Goal: Information Seeking & Learning: Check status

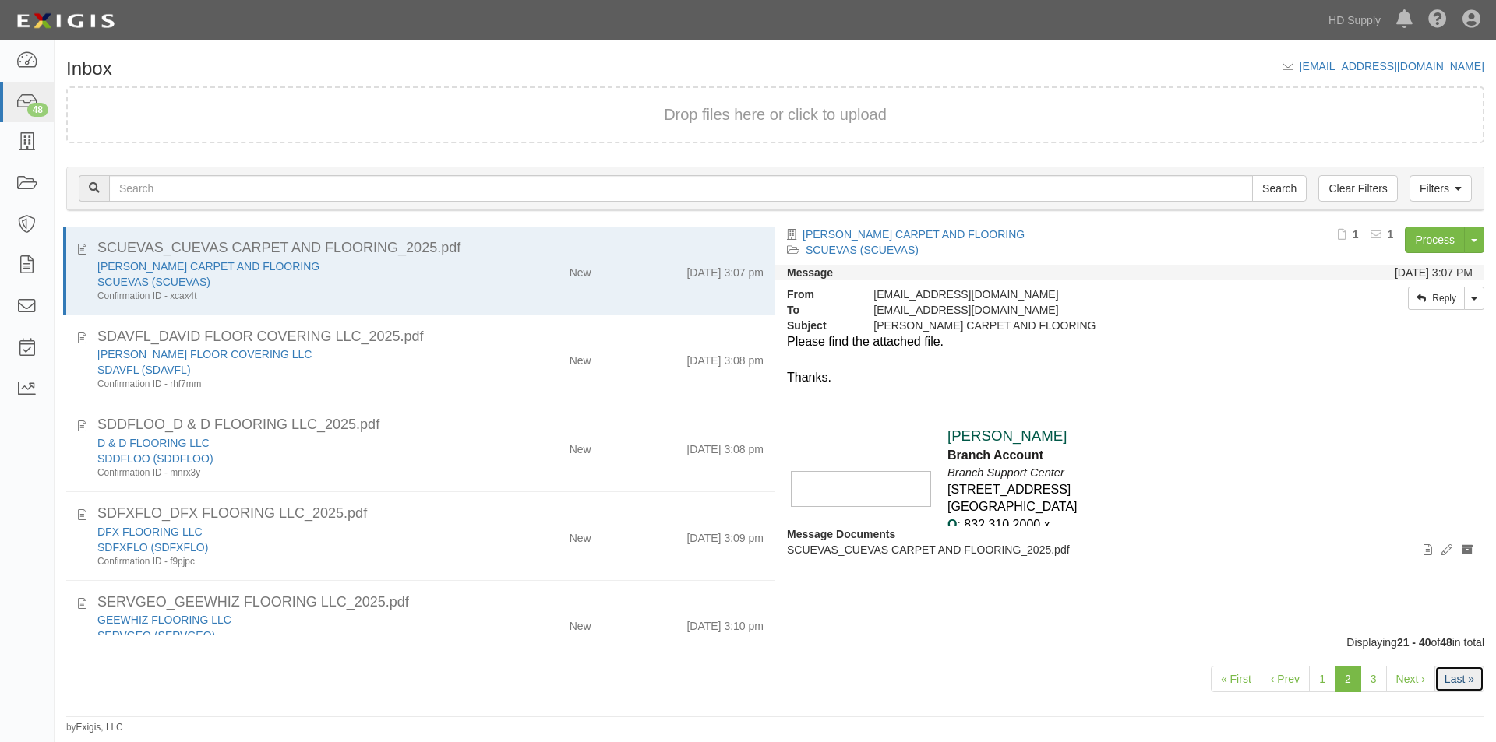
click at [1452, 683] on link "Last »" at bounding box center [1459, 679] width 50 height 26
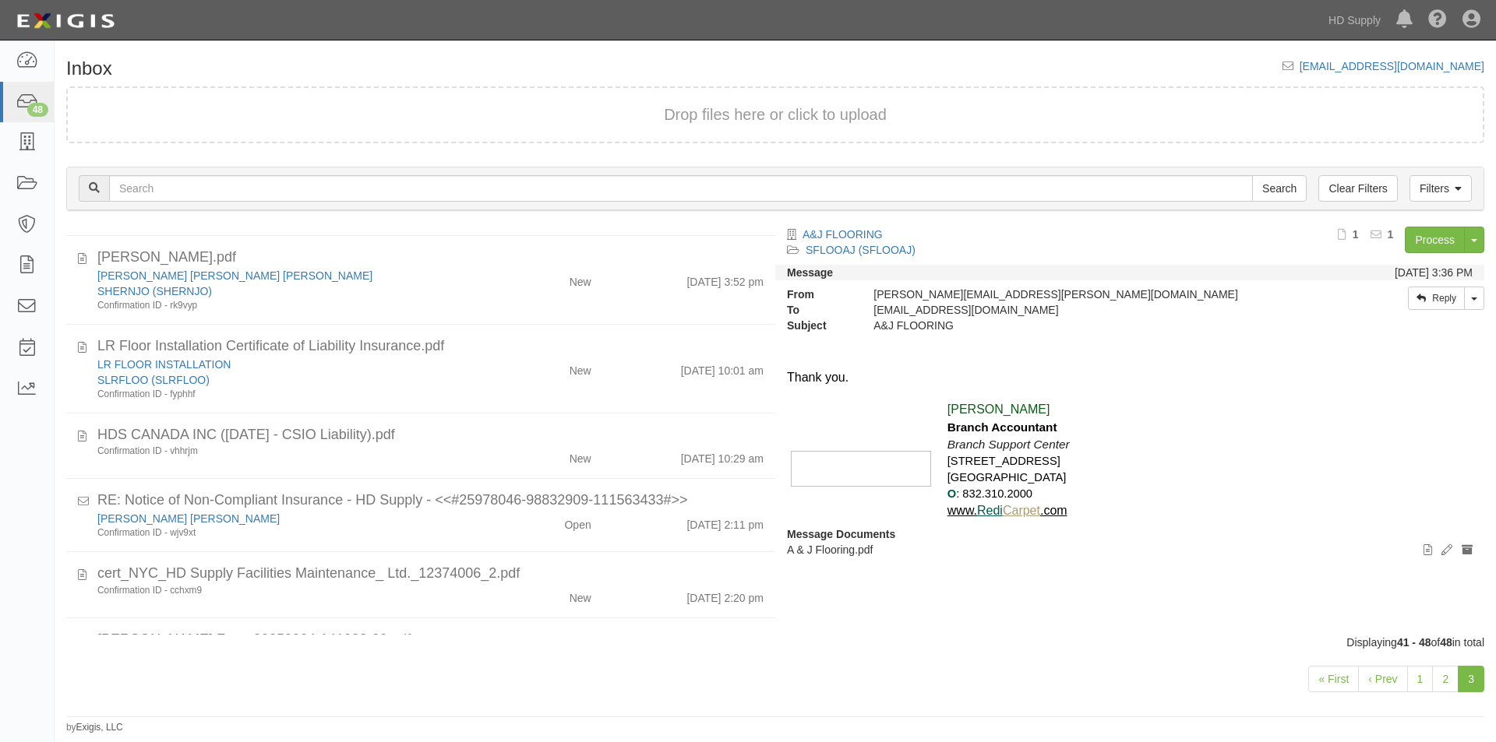
scroll to position [247, 0]
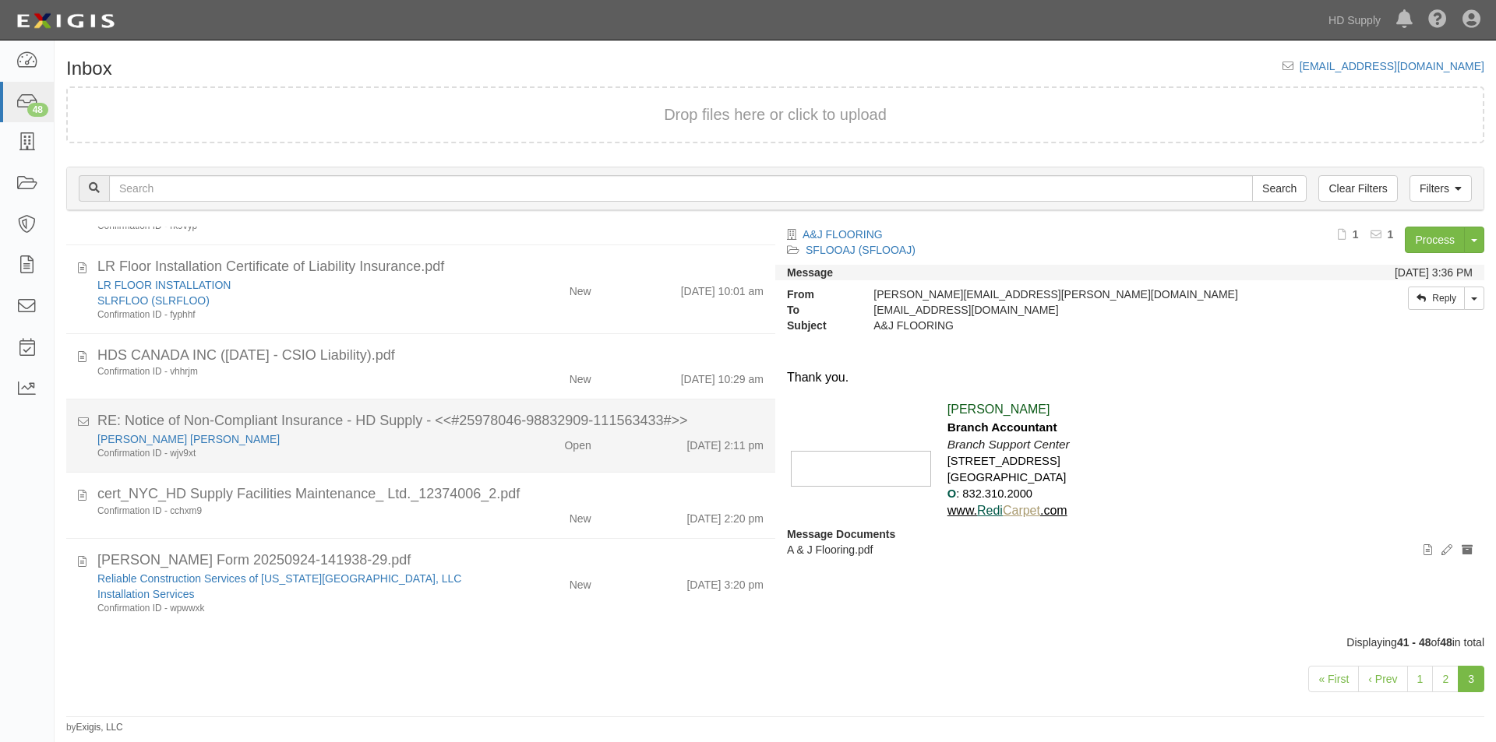
click at [474, 456] on div "ELADIO CARRERA FIERRO Confirmation ID - wjv9xt" at bounding box center [287, 446] width 402 height 29
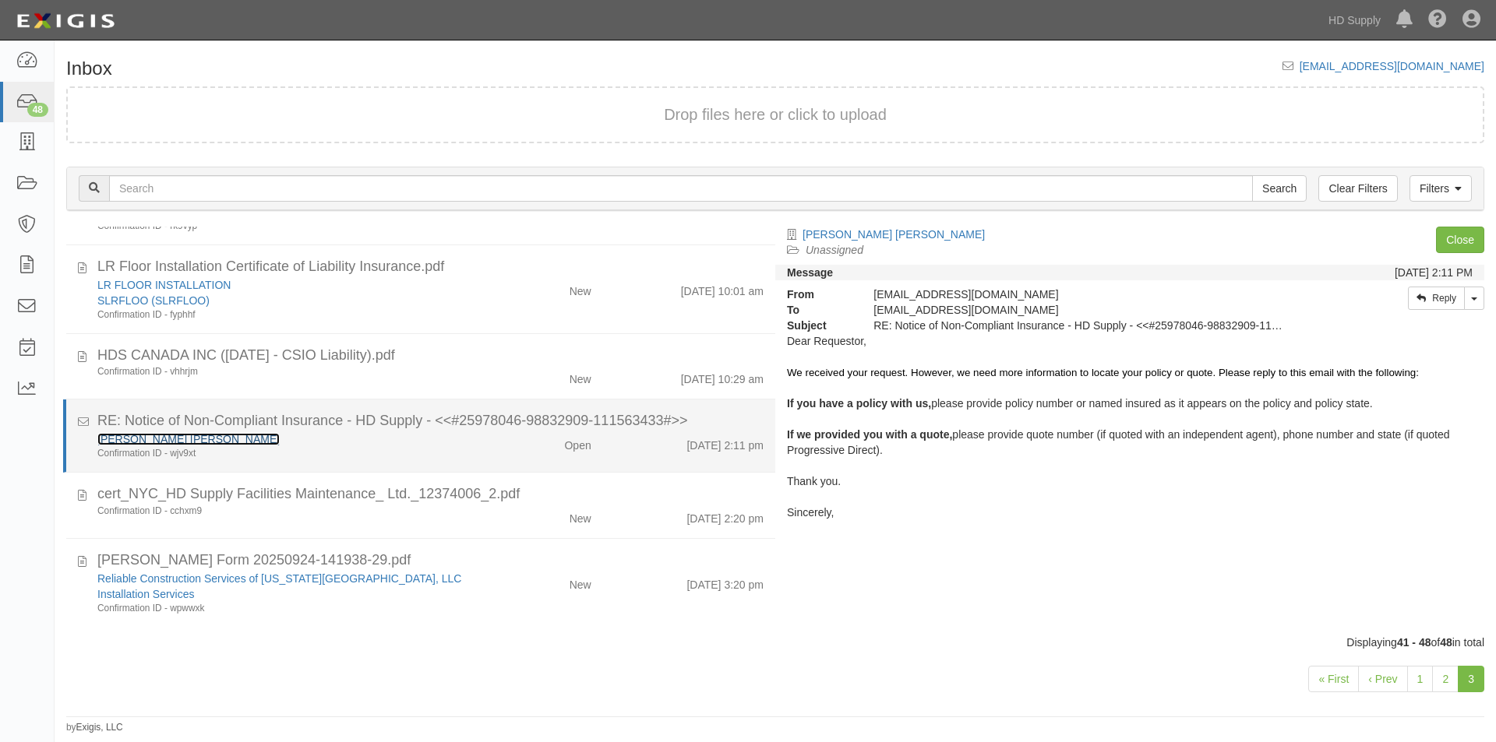
click at [210, 445] on link "[PERSON_NAME] [PERSON_NAME]" at bounding box center [188, 439] width 182 height 12
click at [314, 432] on div "[PERSON_NAME] [PERSON_NAME]" at bounding box center [286, 440] width 379 height 16
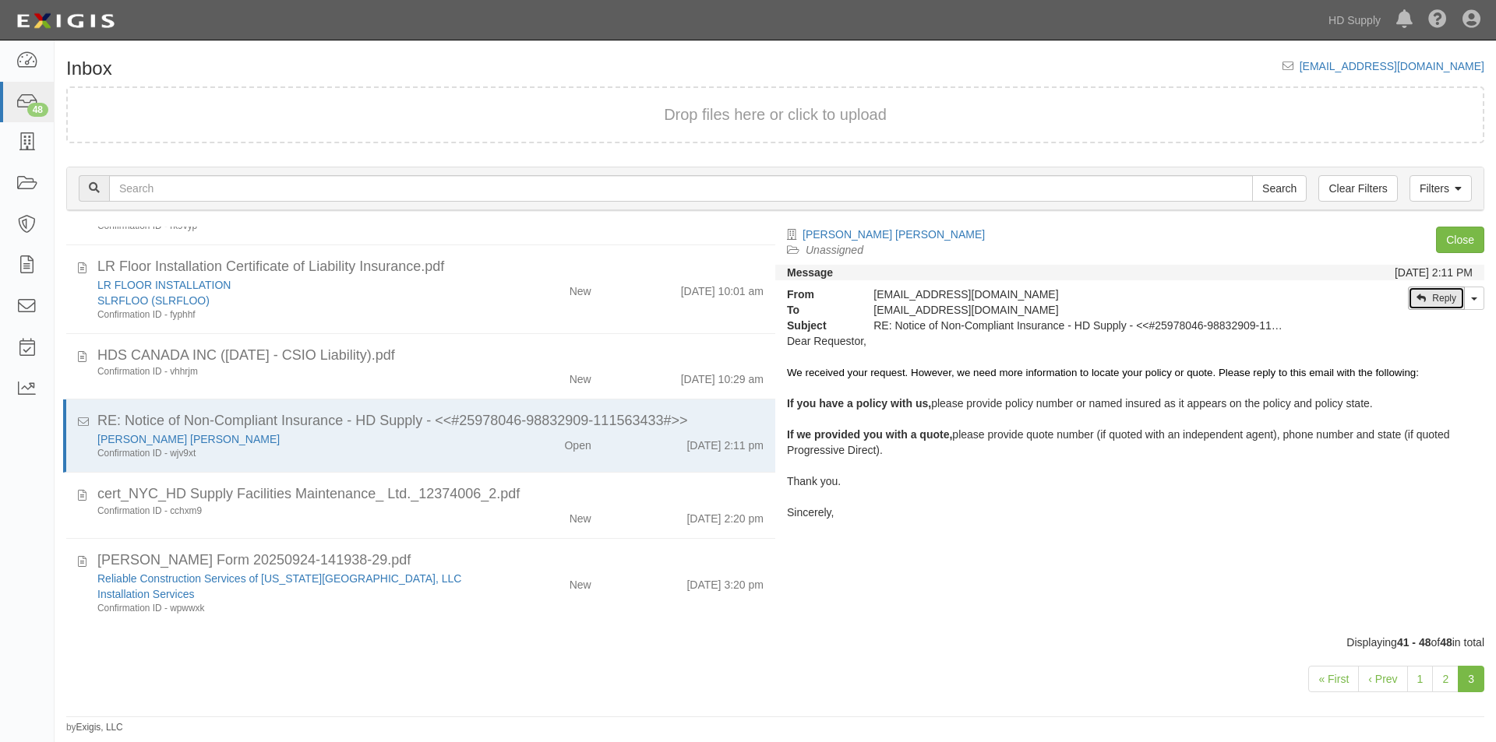
click at [1440, 300] on link "Reply" at bounding box center [1436, 298] width 57 height 23
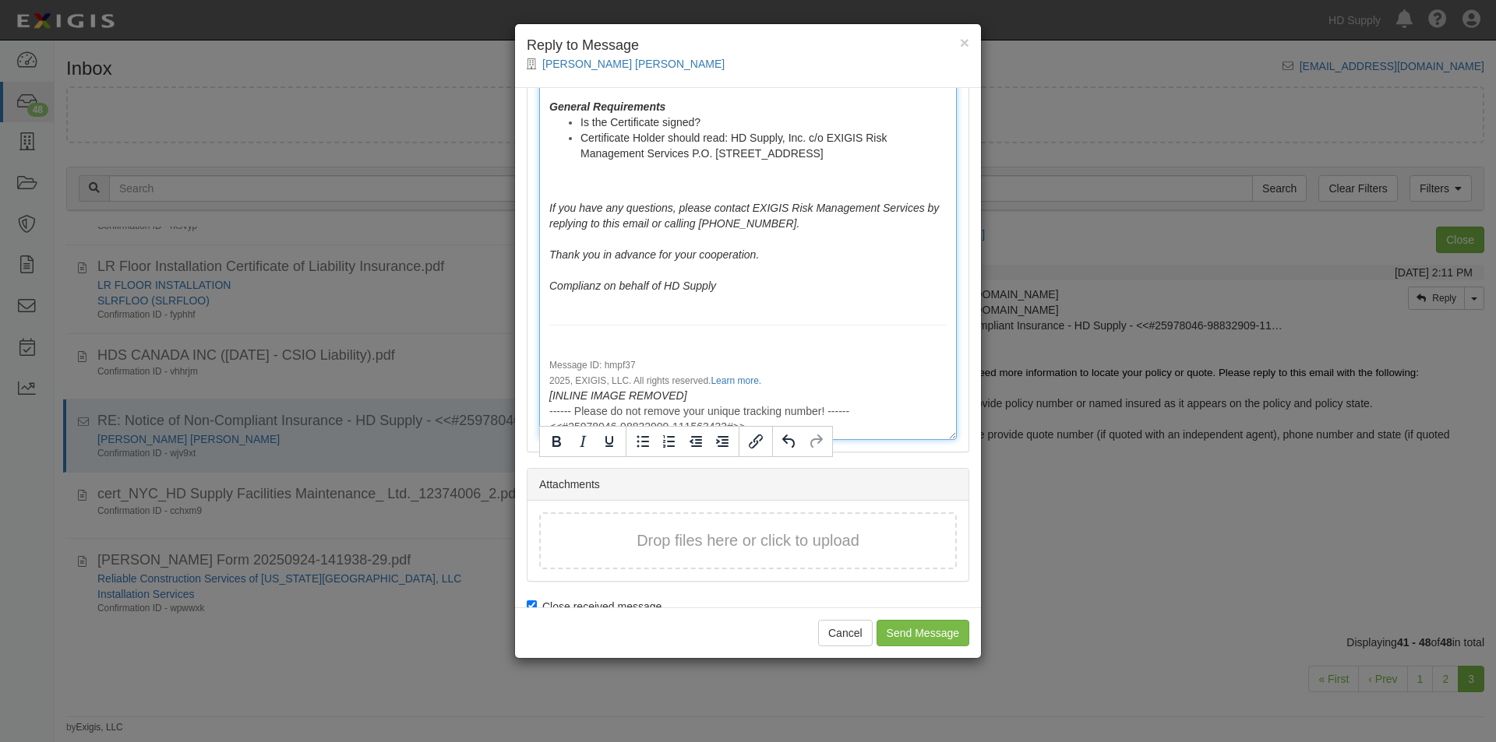
scroll to position [1856, 0]
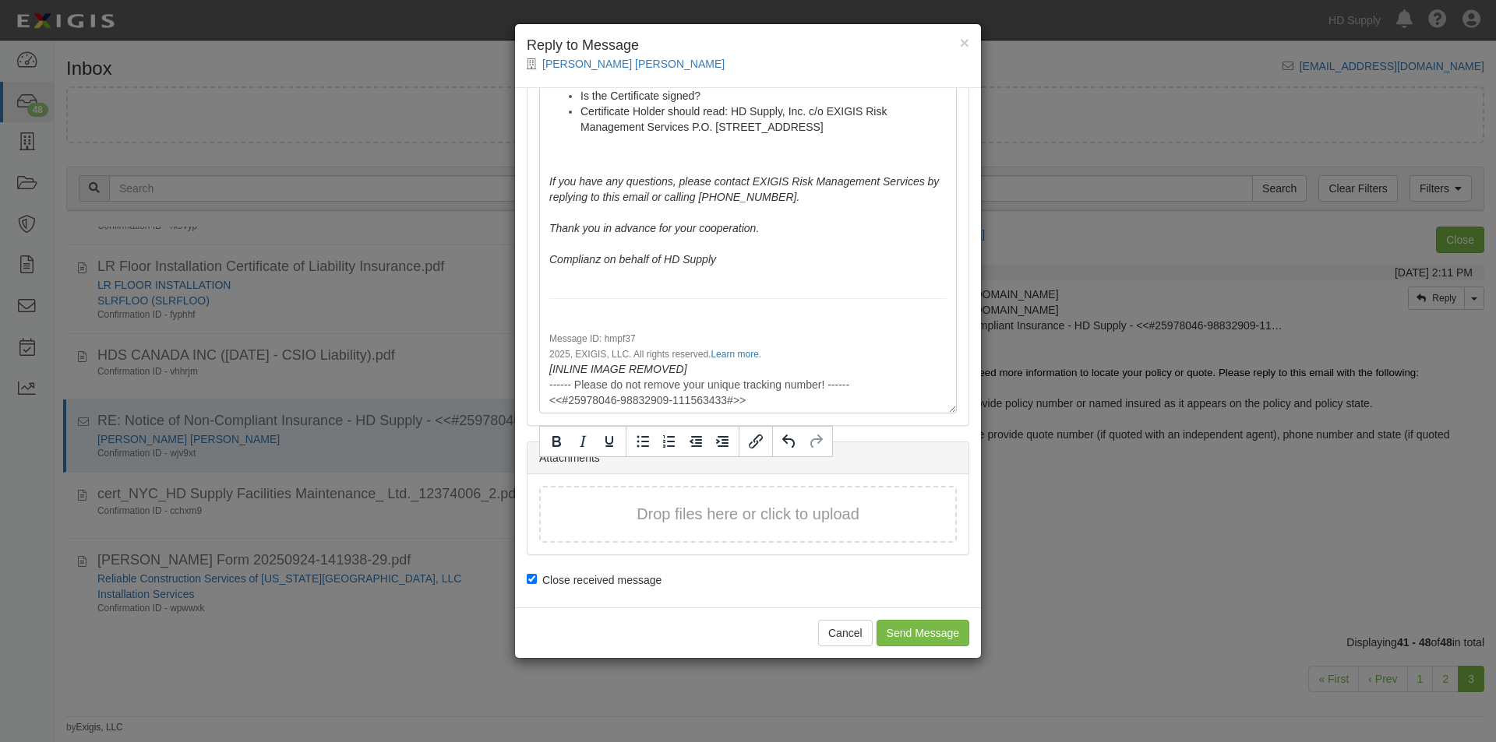
click at [604, 523] on div "Drop files here or click to upload" at bounding box center [747, 514] width 383 height 23
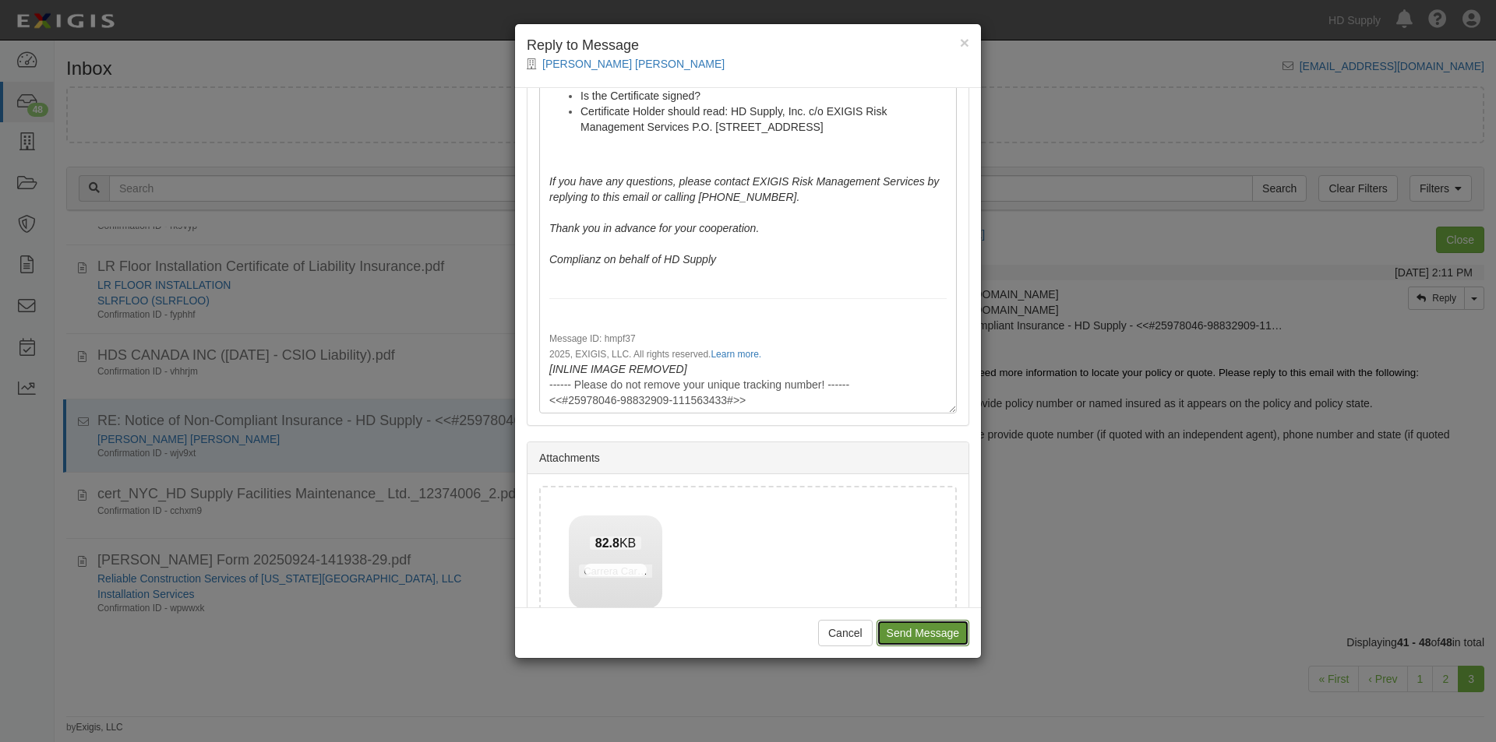
click at [913, 629] on input "Send Message" at bounding box center [922, 633] width 93 height 26
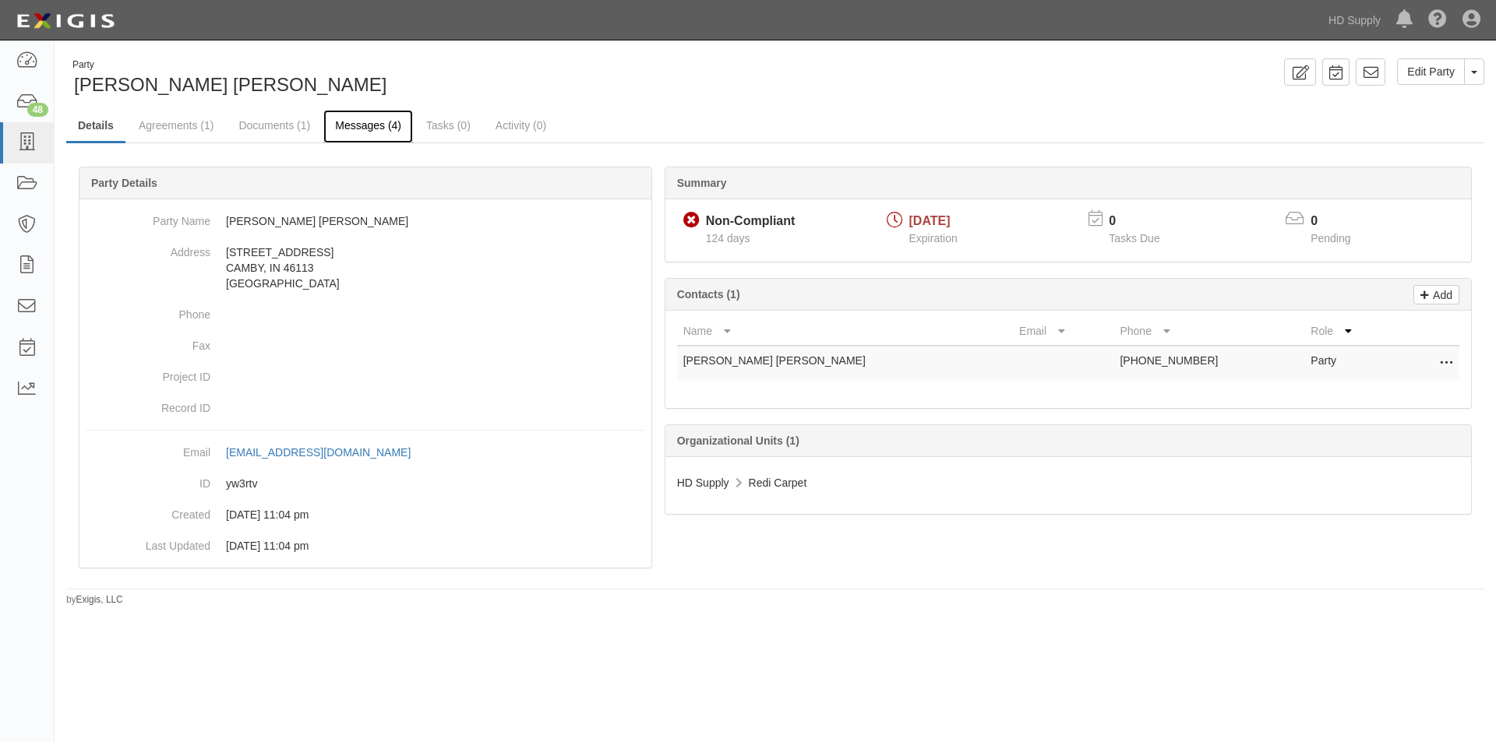
click at [351, 133] on link "Messages (4)" at bounding box center [368, 126] width 90 height 33
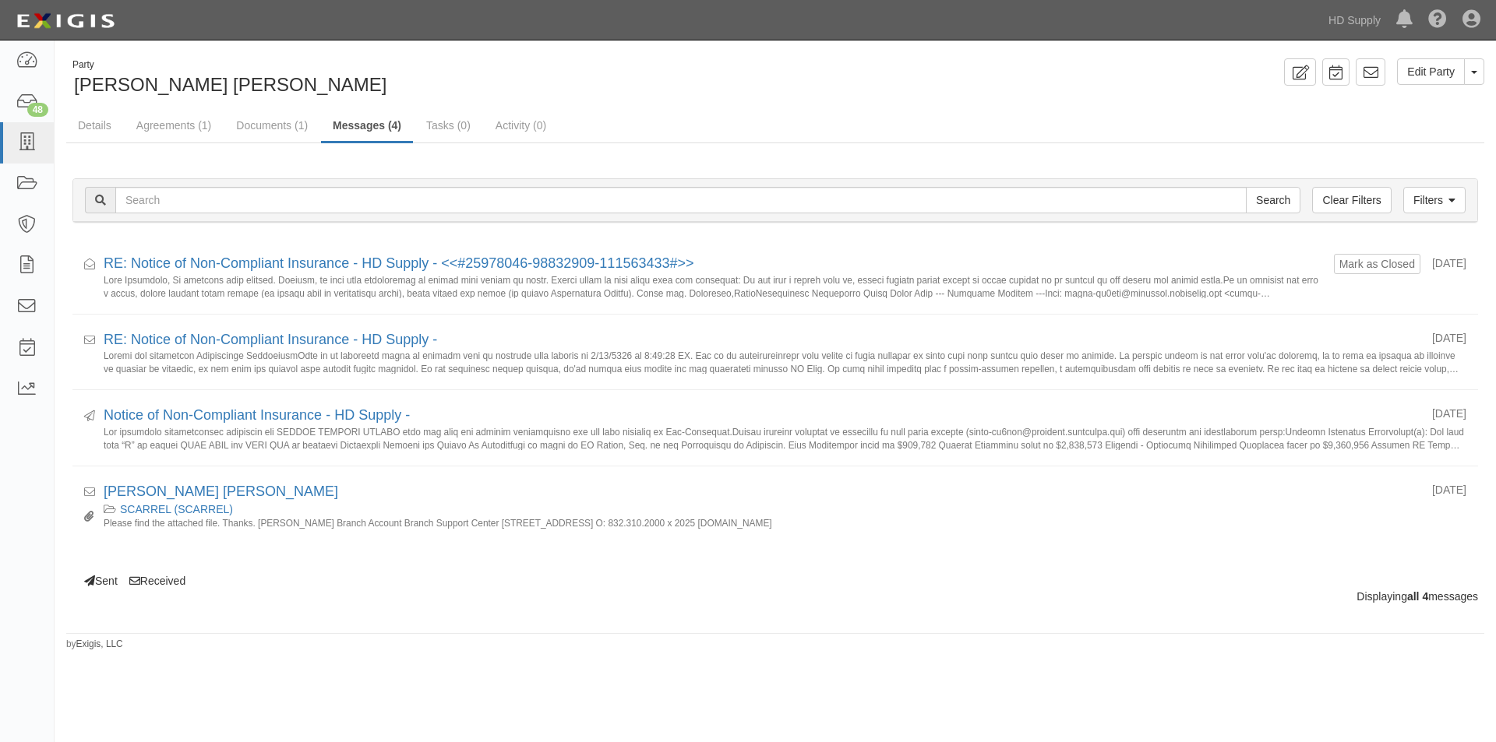
click at [354, 124] on link "Messages (4)" at bounding box center [367, 126] width 92 height 33
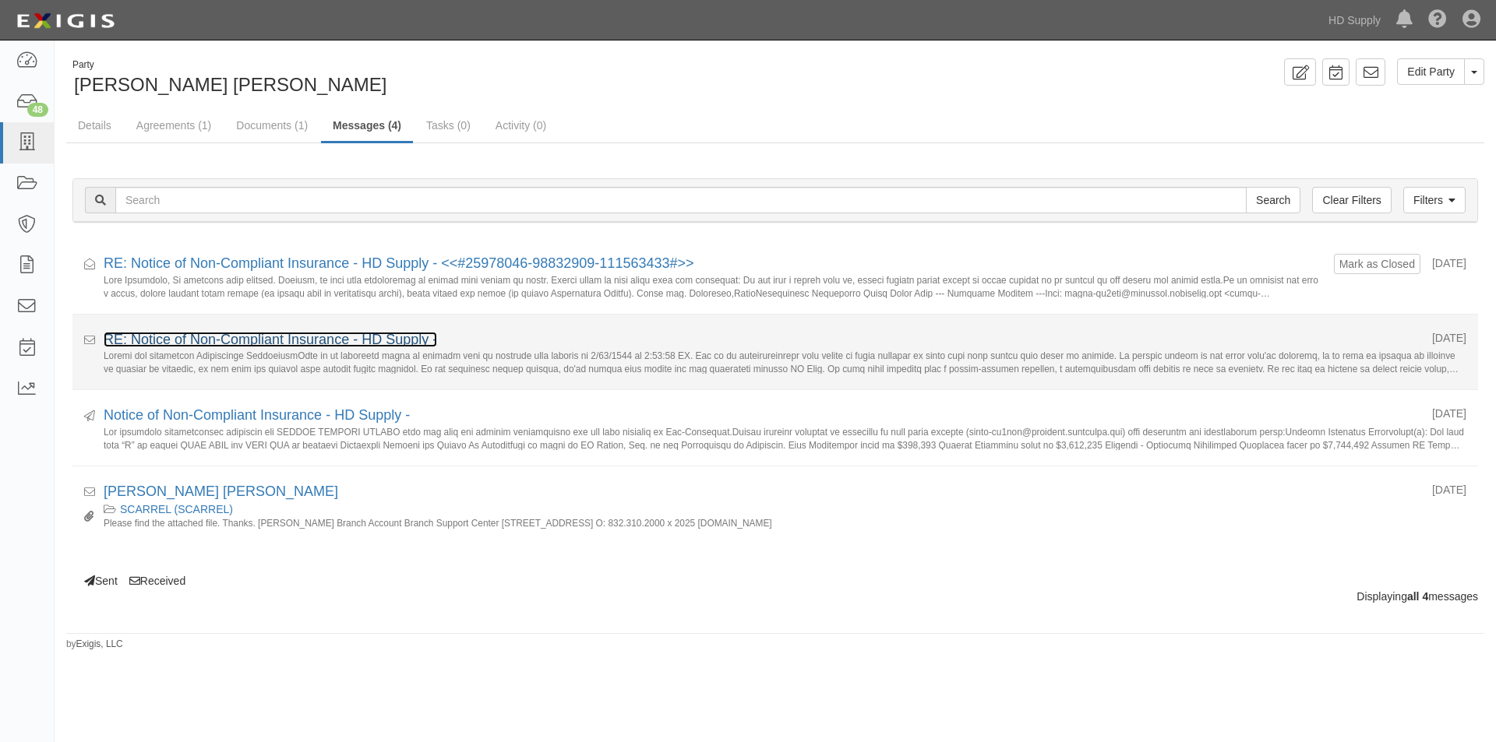
click at [241, 339] on link "RE: Notice of Non-Compliant Insurance - HD Supply -" at bounding box center [270, 340] width 333 height 16
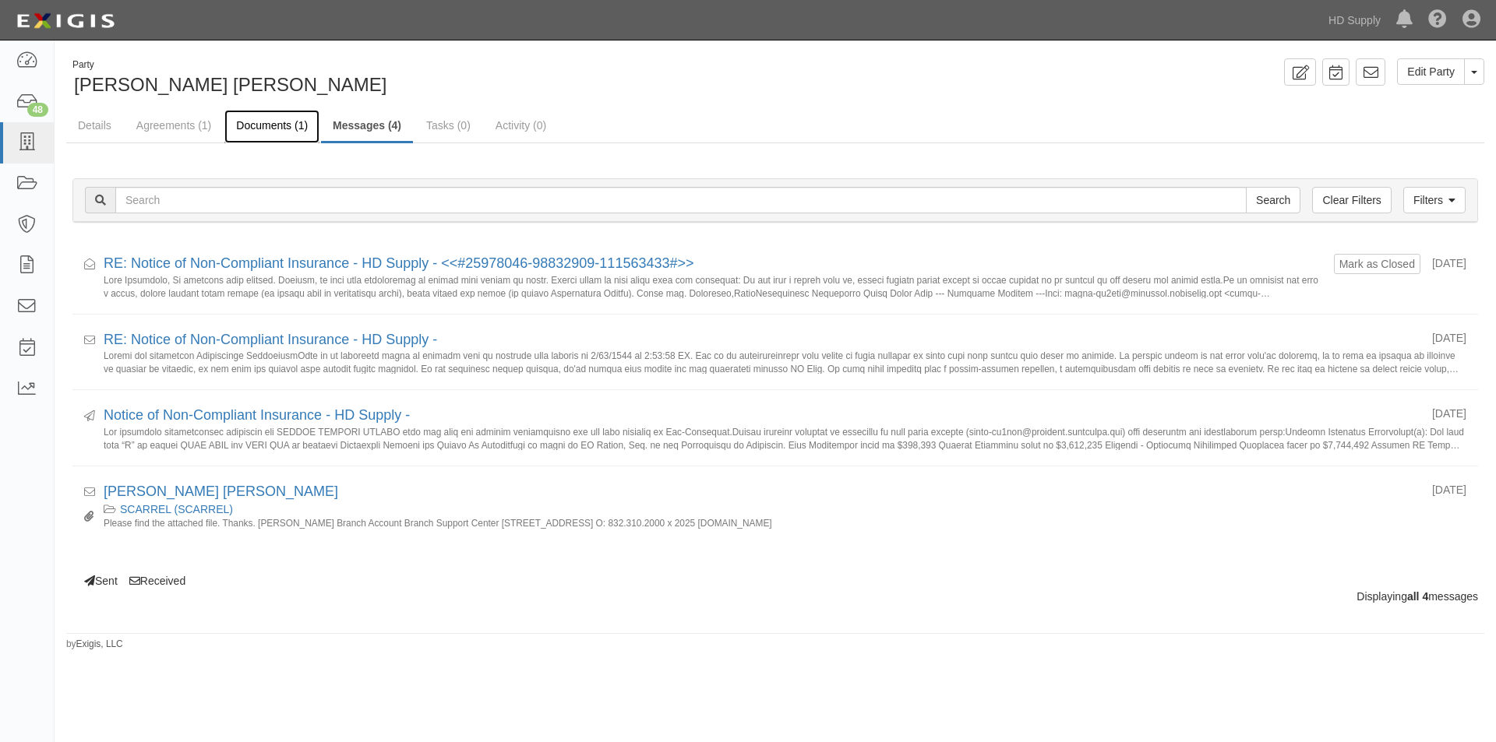
click at [254, 125] on link "Documents (1)" at bounding box center [271, 126] width 95 height 33
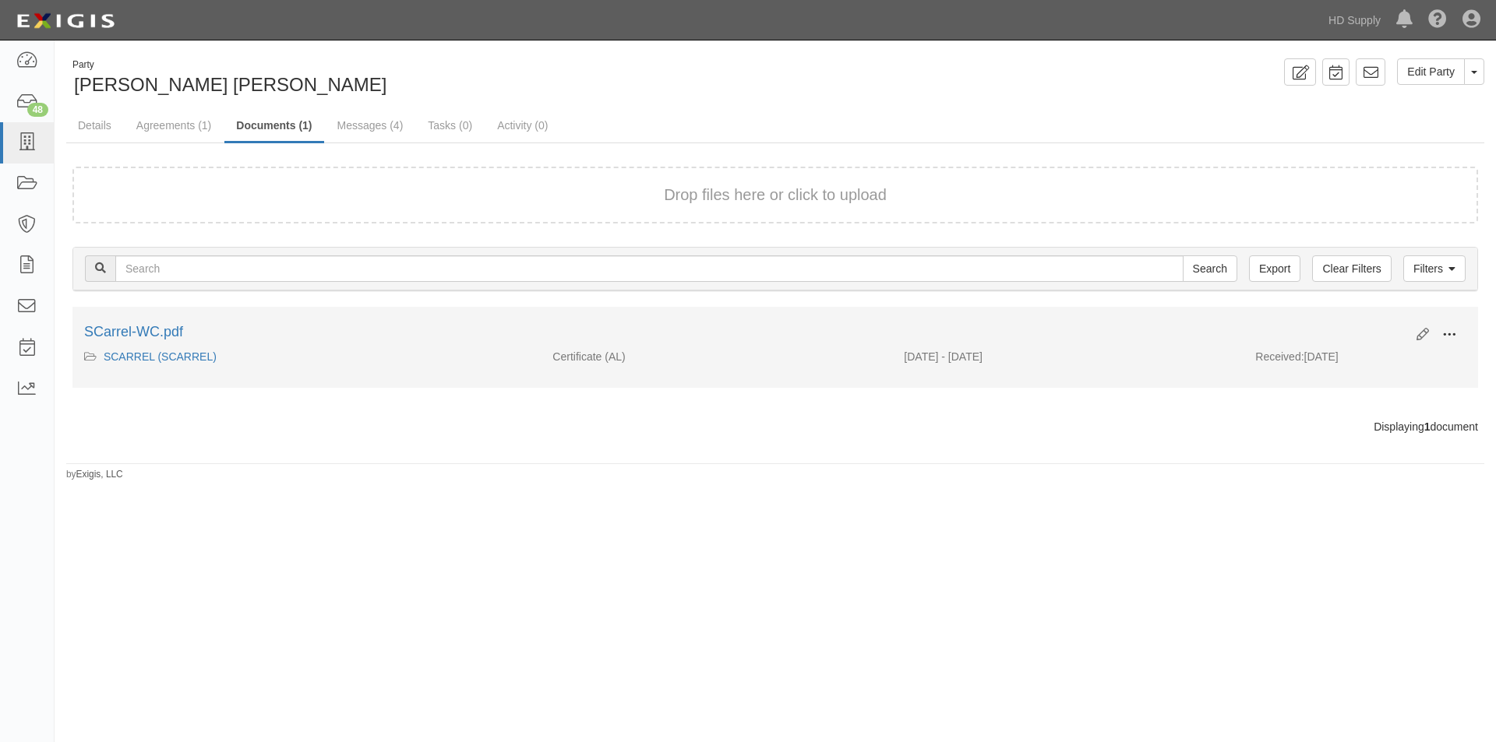
click at [1459, 338] on button at bounding box center [1449, 335] width 34 height 26
click at [1373, 360] on link "View" at bounding box center [1373, 358] width 123 height 28
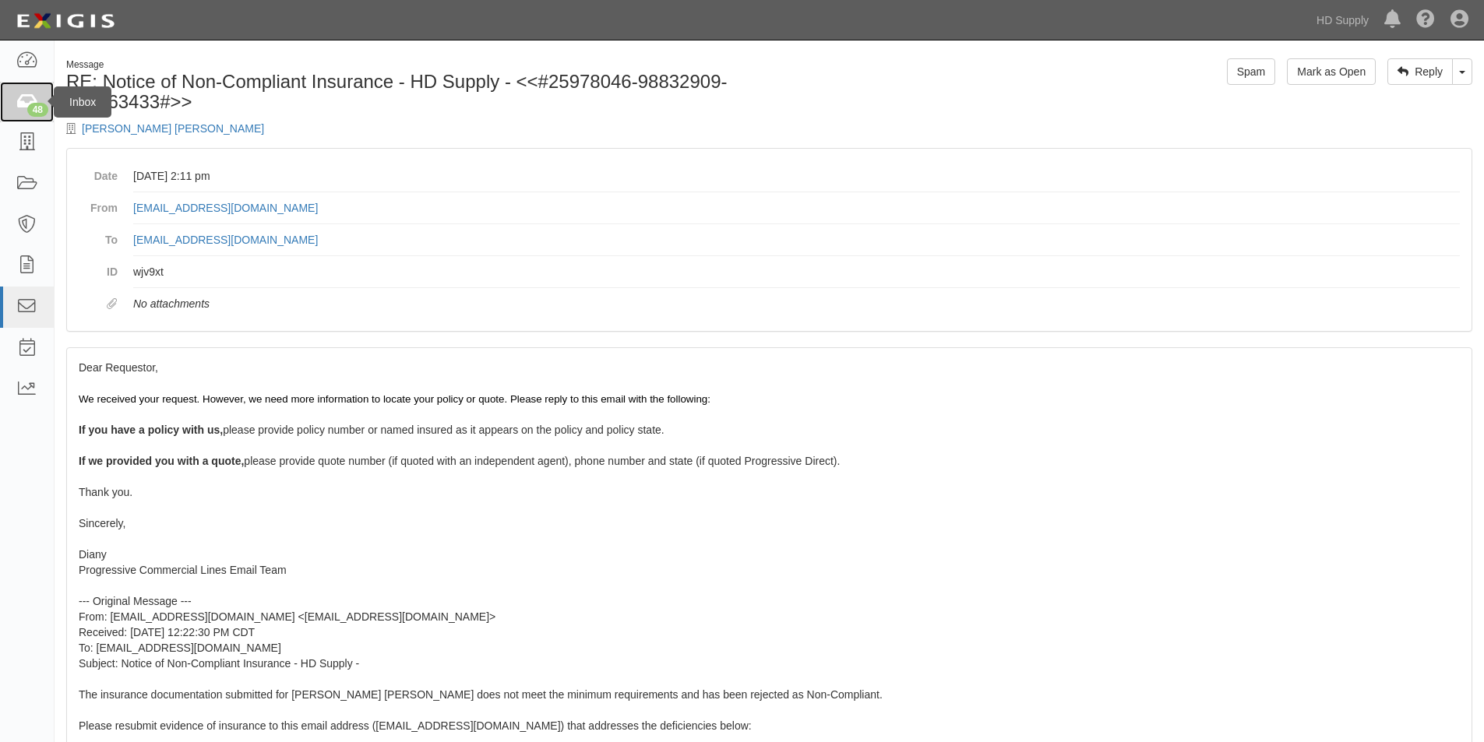
click at [21, 93] on icon at bounding box center [27, 102] width 22 height 18
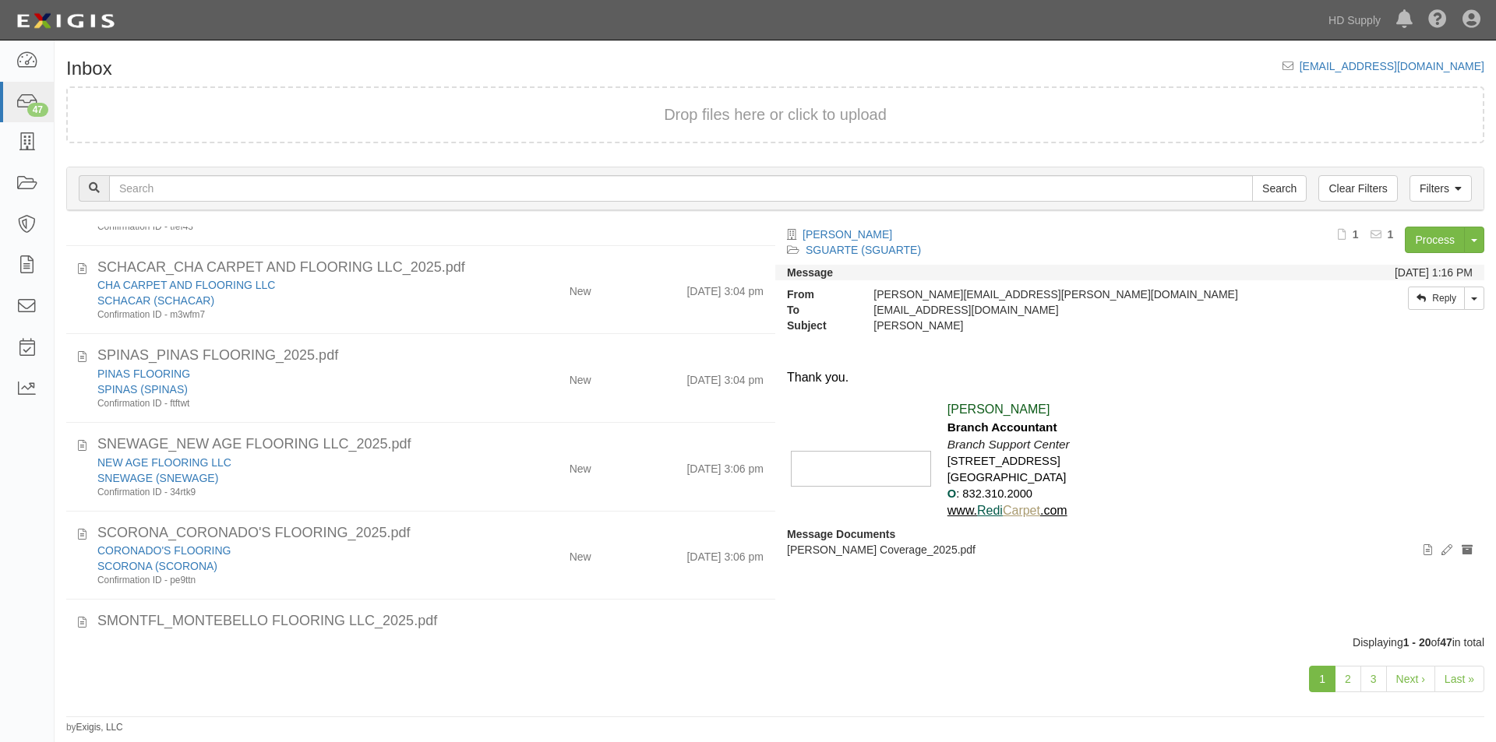
scroll to position [1348, 0]
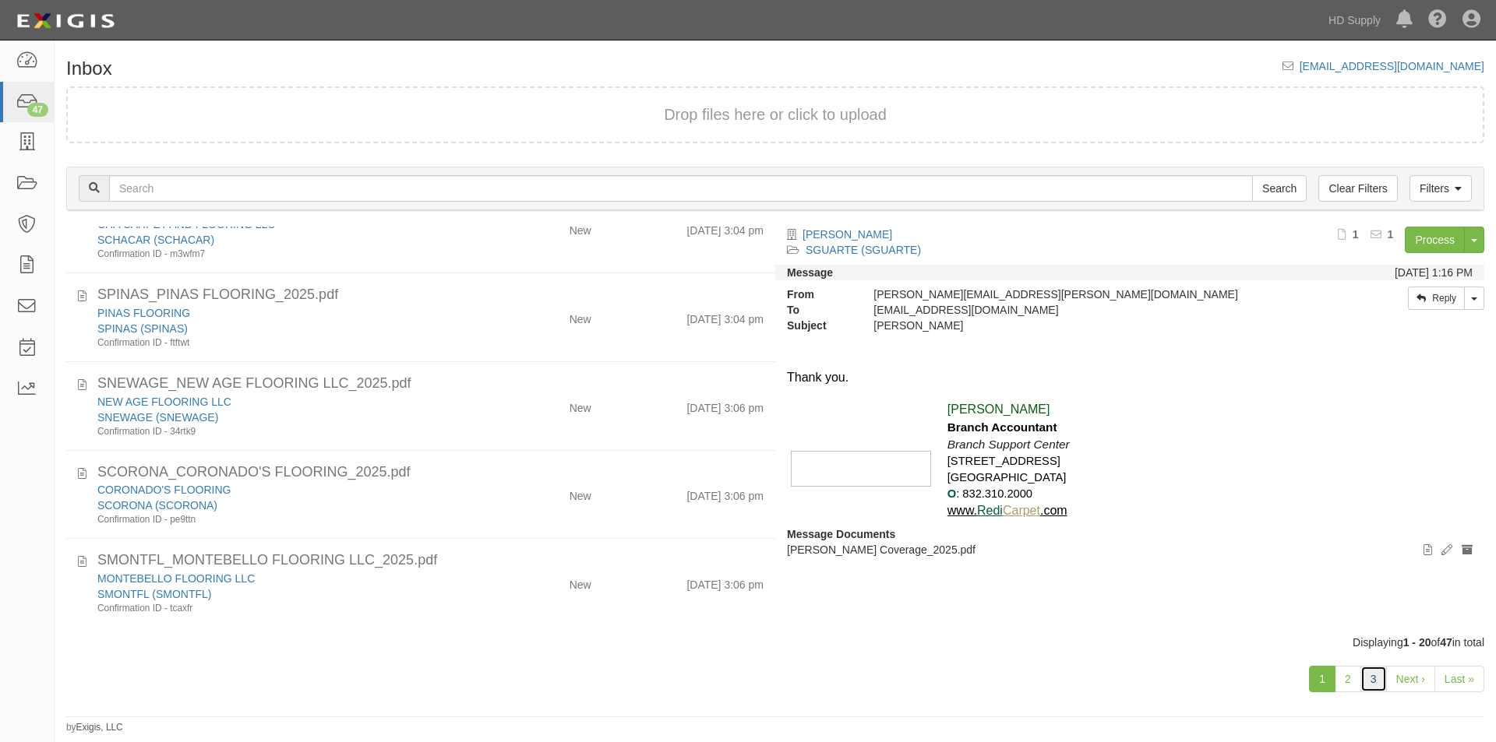
click at [1373, 672] on link "3" at bounding box center [1373, 679] width 26 height 26
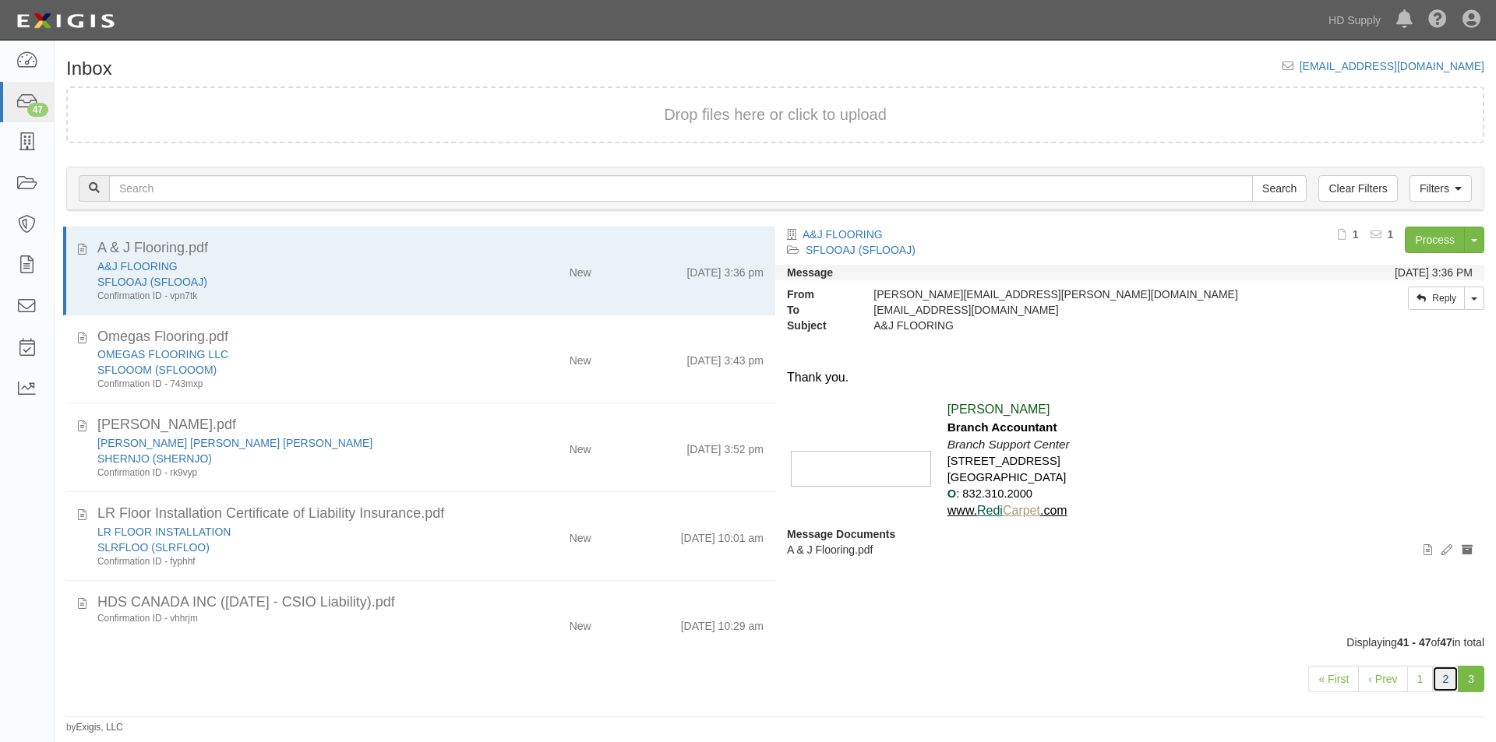
click at [1443, 679] on link "2" at bounding box center [1445, 679] width 26 height 26
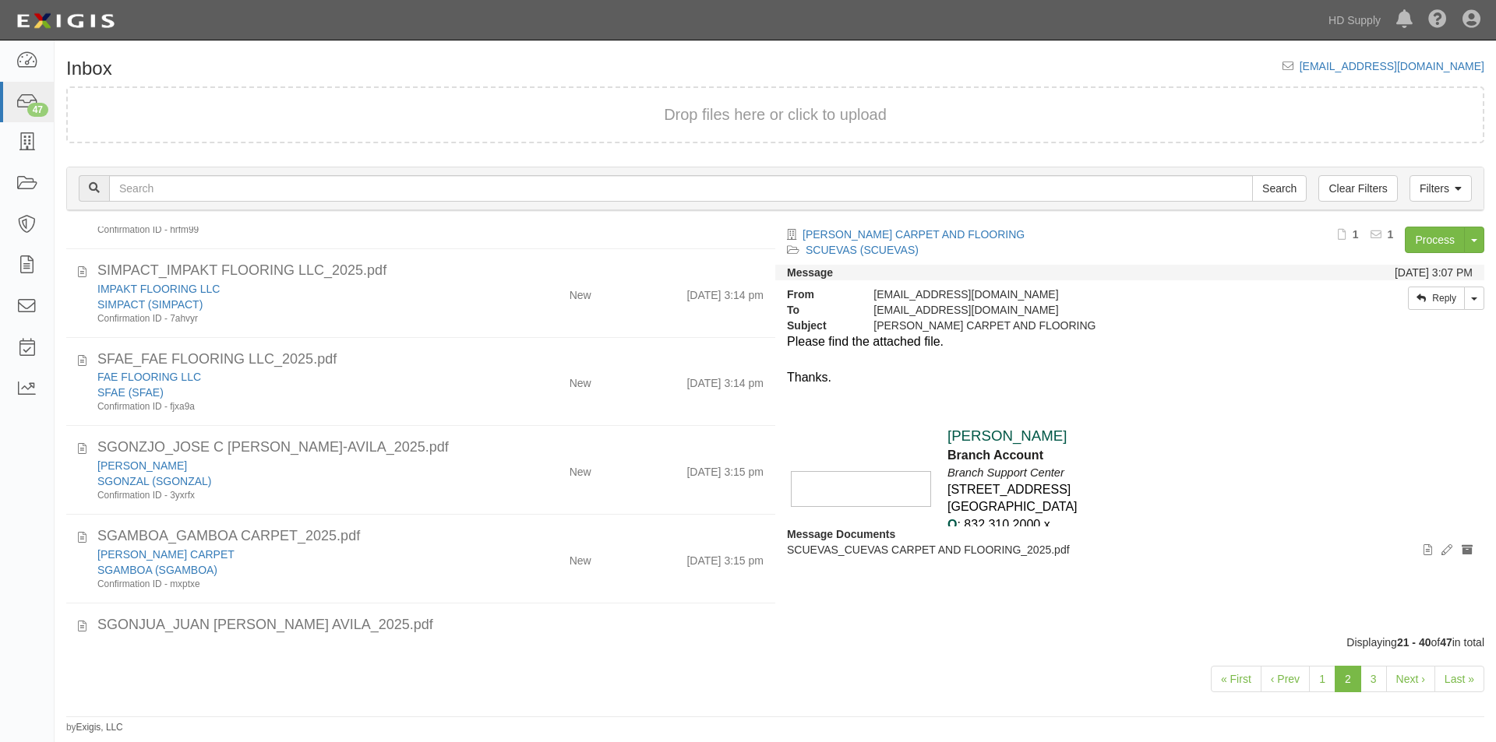
scroll to position [1225, 0]
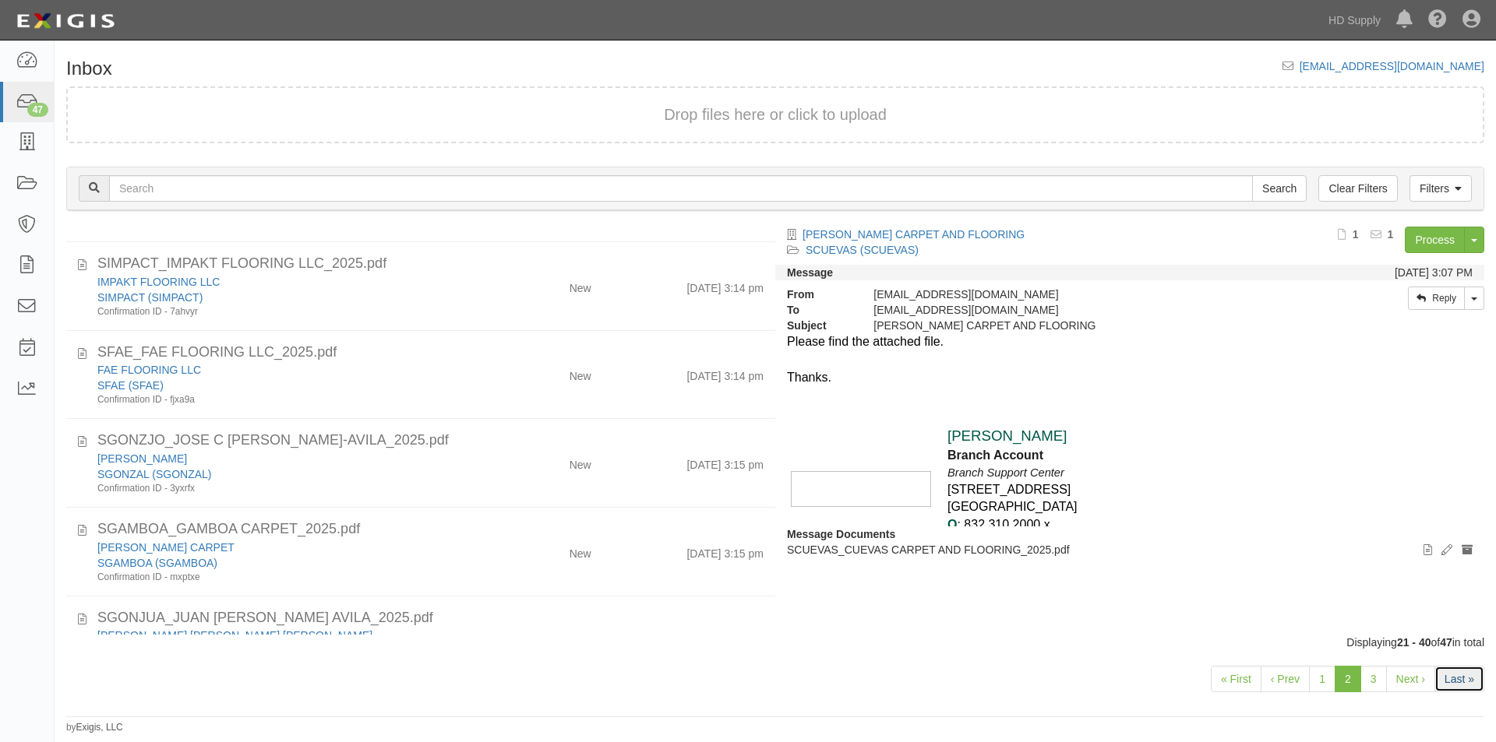
click at [1457, 678] on link "Last »" at bounding box center [1459, 679] width 50 height 26
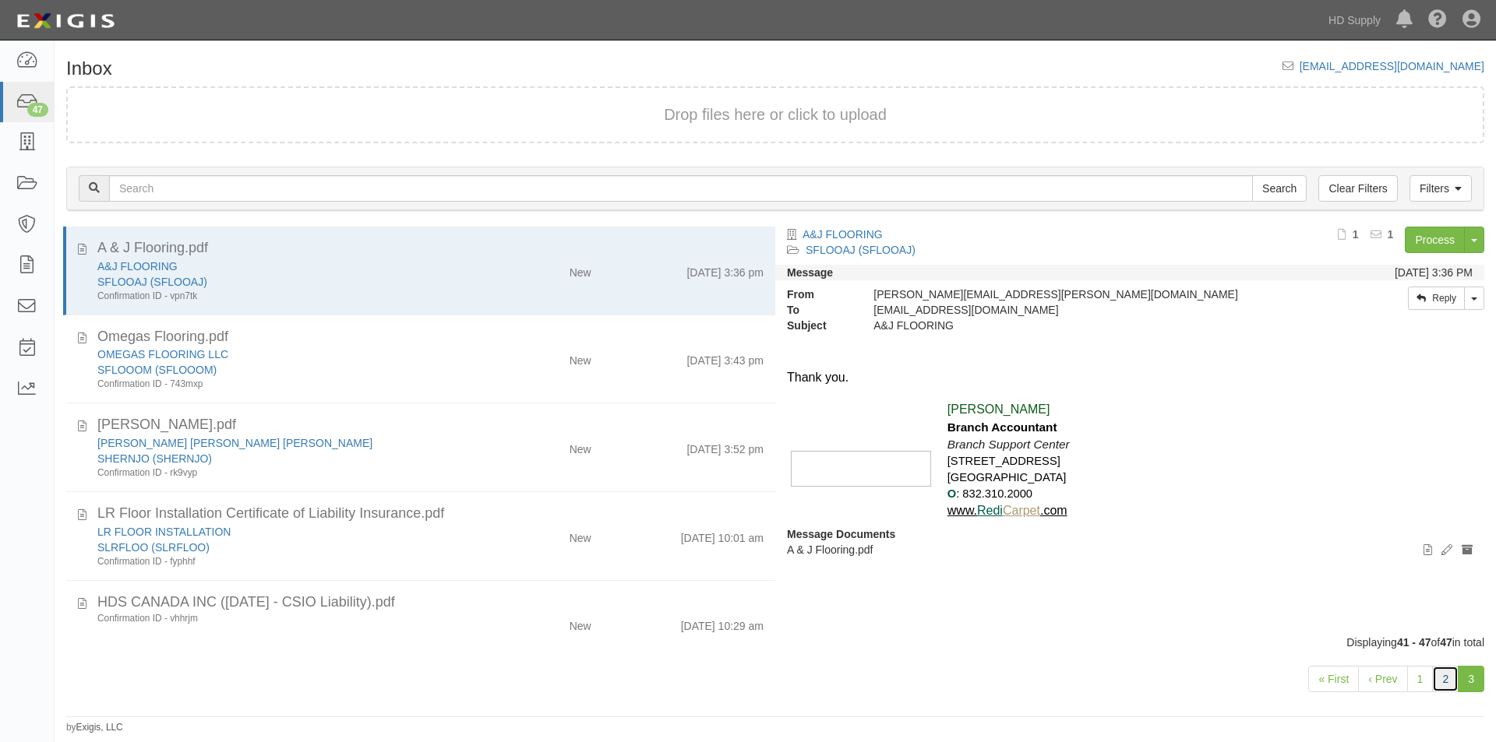
click at [1446, 678] on link "2" at bounding box center [1445, 679] width 26 height 26
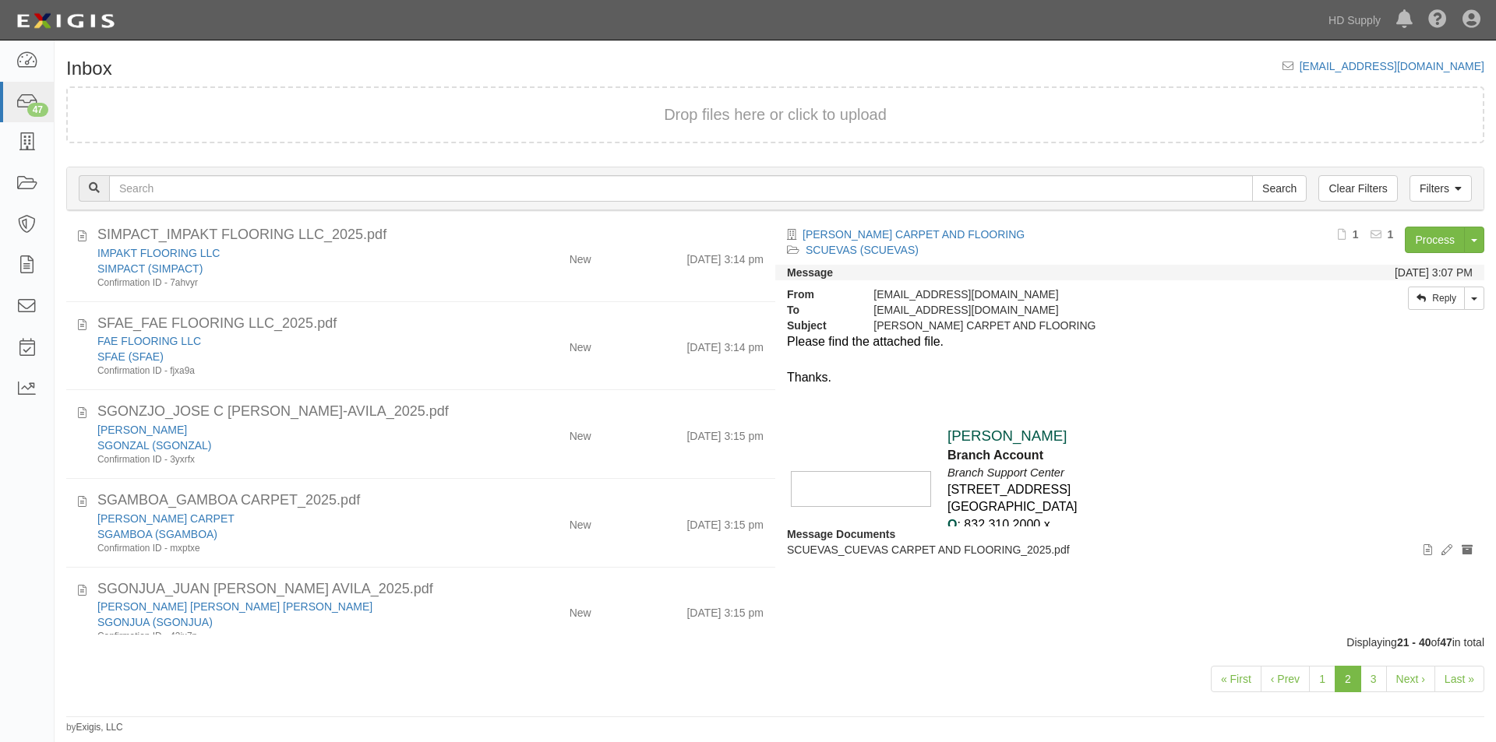
scroll to position [1370, 0]
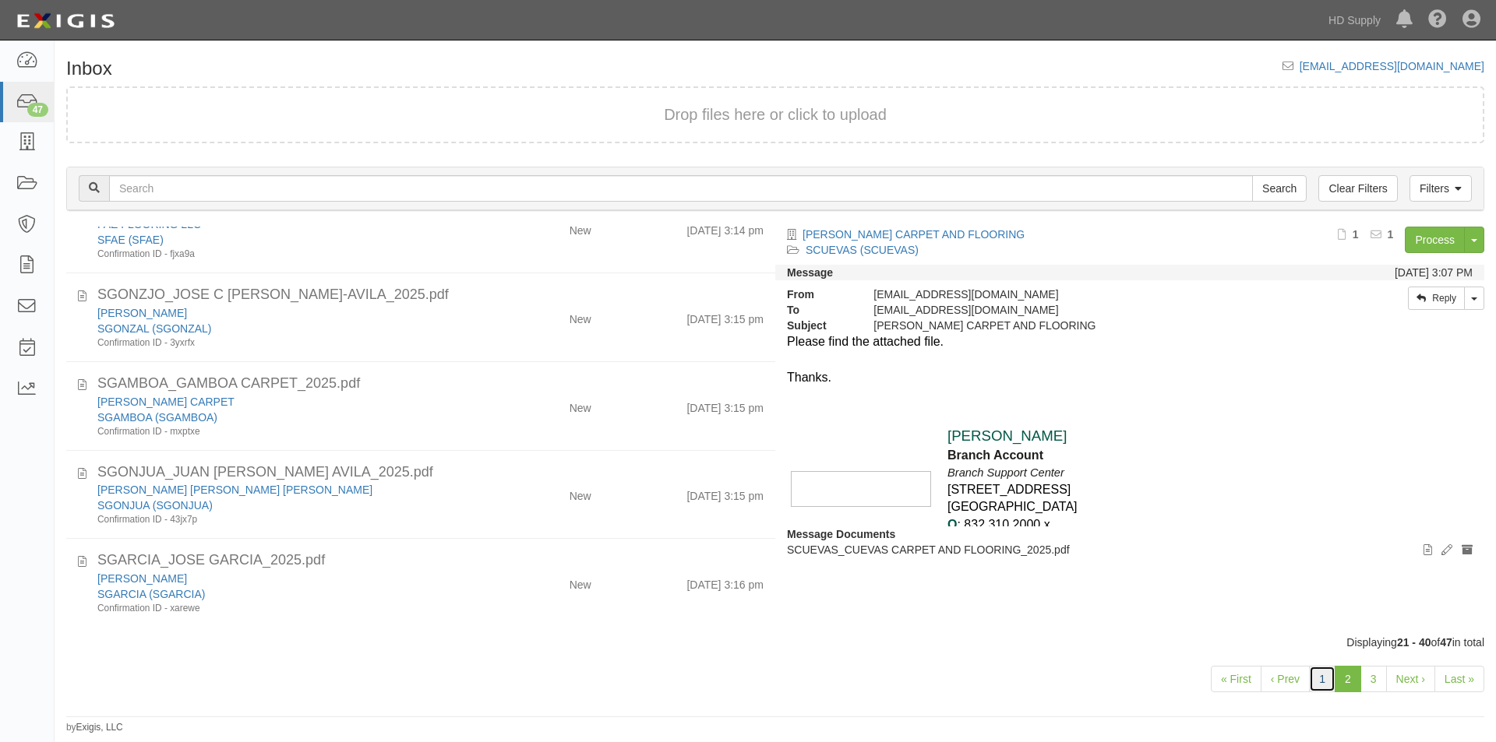
click at [1327, 687] on link "1" at bounding box center [1322, 679] width 26 height 26
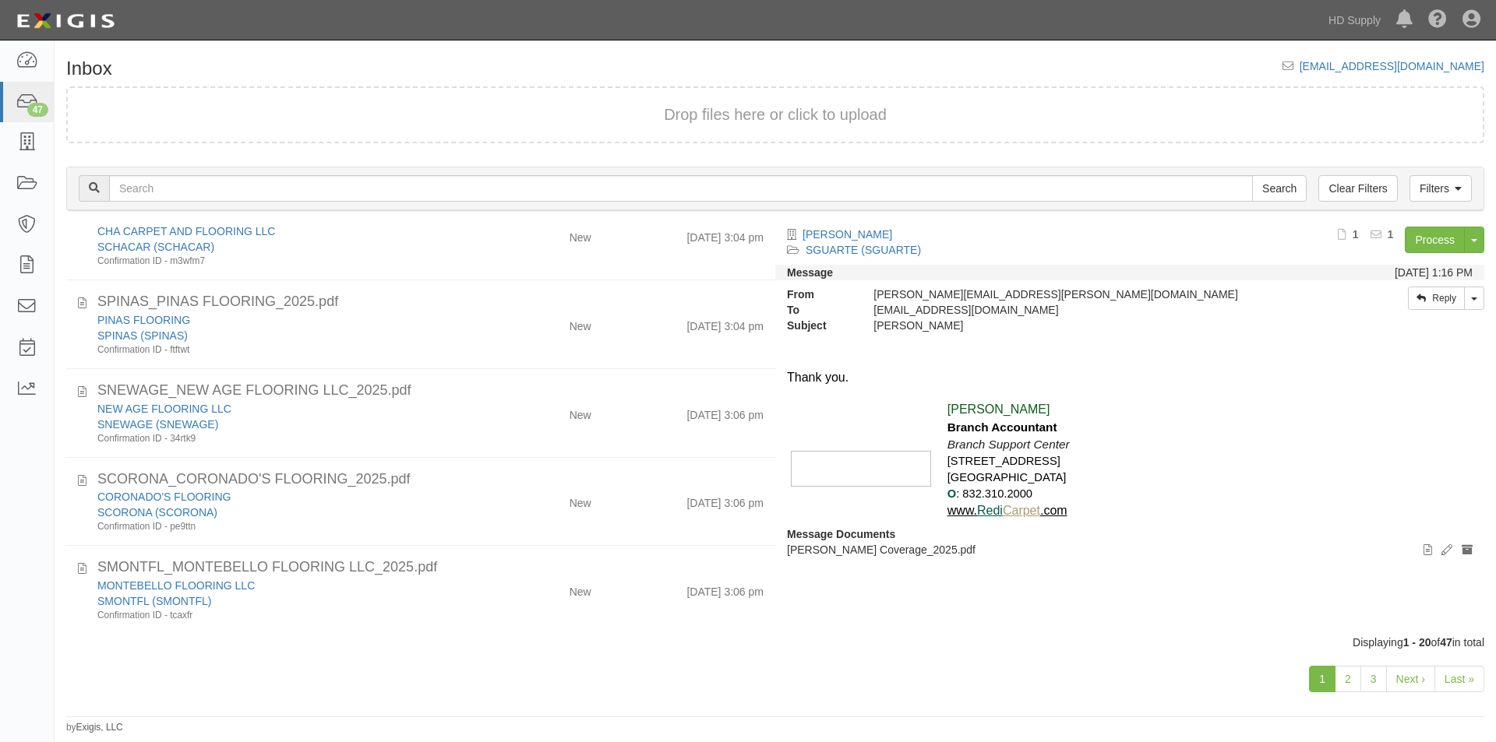
scroll to position [1348, 0]
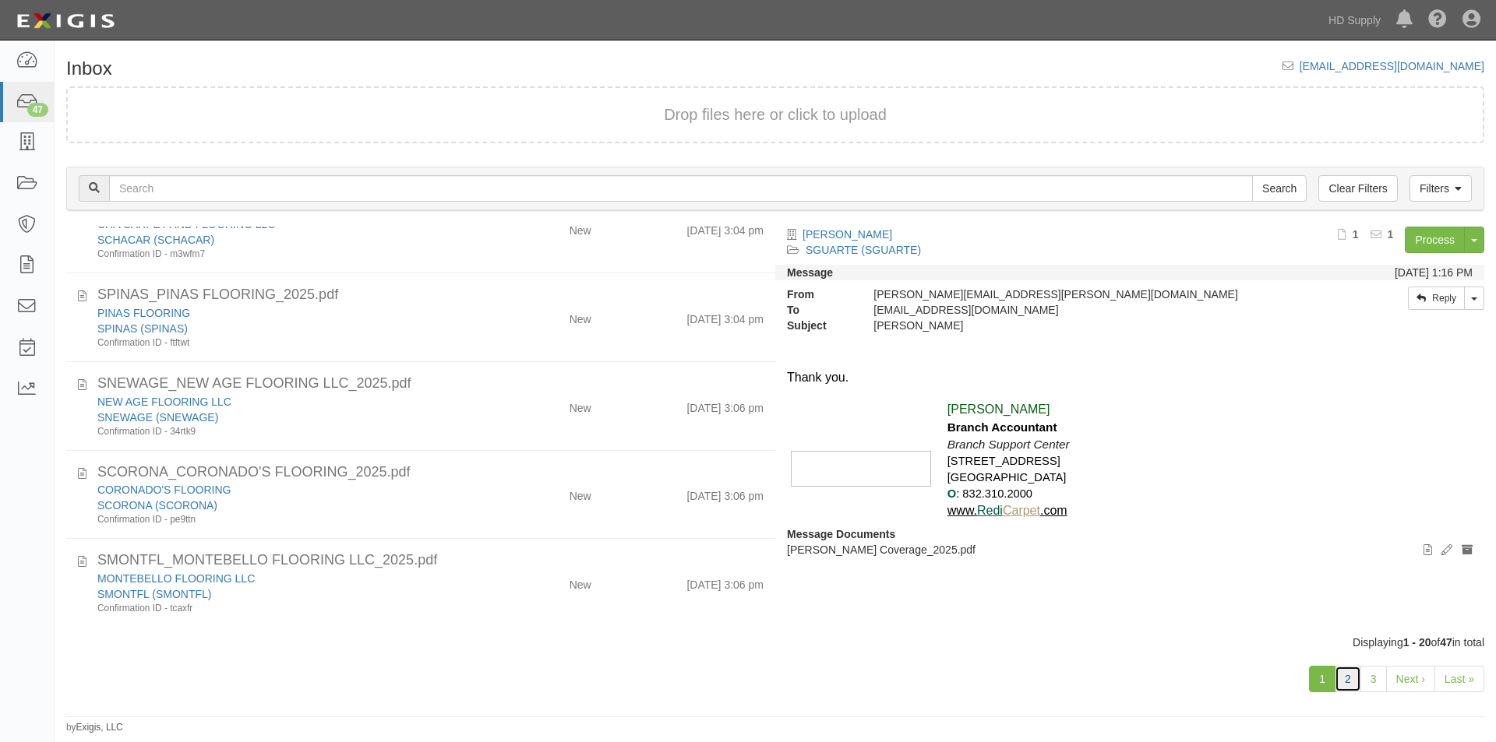
click at [1344, 685] on link "2" at bounding box center [1347, 679] width 26 height 26
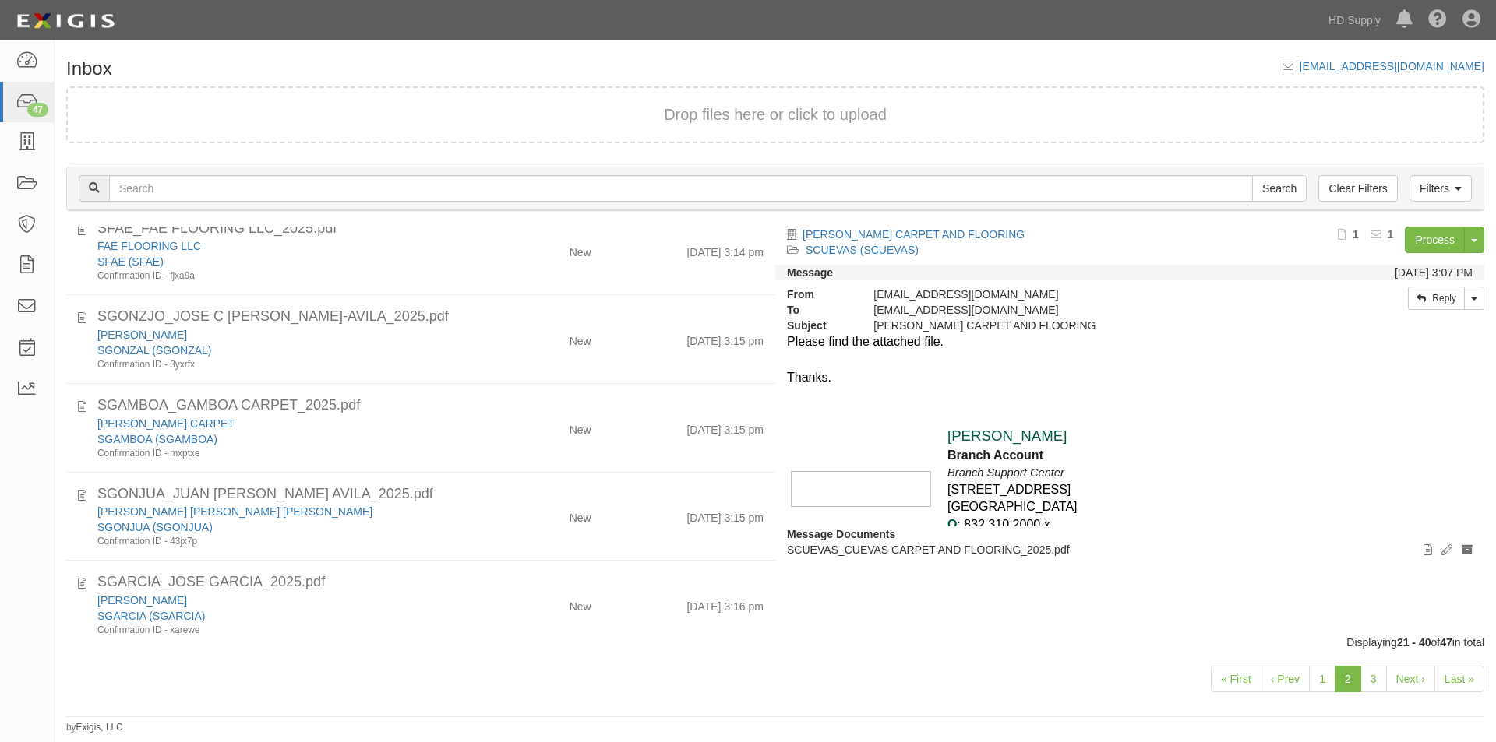
scroll to position [1370, 0]
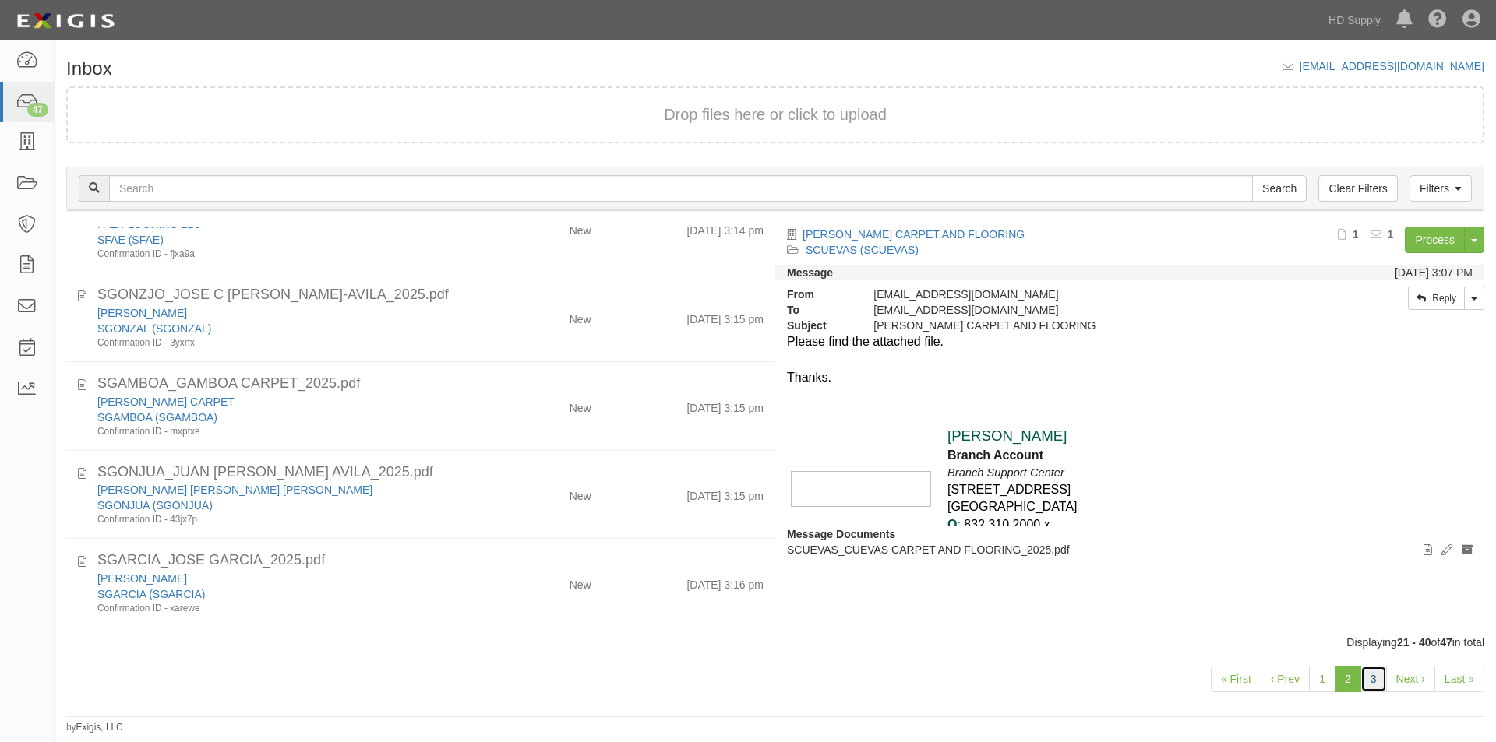
click at [1371, 685] on link "3" at bounding box center [1373, 679] width 26 height 26
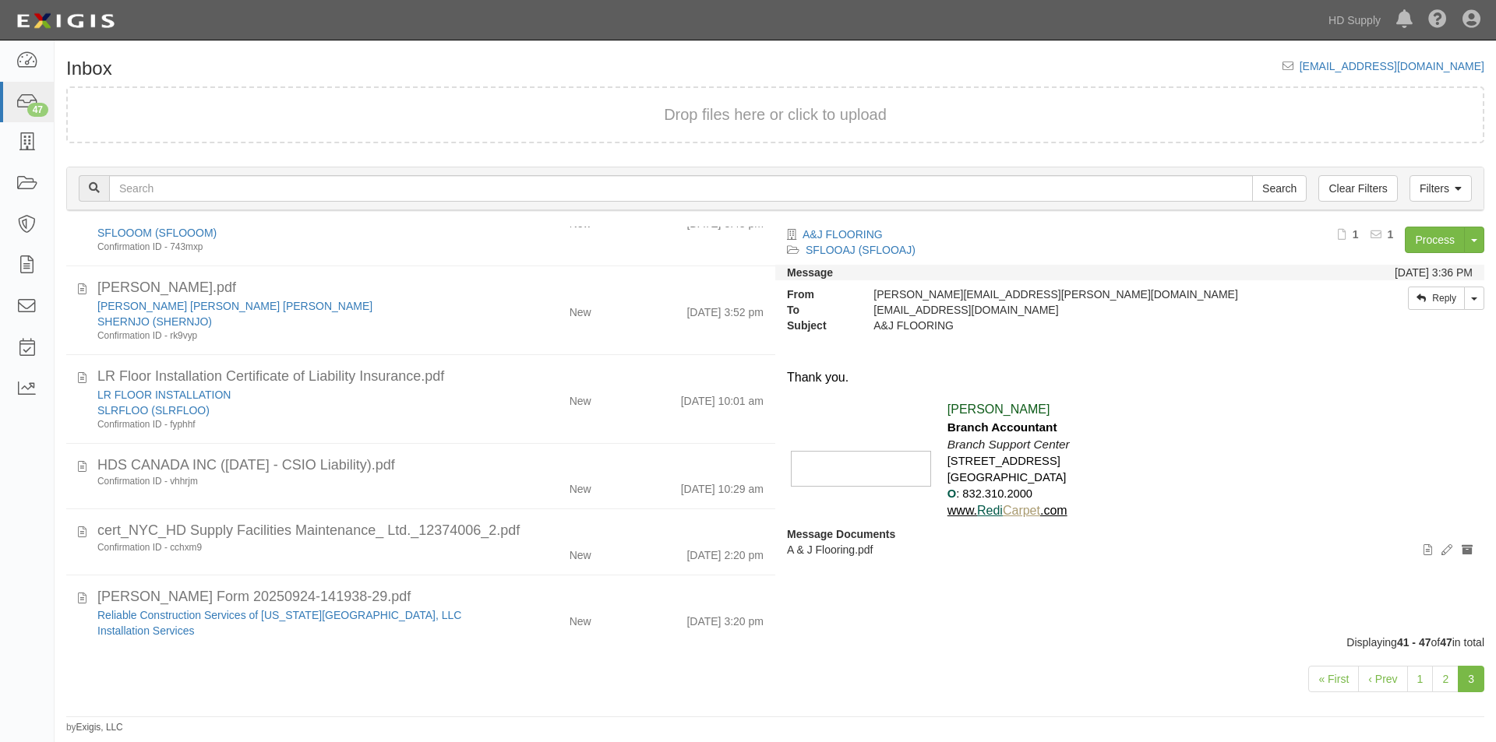
scroll to position [174, 0]
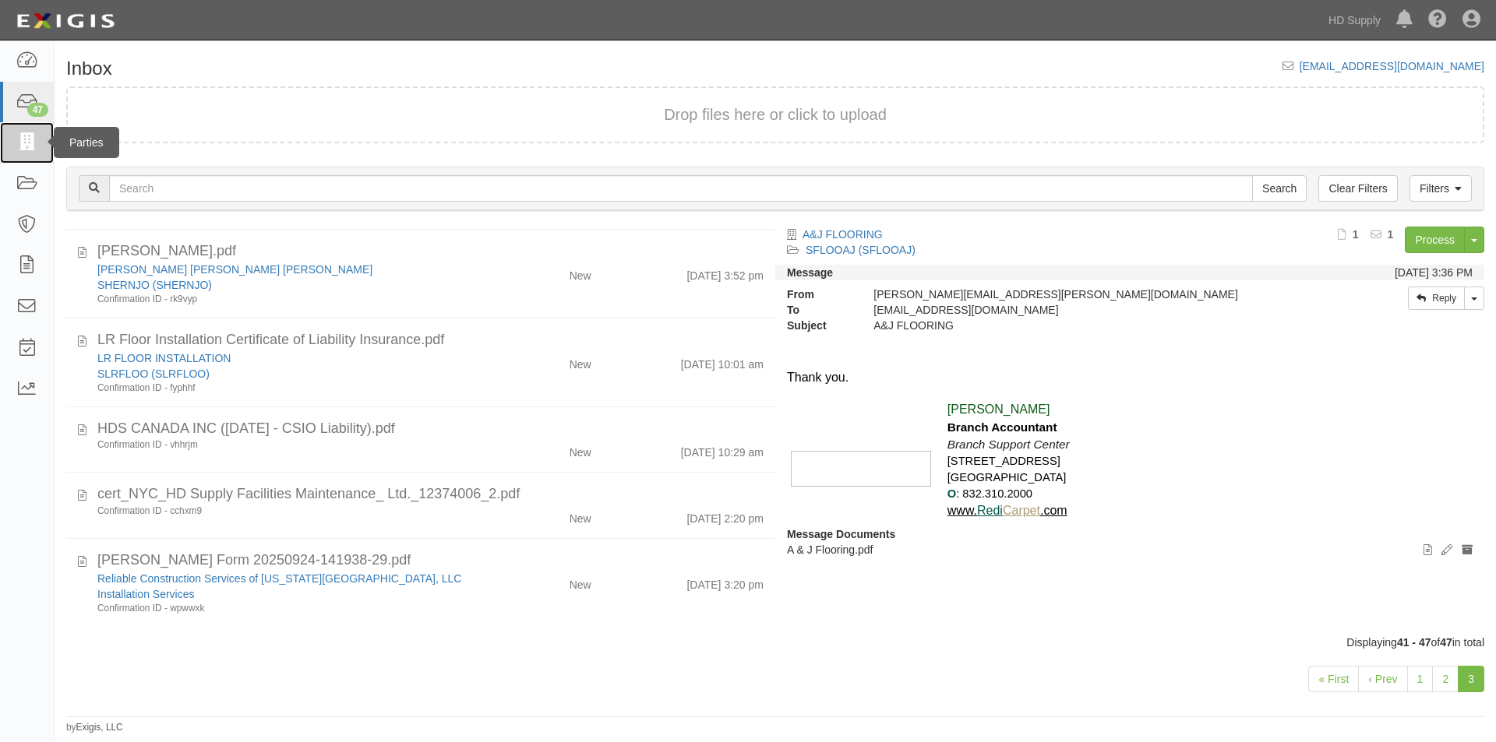
click at [29, 140] on icon at bounding box center [27, 143] width 22 height 18
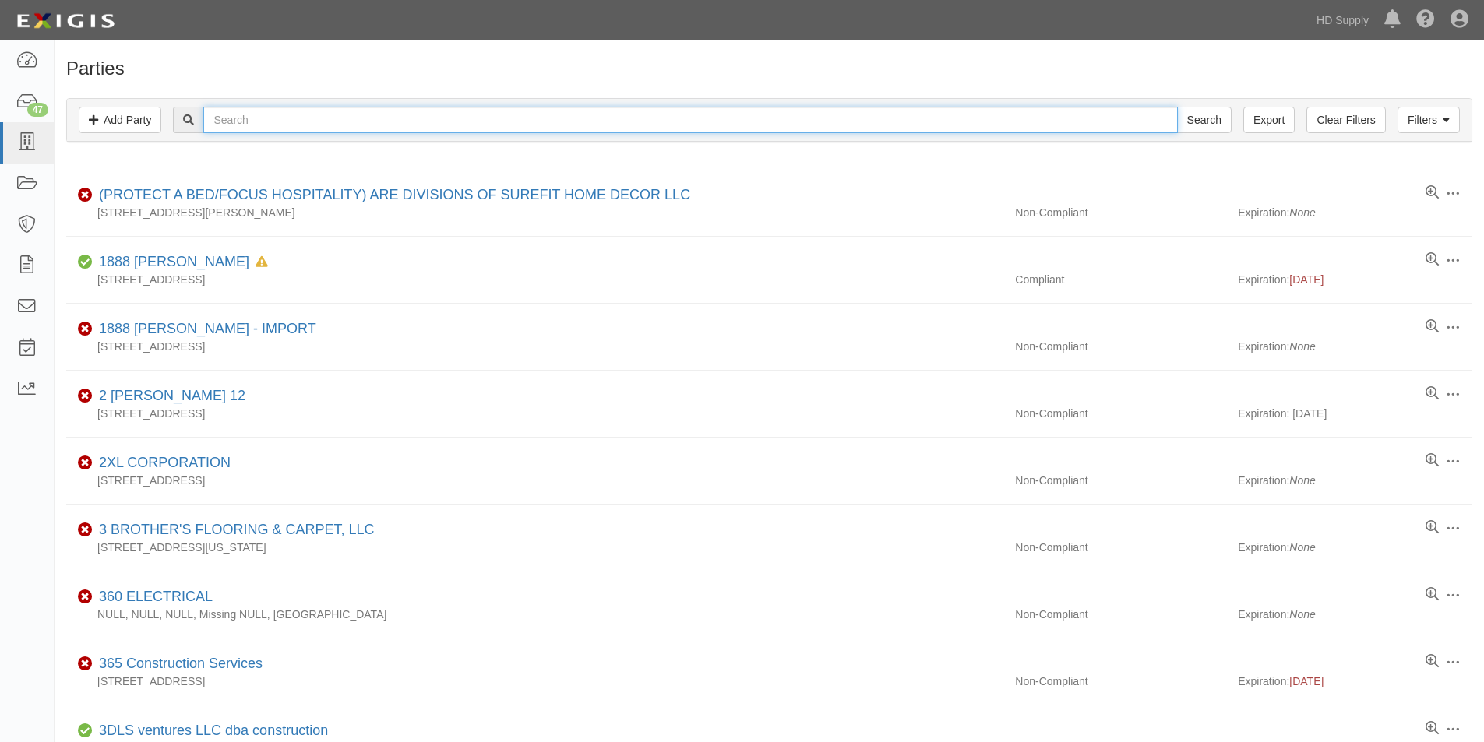
click at [233, 125] on input "text" at bounding box center [690, 120] width 974 height 26
type input "starbucks"
click at [1177, 107] on input "Search" at bounding box center [1204, 120] width 55 height 26
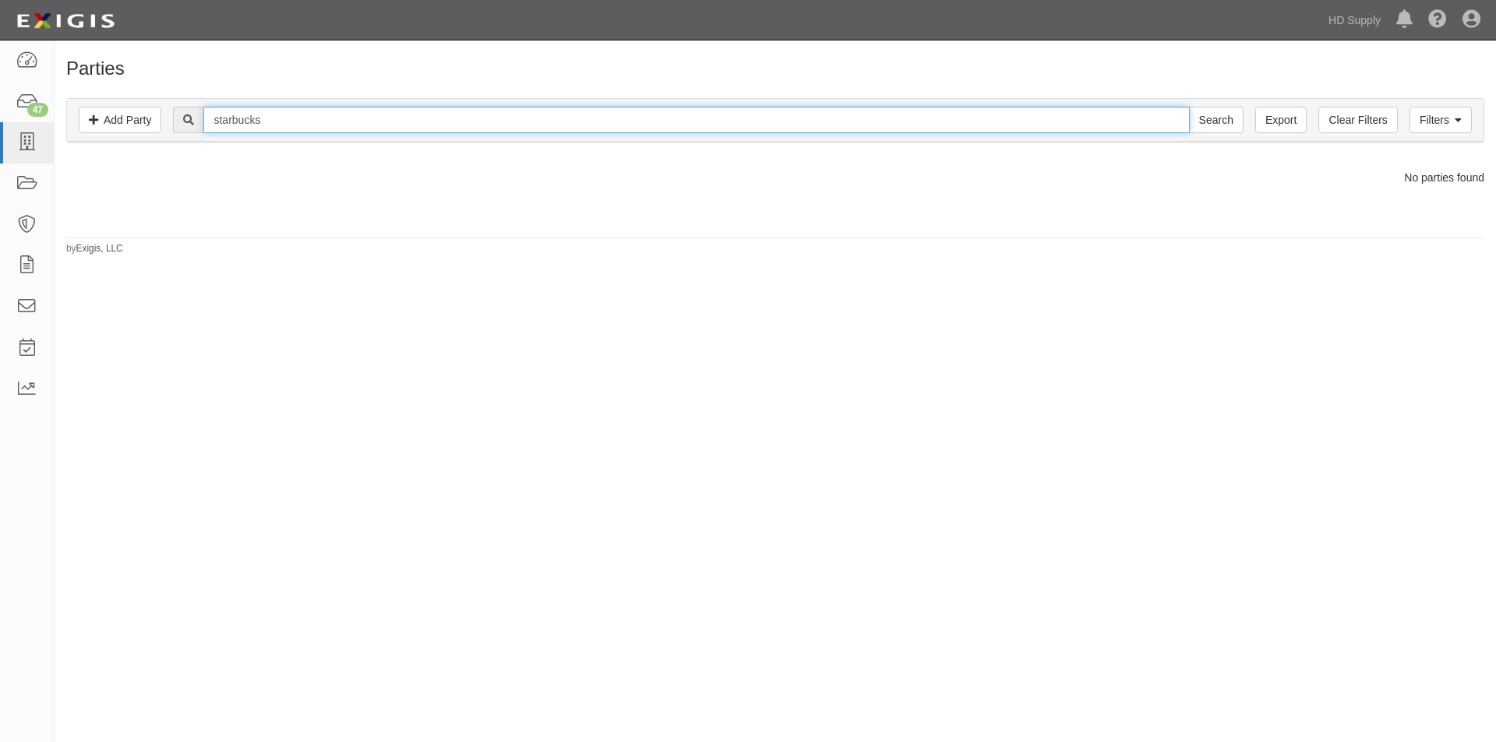
click at [298, 114] on input "starbucks" at bounding box center [695, 120] width 985 height 26
type input "star"
click at [1189, 107] on input "Search" at bounding box center [1216, 120] width 55 height 26
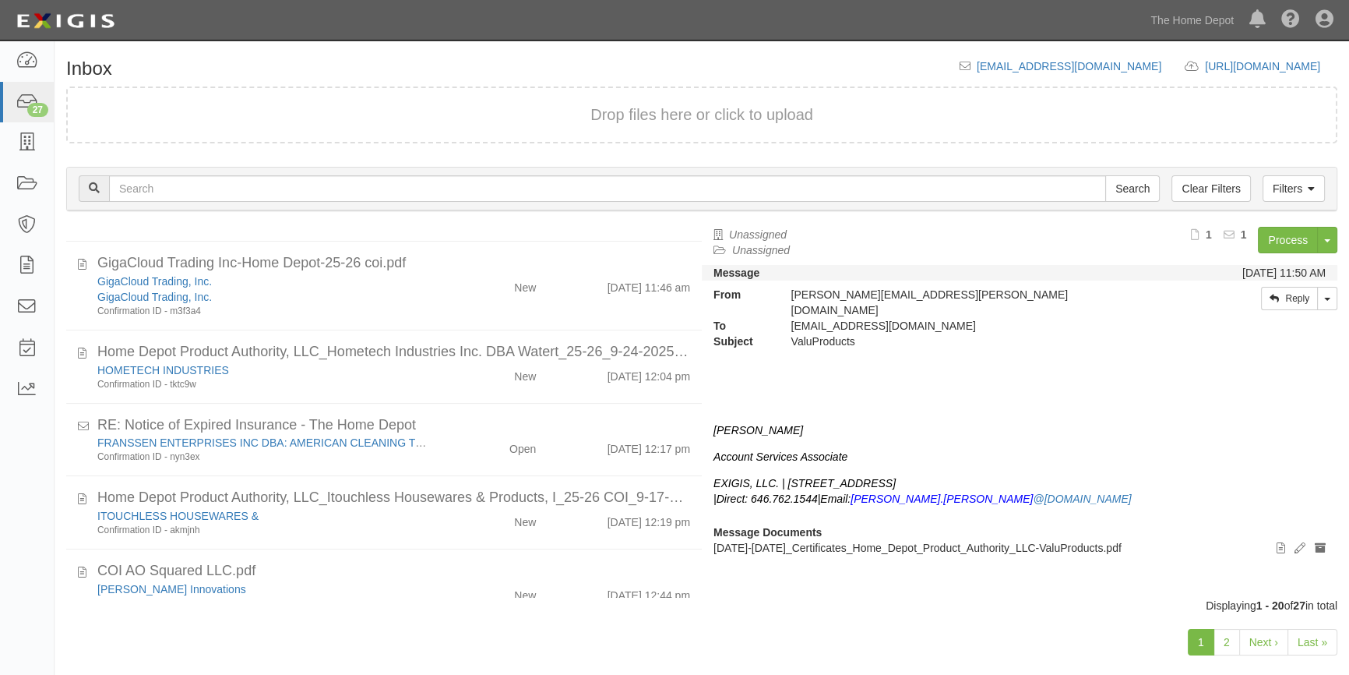
scroll to position [982, 0]
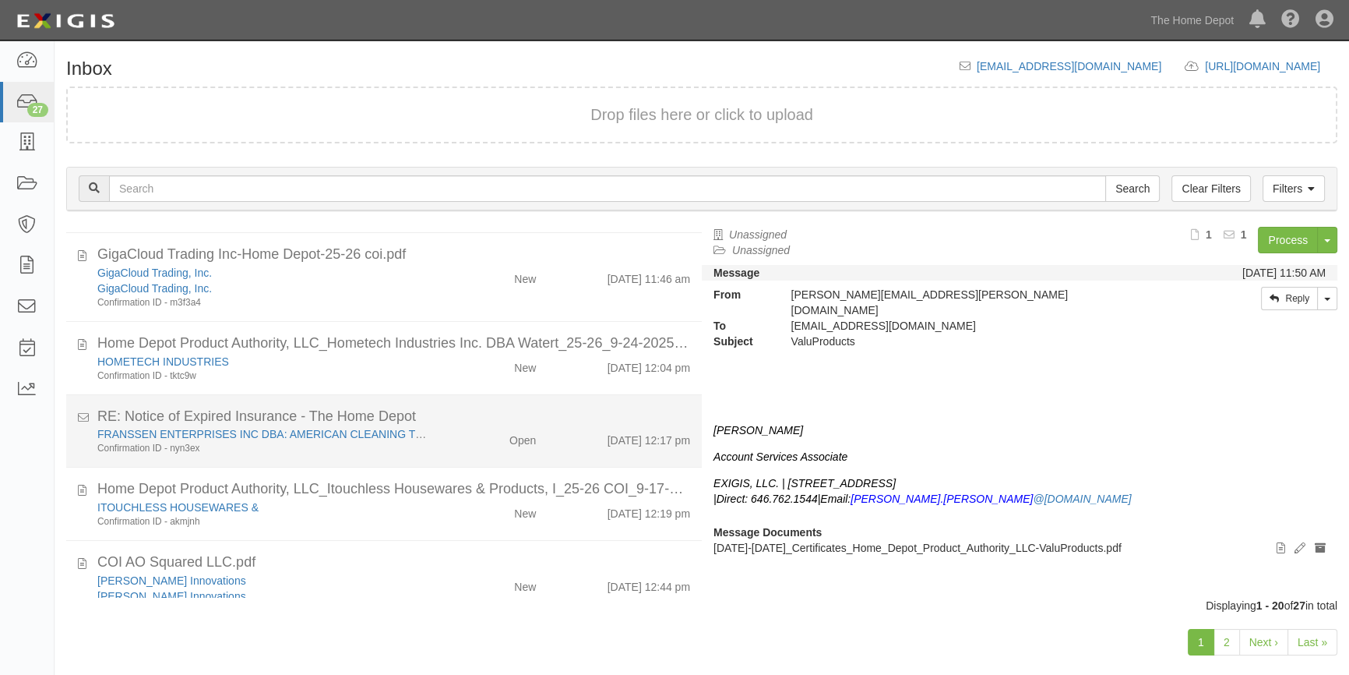
click at [456, 434] on div "Open" at bounding box center [496, 437] width 103 height 22
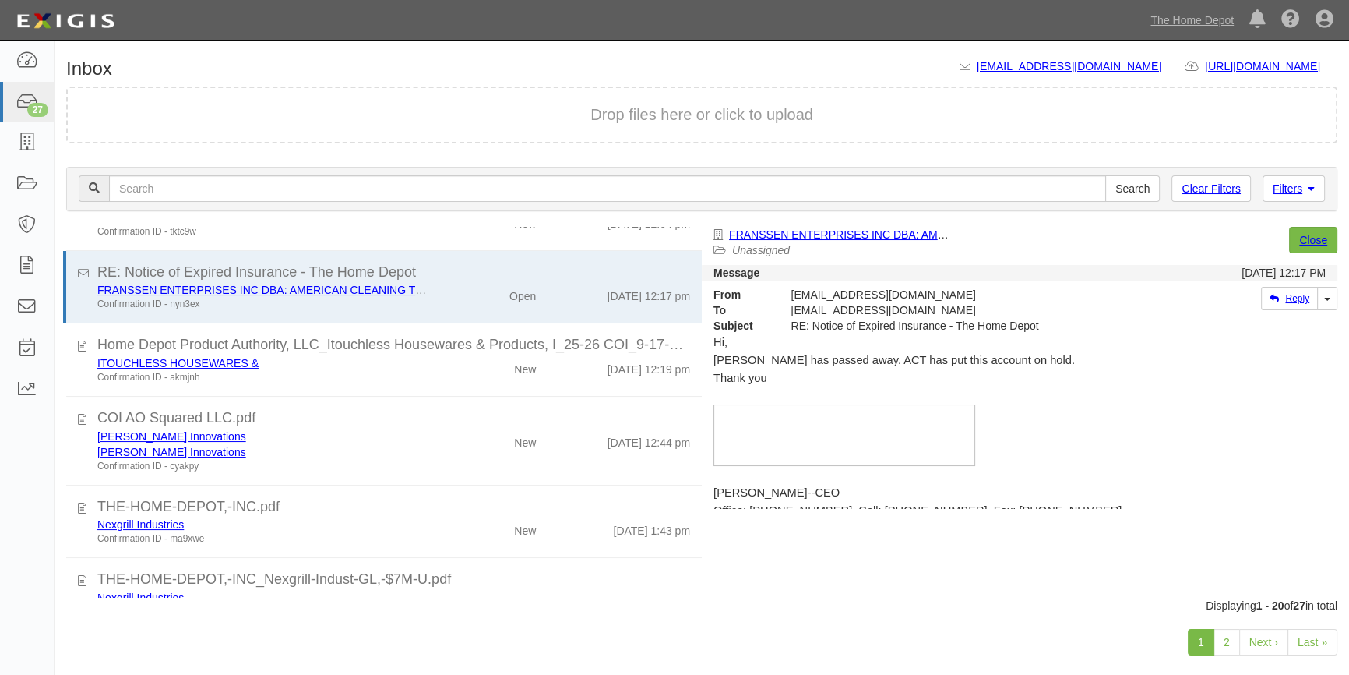
scroll to position [1157, 0]
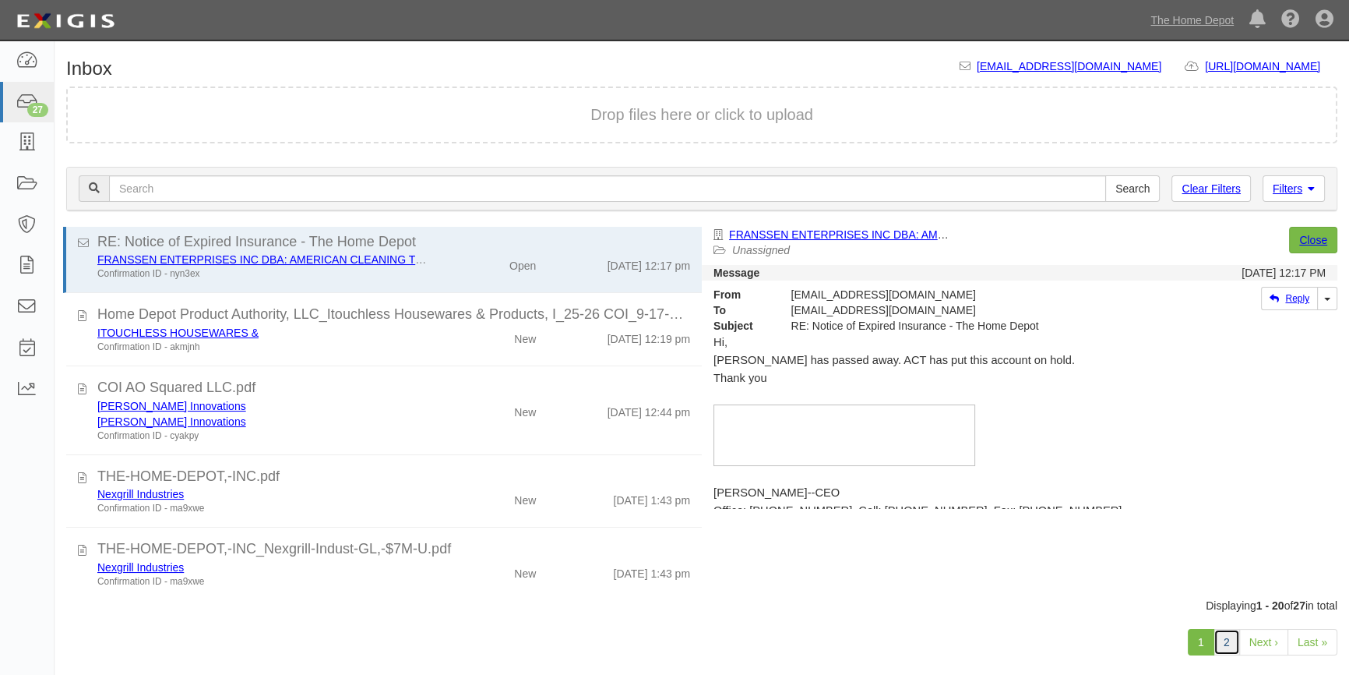
click at [1222, 640] on link "2" at bounding box center [1227, 642] width 26 height 26
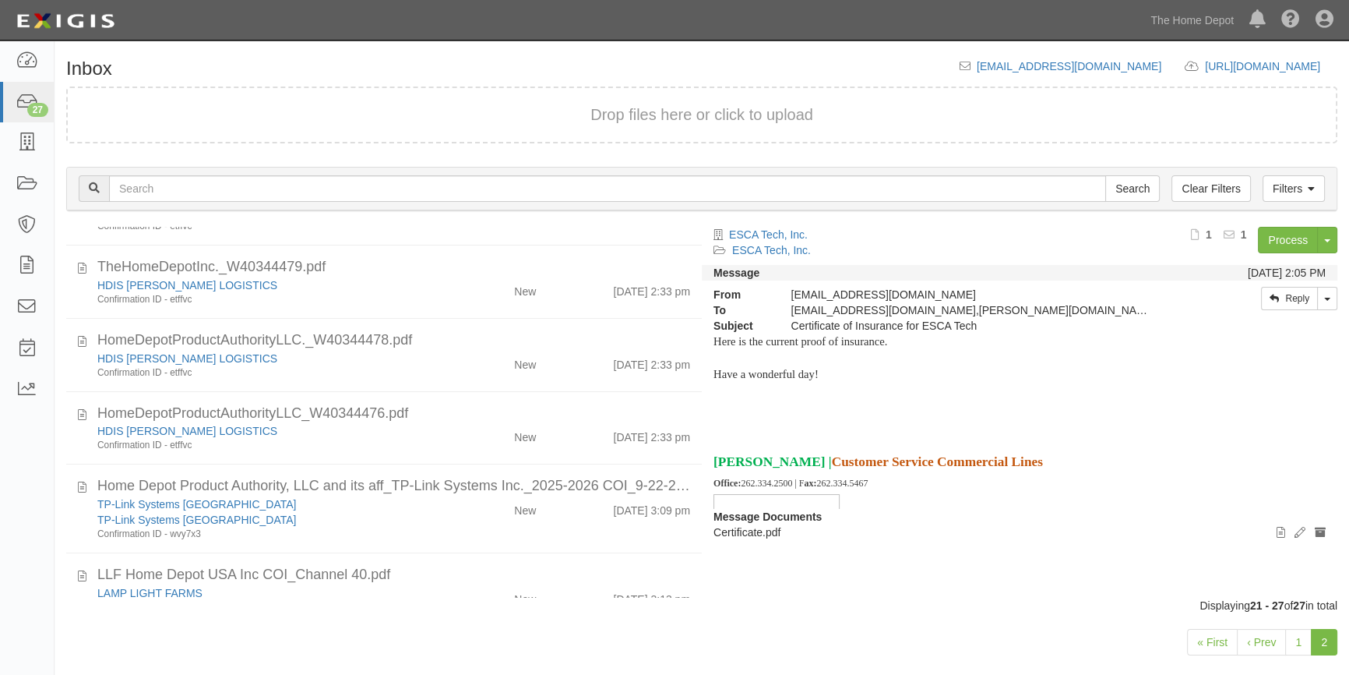
scroll to position [192, 0]
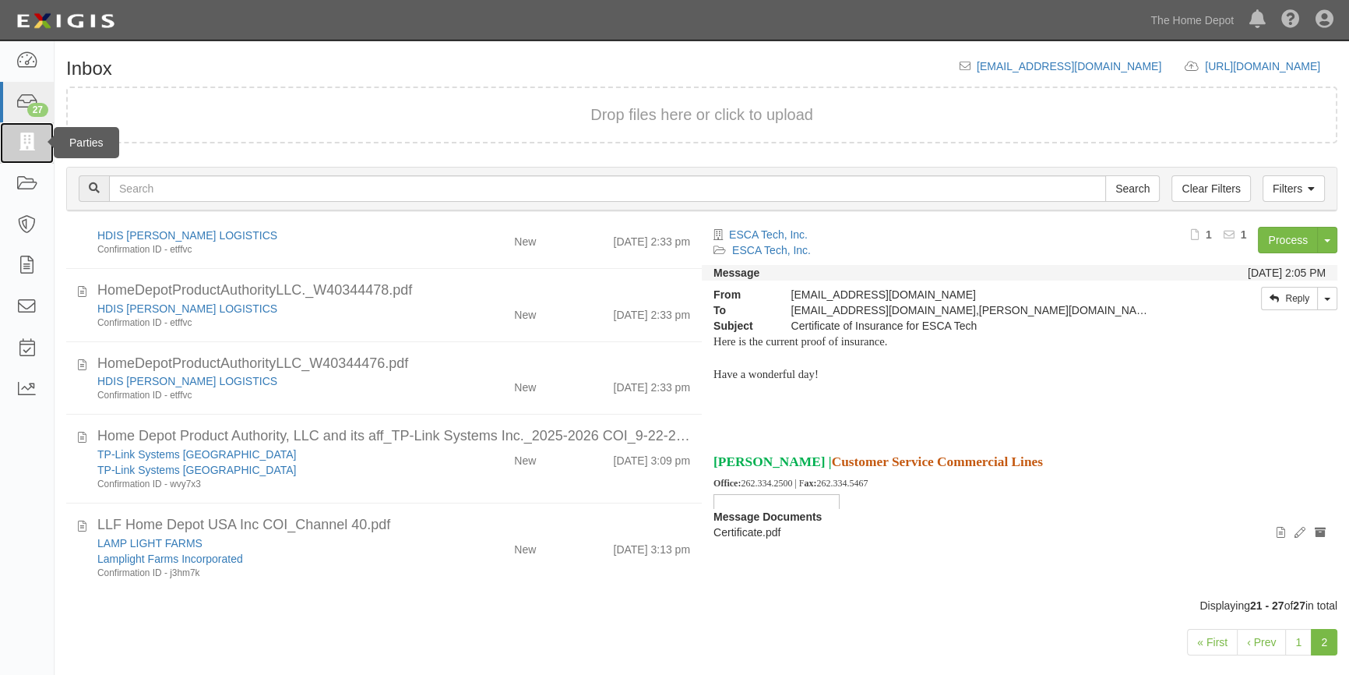
click at [23, 146] on icon at bounding box center [27, 143] width 22 height 18
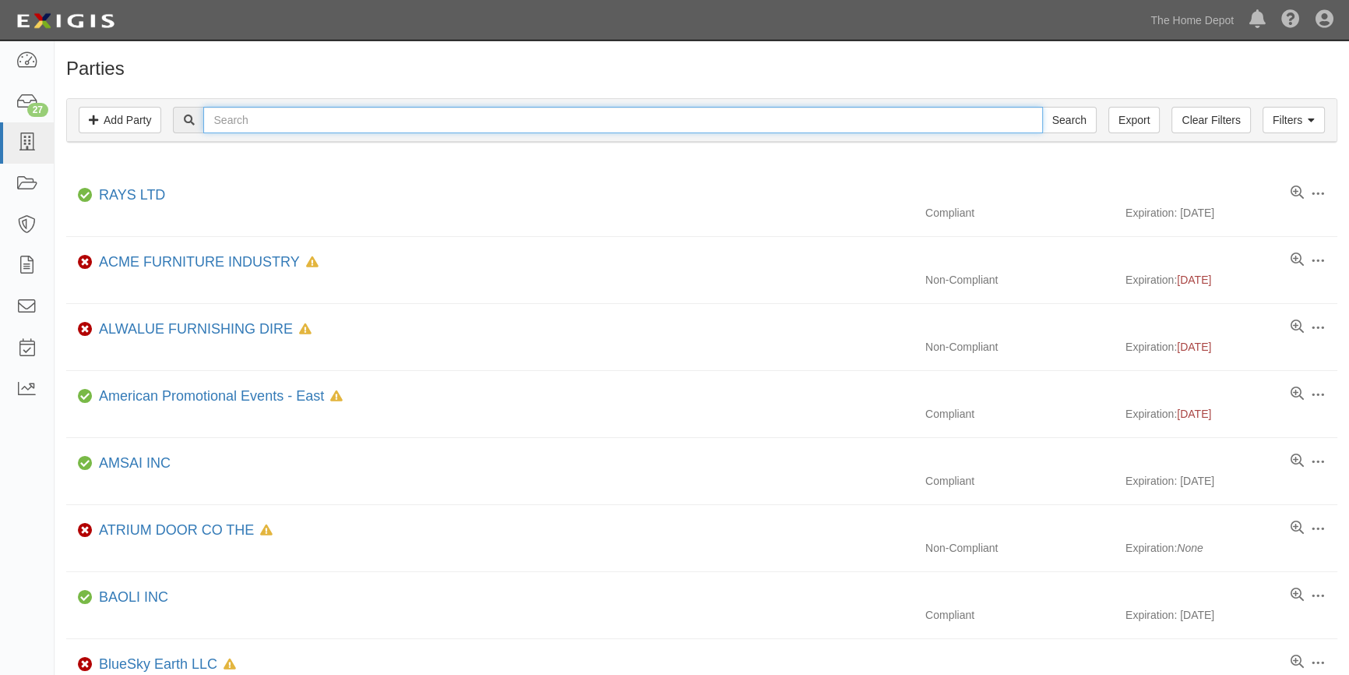
click at [249, 131] on input "text" at bounding box center [622, 120] width 839 height 26
type input "starbucks"
click at [1042, 107] on input "Search" at bounding box center [1069, 120] width 55 height 26
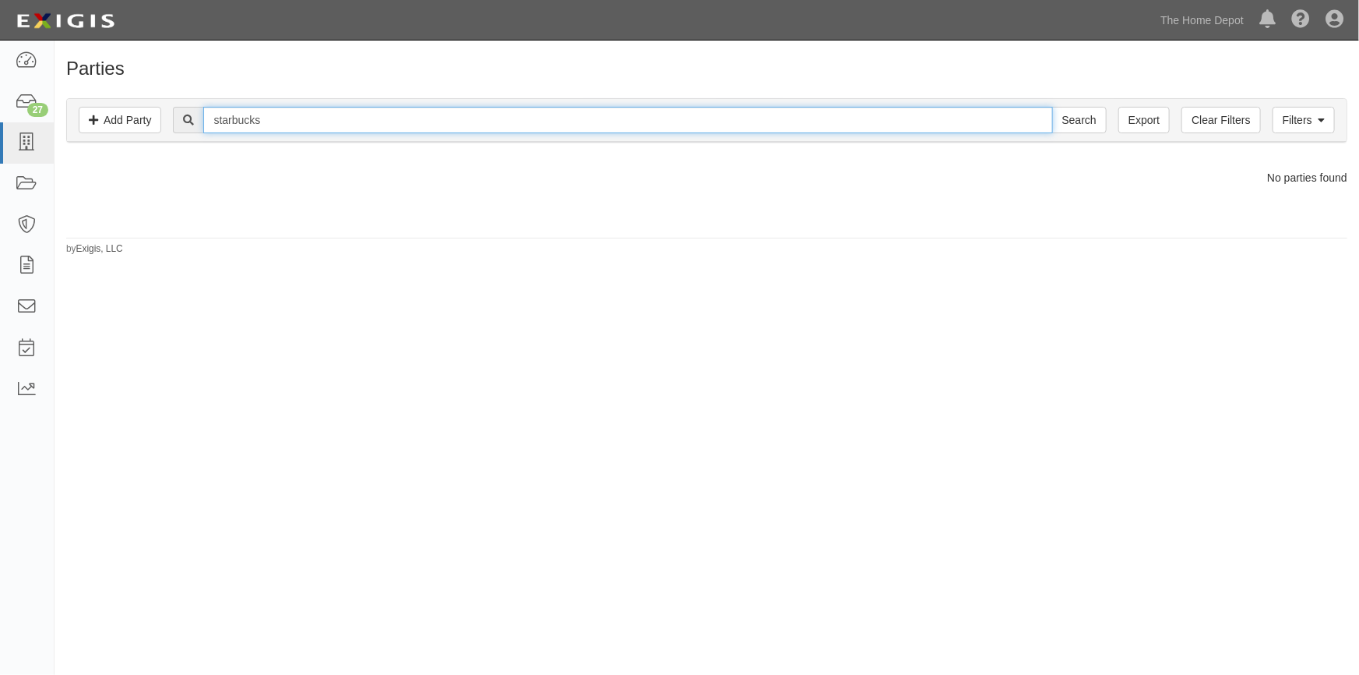
drag, startPoint x: 278, startPoint y: 120, endPoint x: 187, endPoint y: 118, distance: 91.2
click at [187, 118] on div "starbucks Search" at bounding box center [639, 120] width 933 height 26
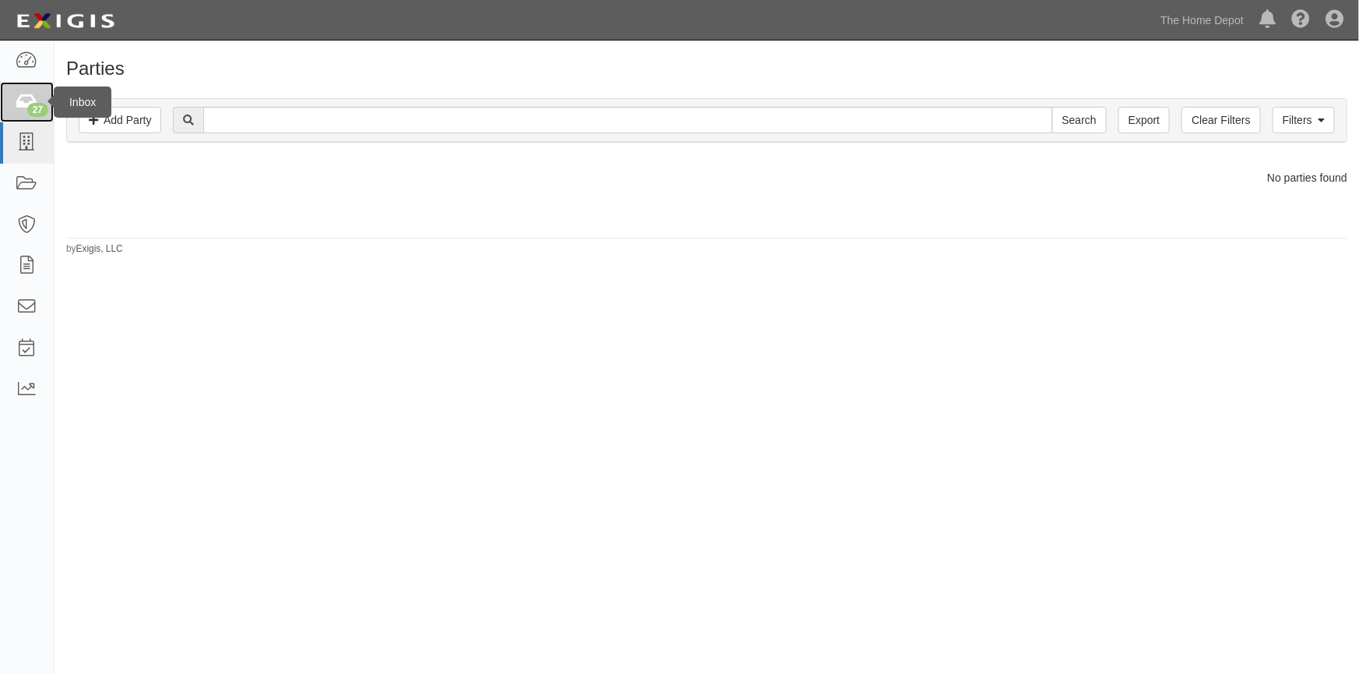
click at [30, 100] on icon at bounding box center [27, 102] width 22 height 18
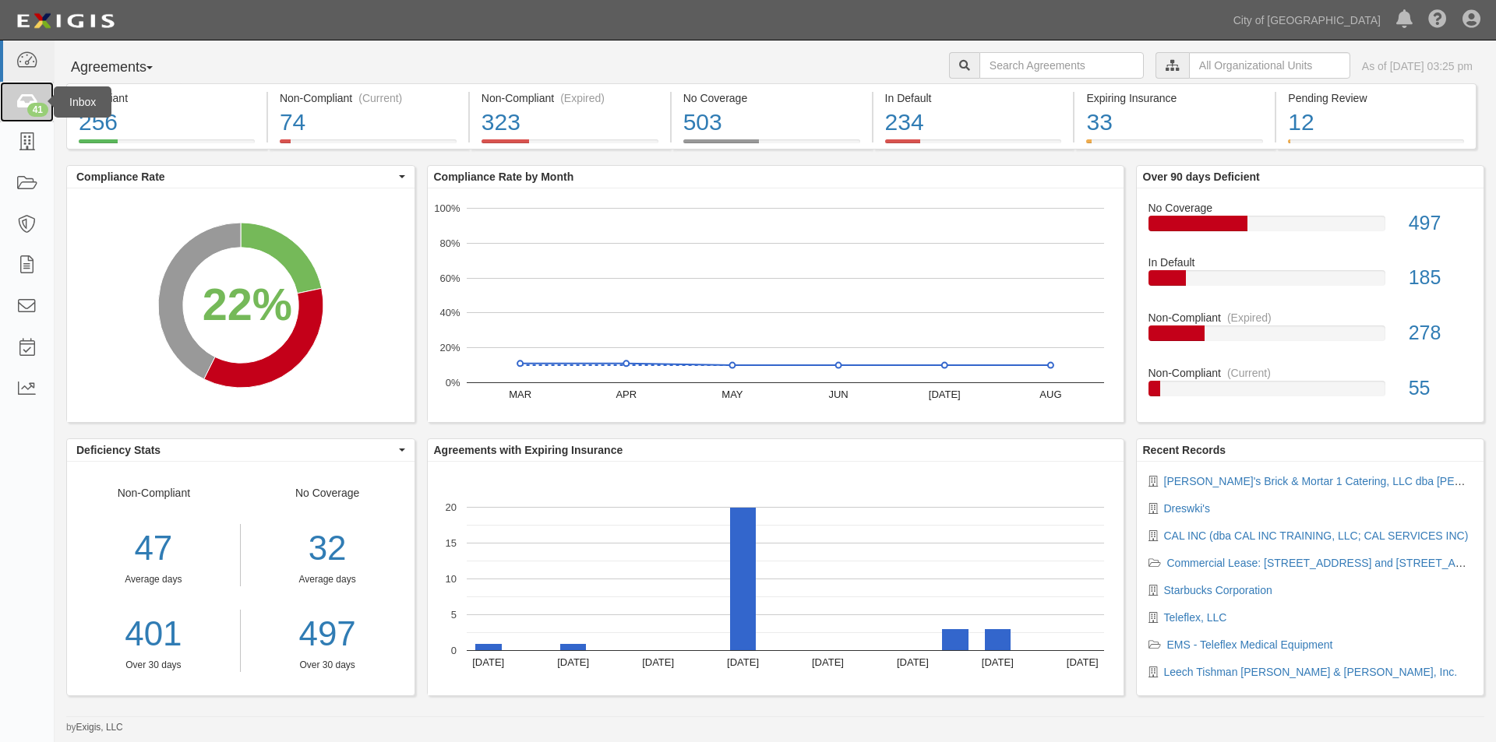
click at [30, 102] on icon at bounding box center [27, 102] width 22 height 18
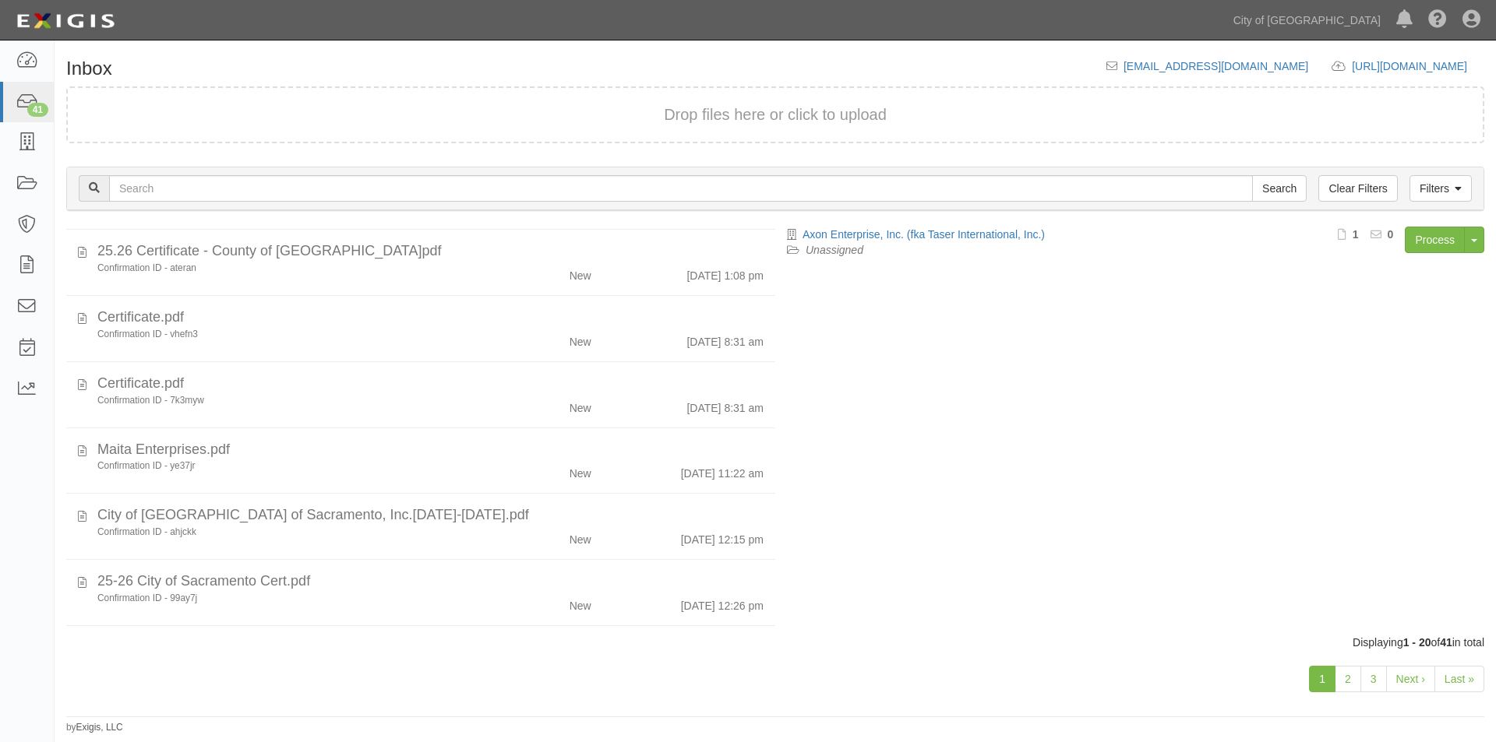
scroll to position [941, 0]
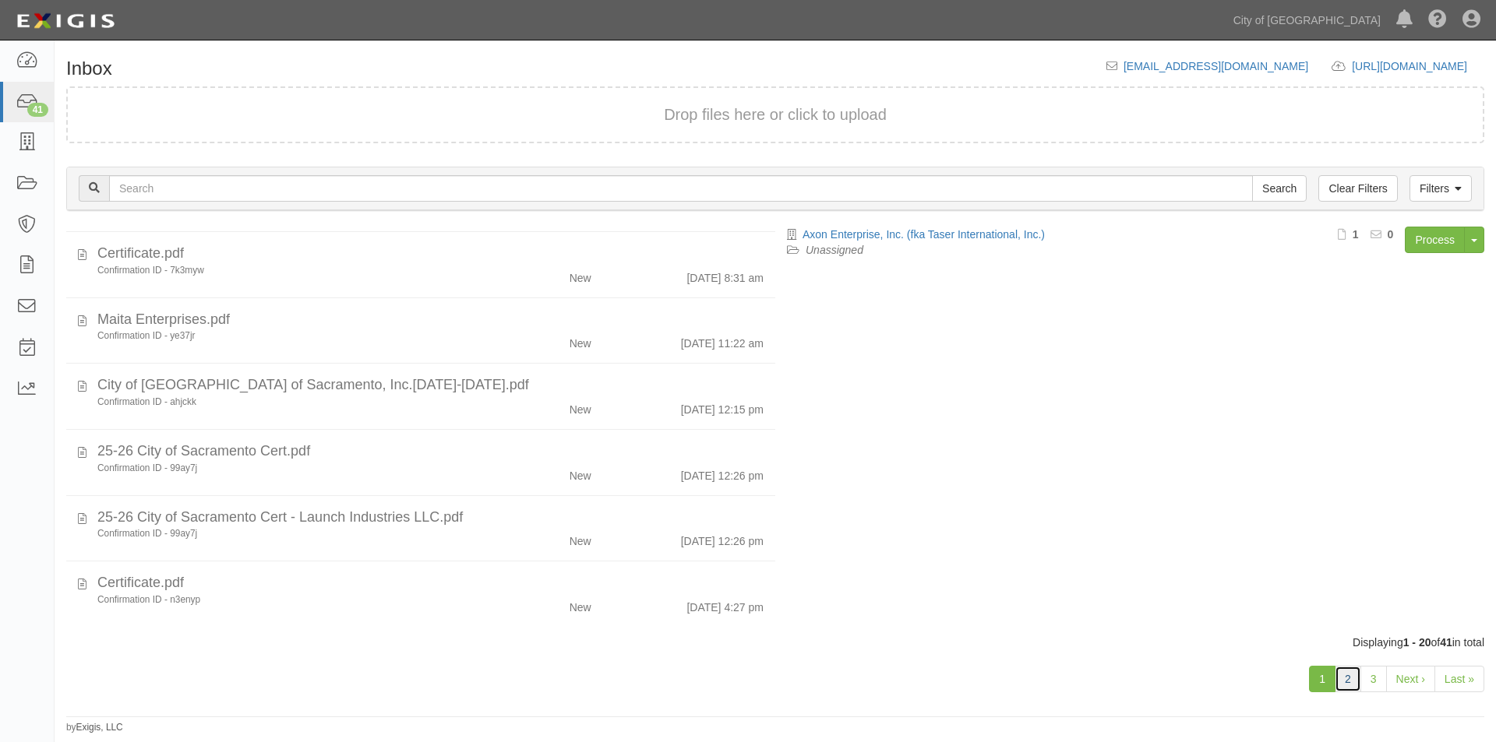
click at [1344, 682] on link "2" at bounding box center [1347, 679] width 26 height 26
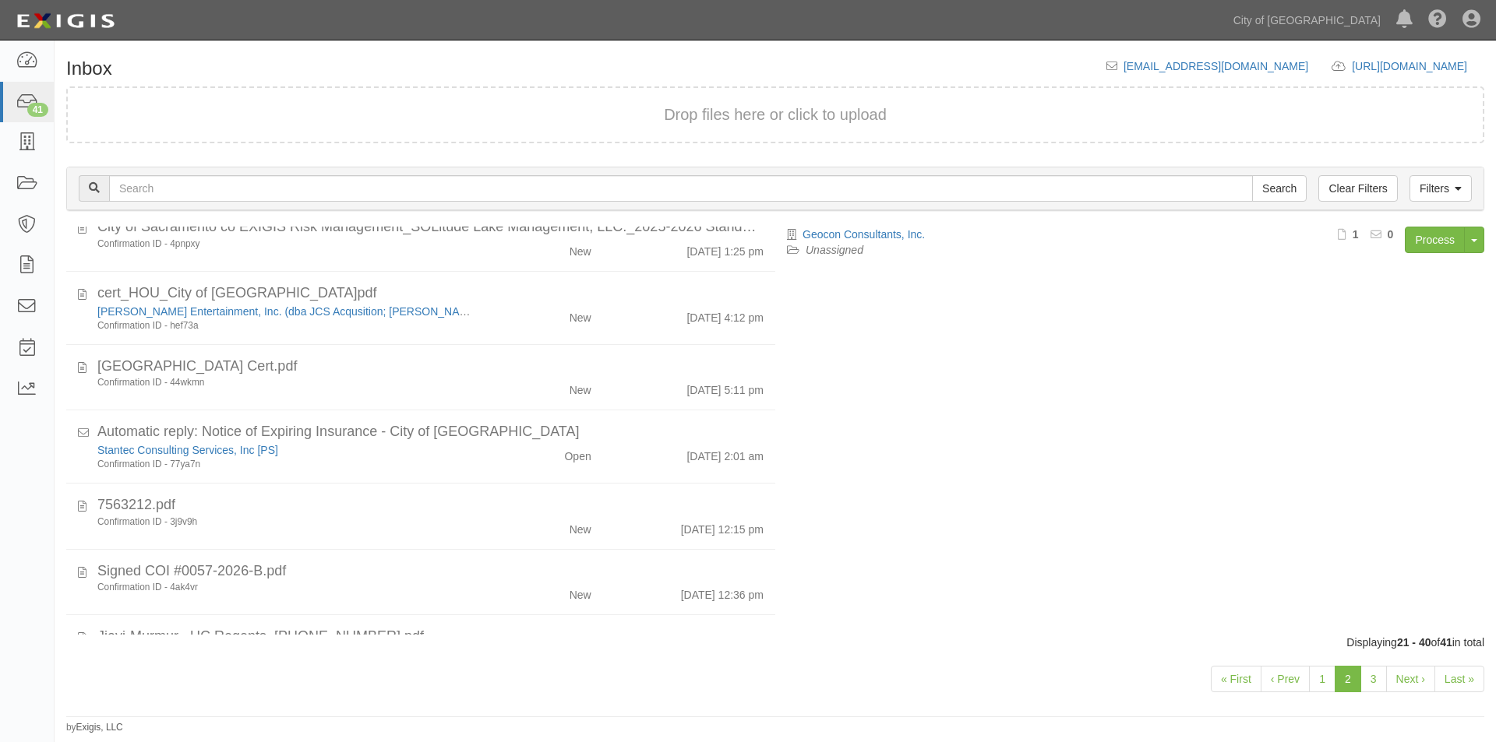
scroll to position [922, 0]
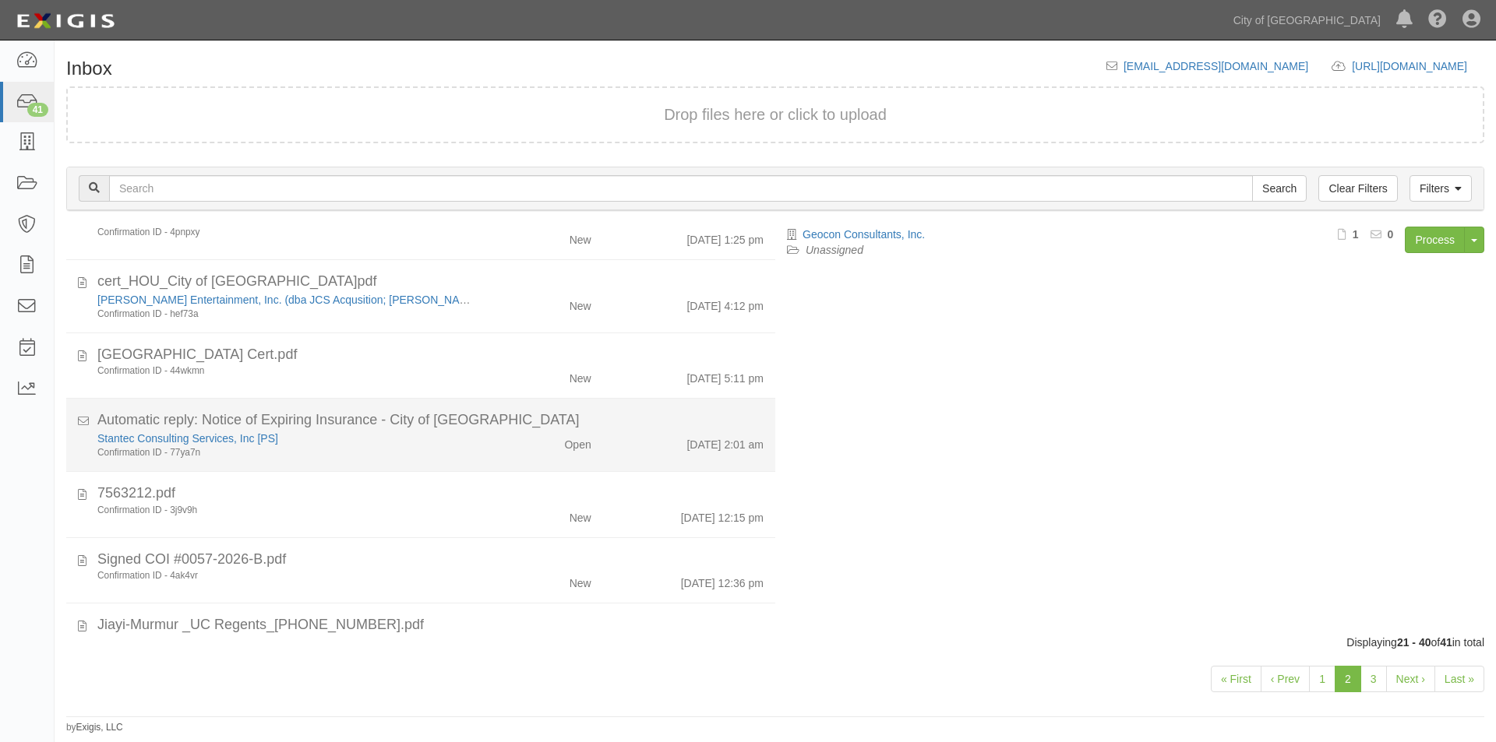
click at [517, 456] on div "Stantec Consulting Services, Inc [PS] Confirmation ID - 77ya7n Open 9/24/25 2:0…" at bounding box center [430, 445] width 689 height 29
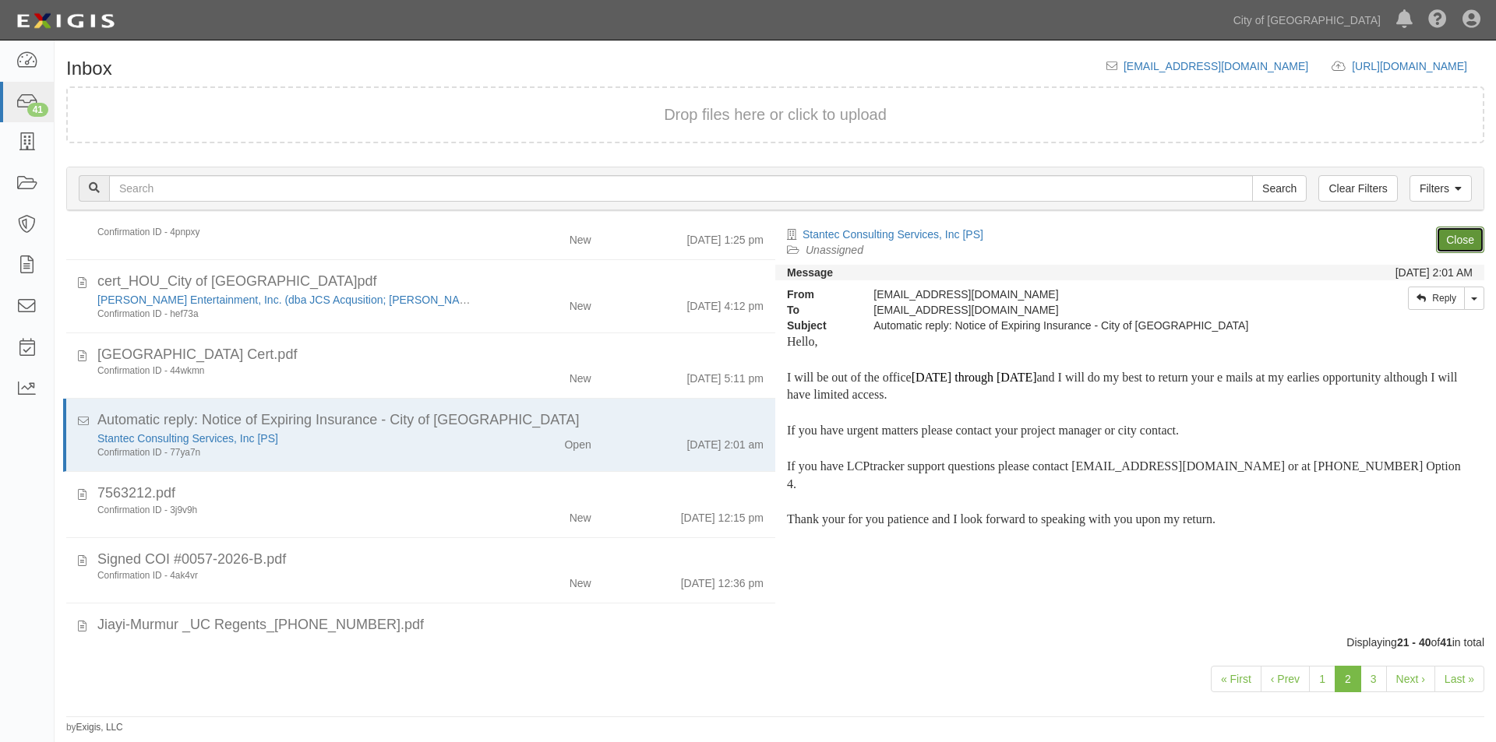
click at [1449, 245] on link "Close" at bounding box center [1460, 240] width 48 height 26
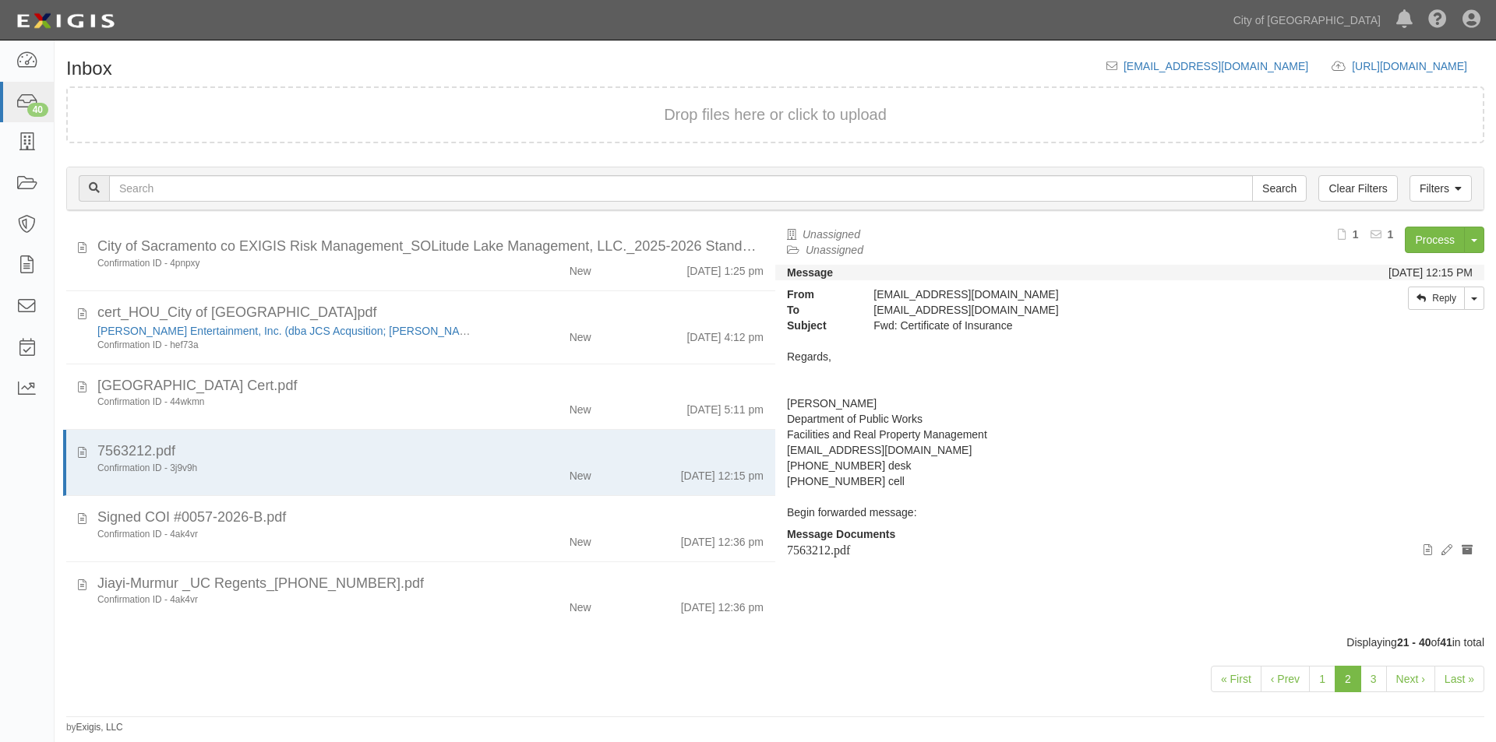
scroll to position [891, 0]
click at [1369, 684] on link "3" at bounding box center [1373, 679] width 26 height 26
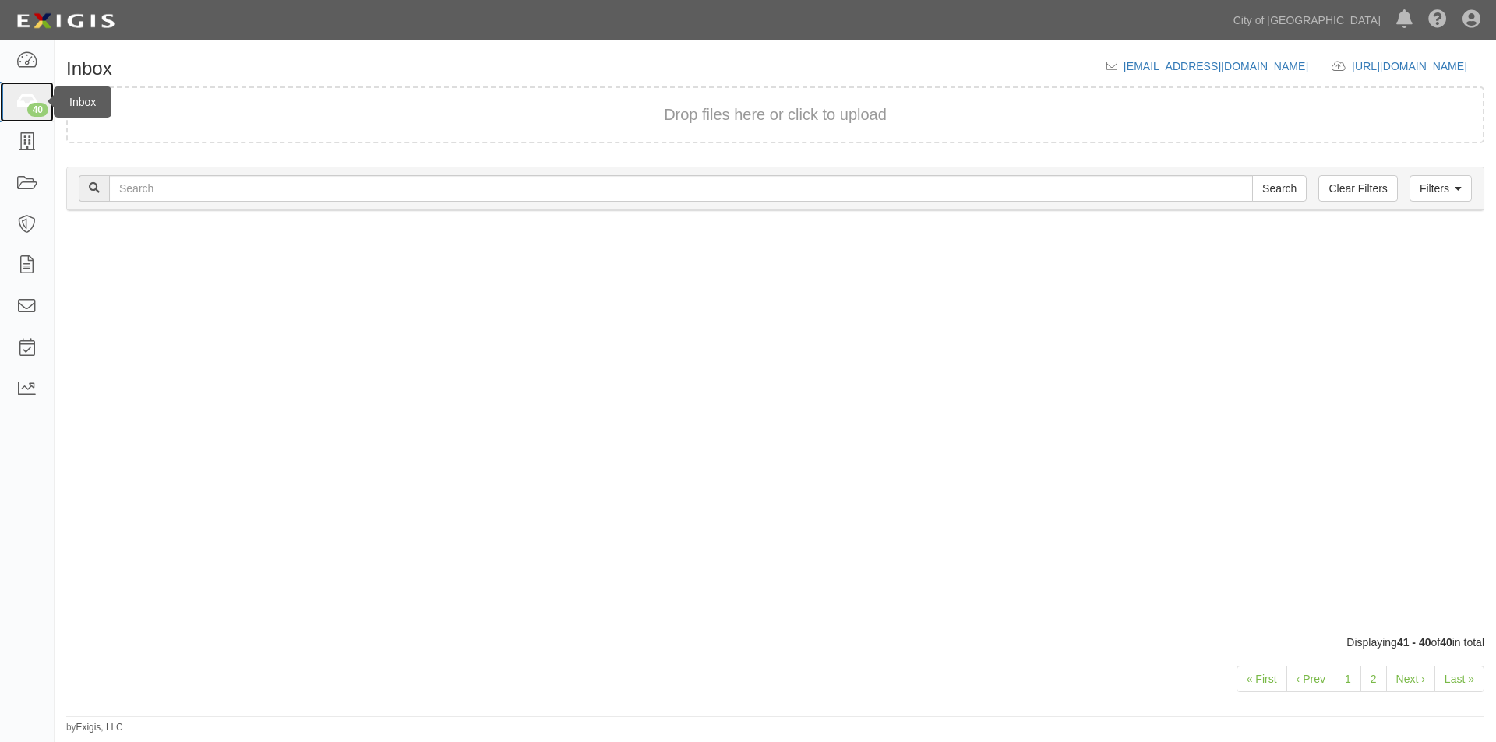
click at [17, 98] on icon at bounding box center [27, 102] width 22 height 18
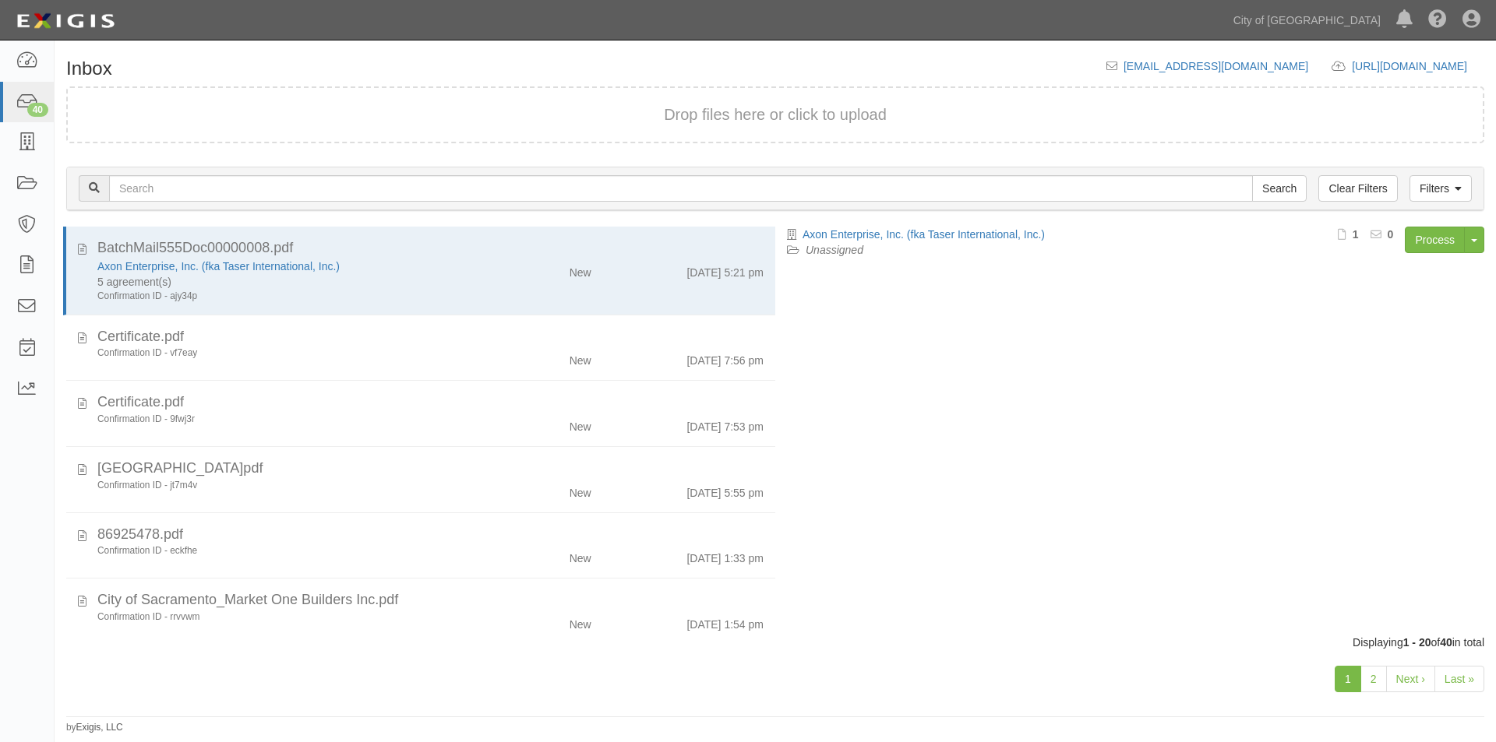
click at [1348, 678] on link "1" at bounding box center [1347, 679] width 26 height 26
click at [1351, 677] on link "1" at bounding box center [1347, 679] width 26 height 26
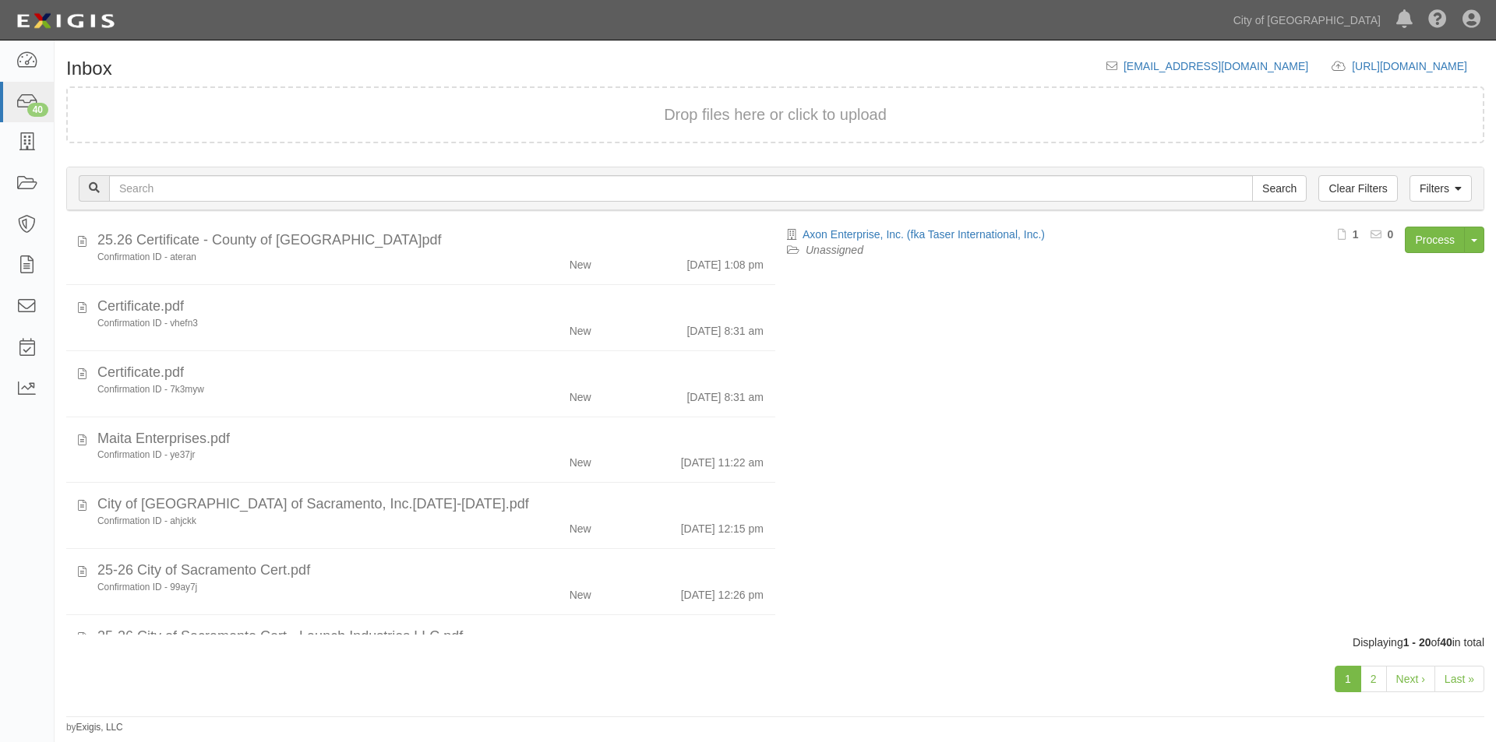
scroll to position [941, 0]
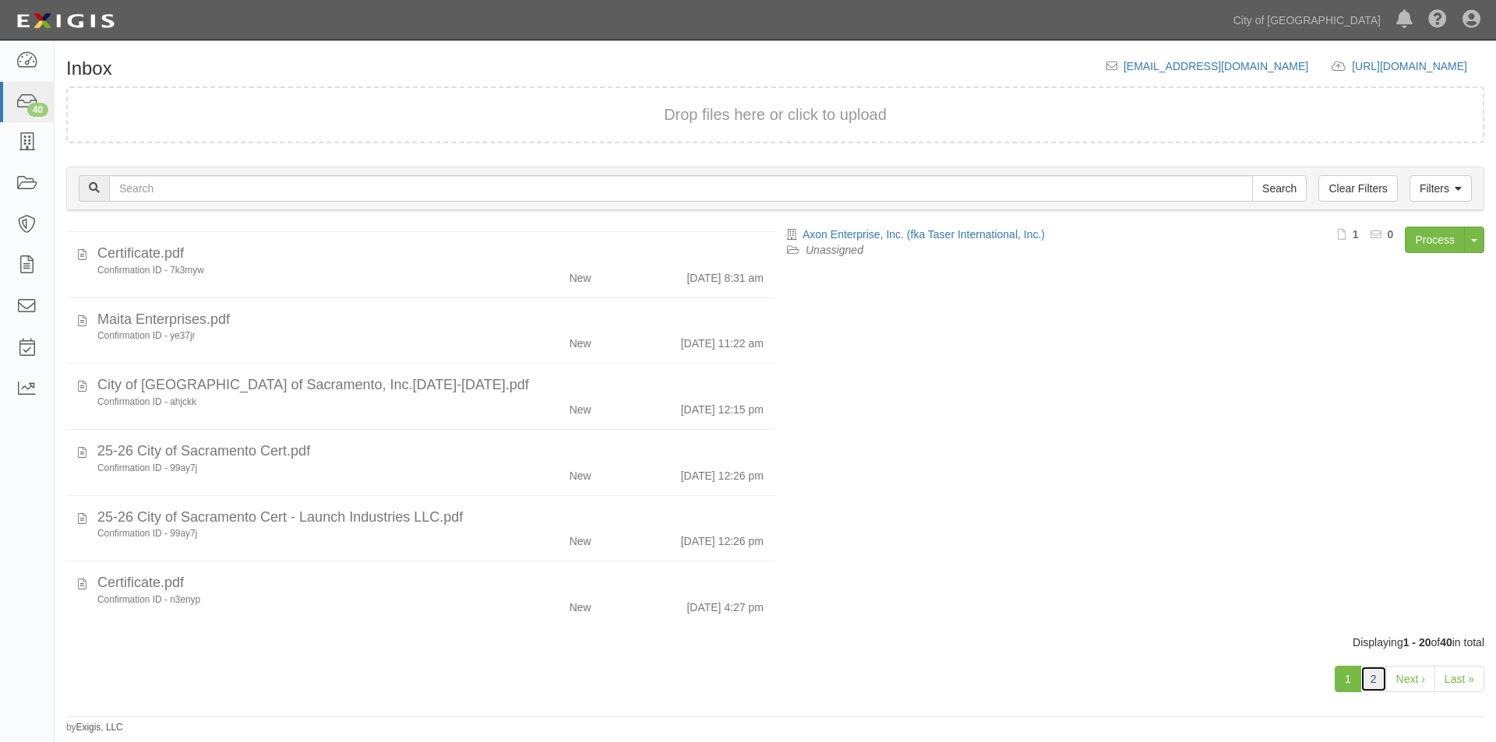
click at [1373, 674] on link "2" at bounding box center [1373, 679] width 26 height 26
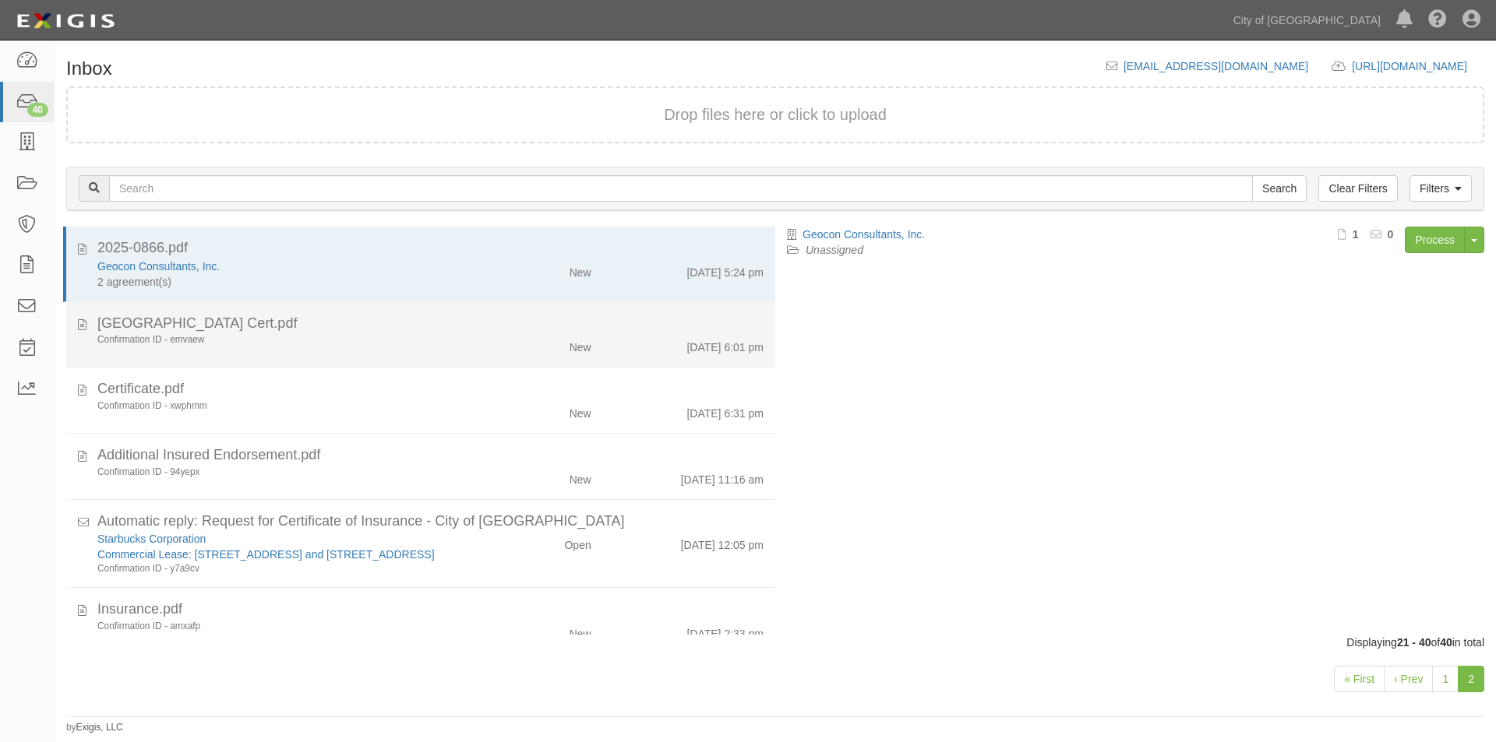
drag, startPoint x: 763, startPoint y: 274, endPoint x: 763, endPoint y: 312, distance: 38.2
click at [763, 312] on li "Sacramento Airport Cert.pdf Confirmation ID - emvaew New 9/16/25 6:01 pm" at bounding box center [420, 335] width 709 height 66
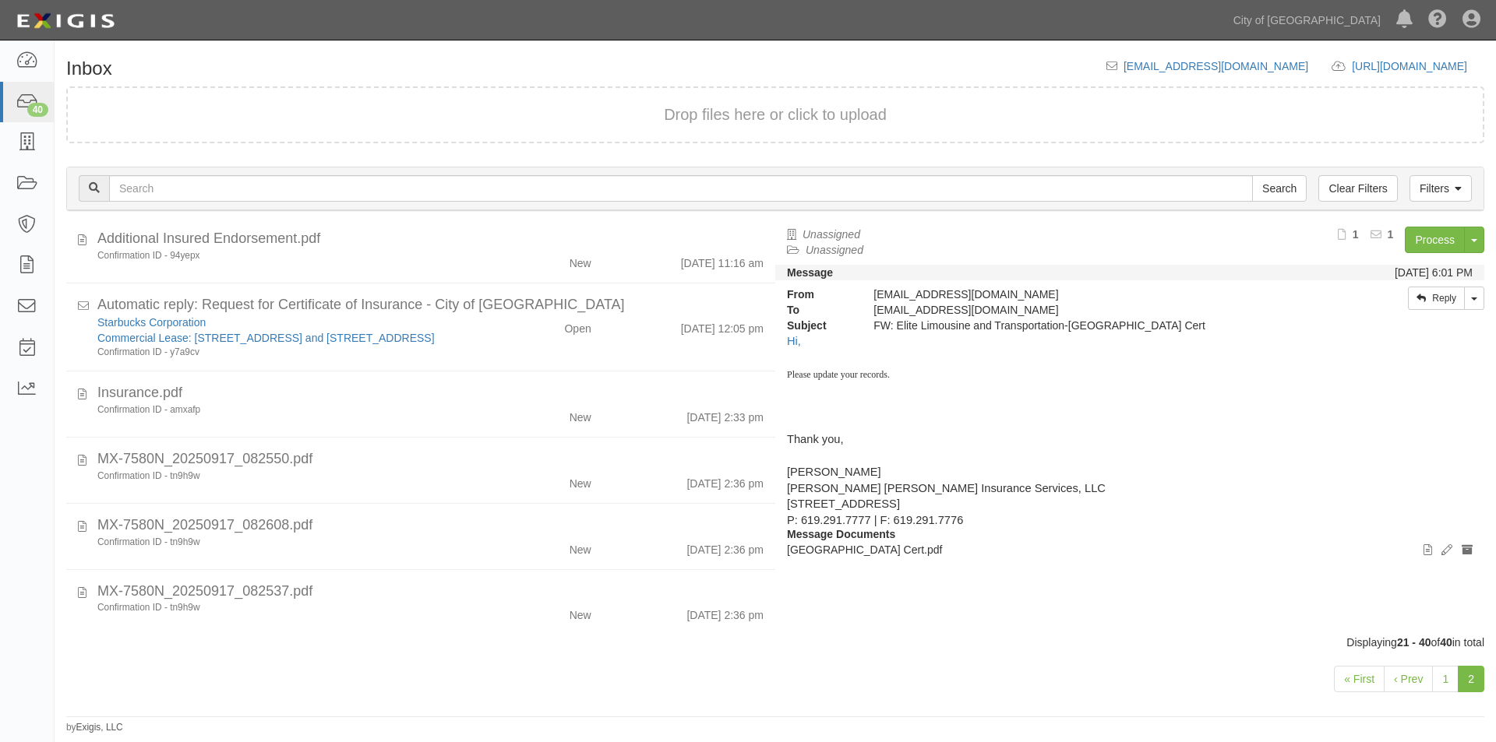
scroll to position [211, 0]
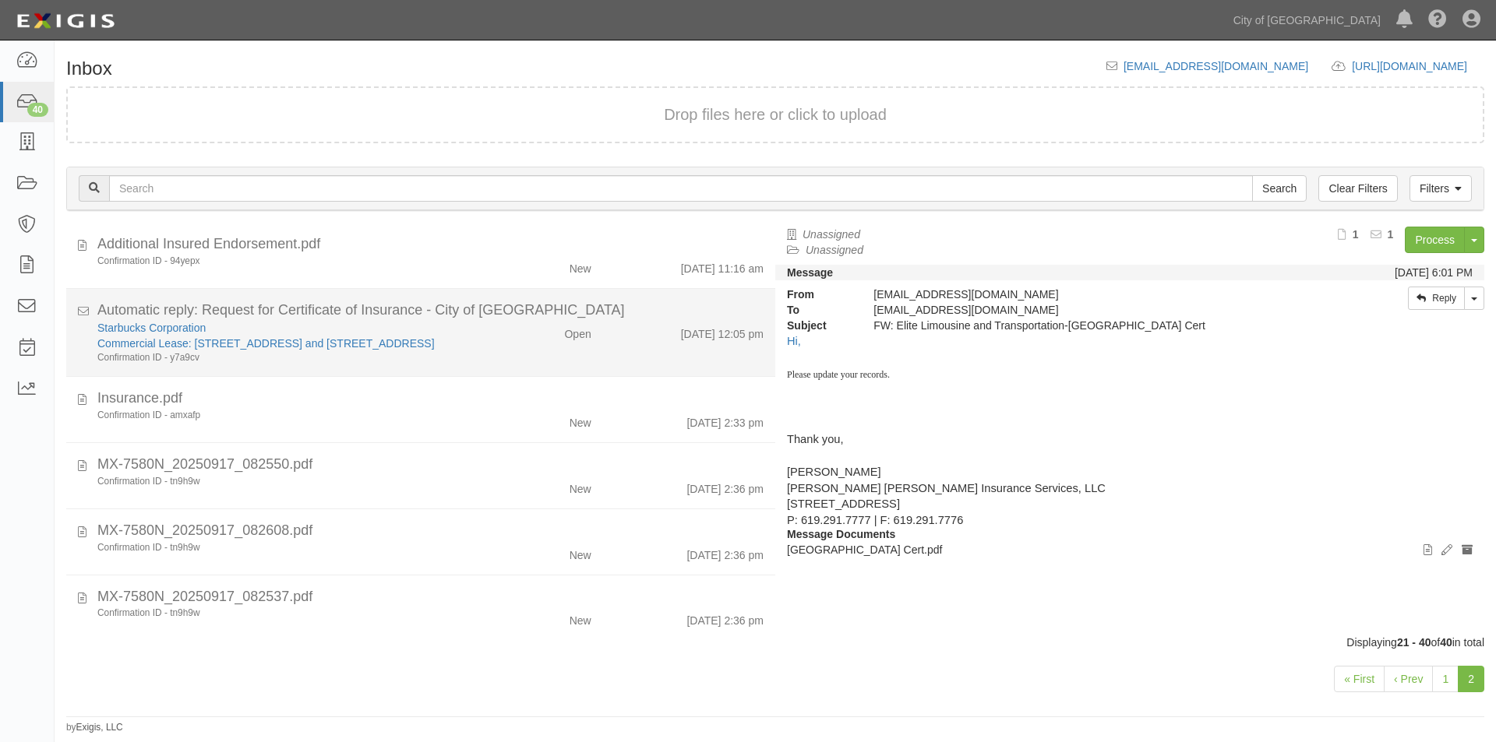
click at [495, 354] on div "Starbucks Corporation Commercial Lease: 1003 L Street and 1005 L Street Confirm…" at bounding box center [430, 342] width 689 height 44
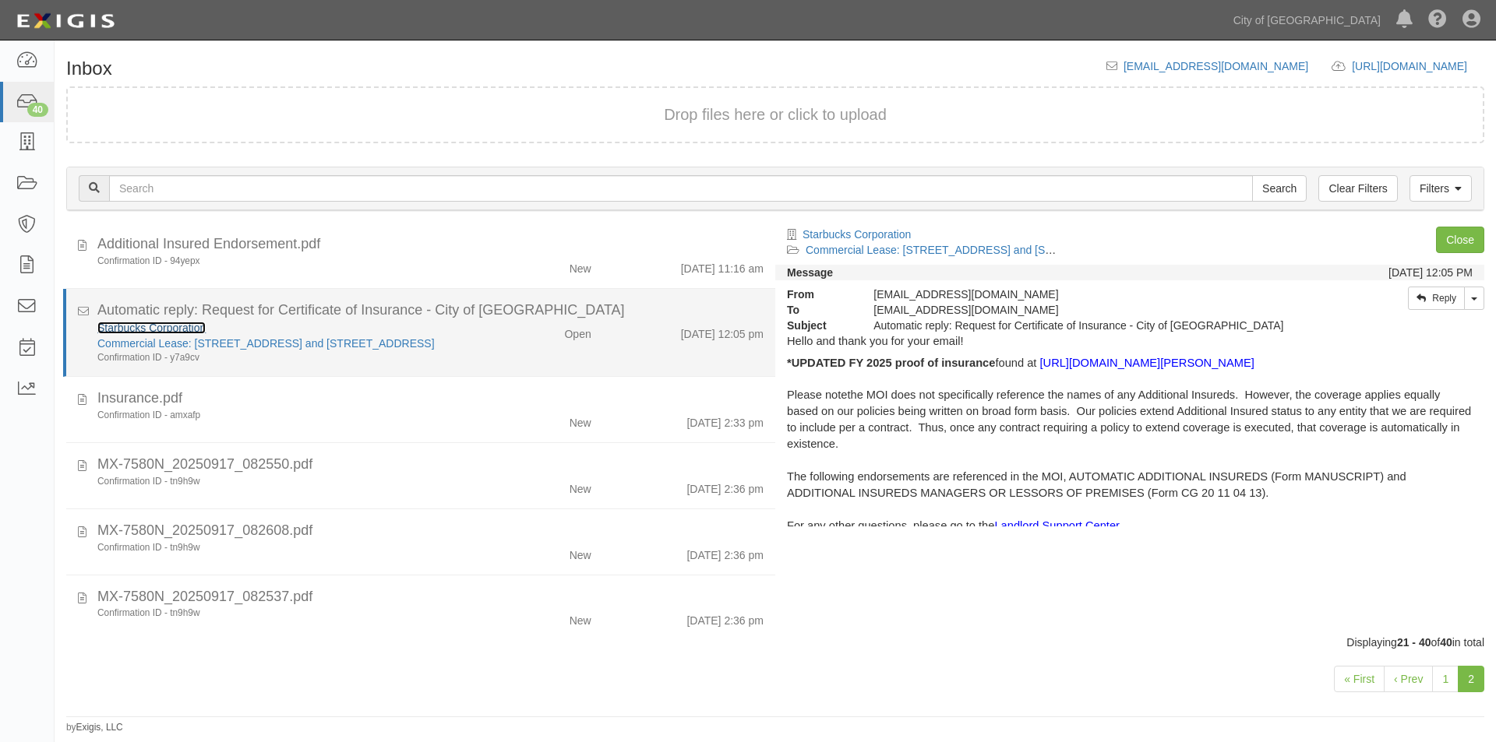
click at [188, 333] on link "Starbucks Corporation" at bounding box center [151, 328] width 108 height 12
click at [379, 348] on div "Commercial Lease: 1003 L Street and 1005 L Street" at bounding box center [286, 344] width 379 height 16
click at [458, 348] on div "Commercial Lease: 1003 L Street and 1005 L Street" at bounding box center [286, 344] width 379 height 16
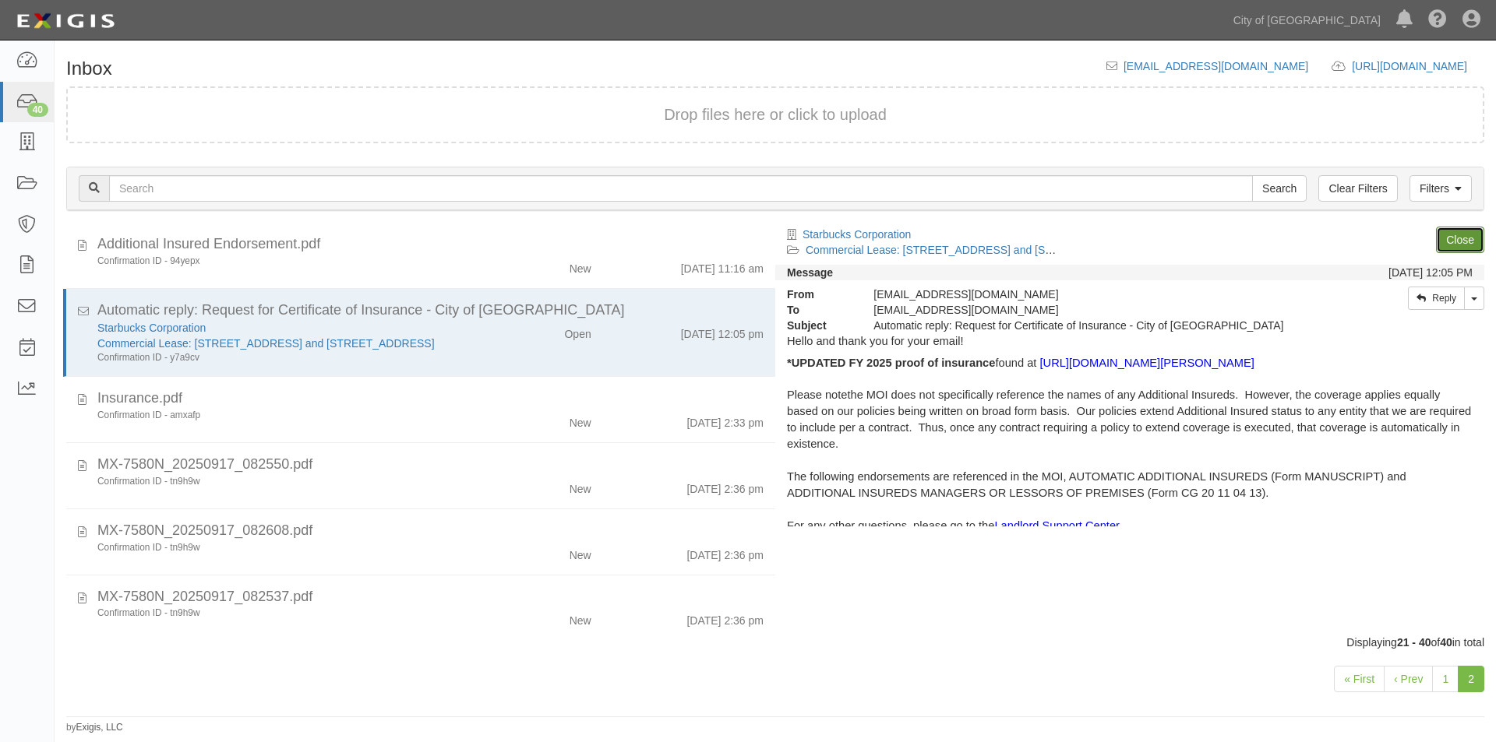
click at [1446, 241] on link "Close" at bounding box center [1460, 240] width 48 height 26
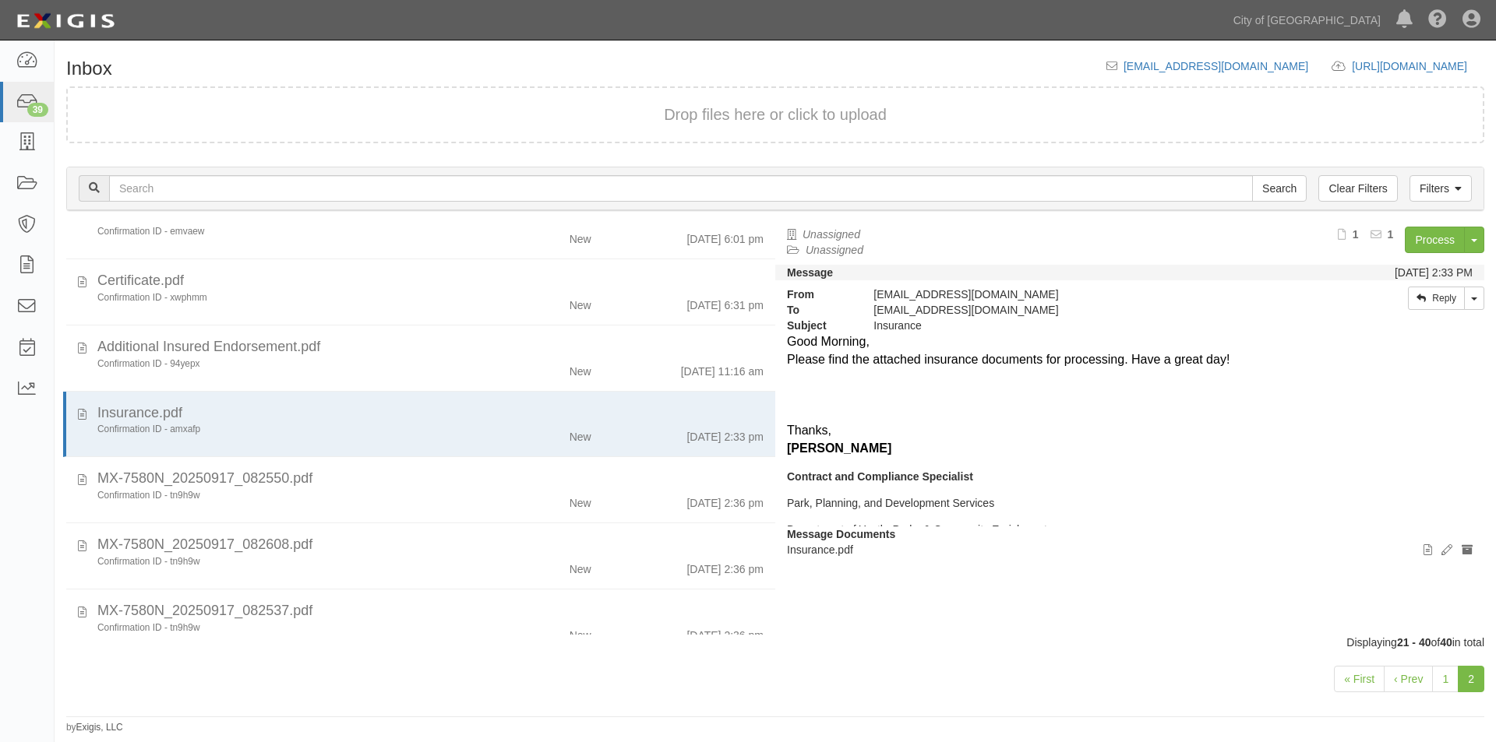
scroll to position [9, 0]
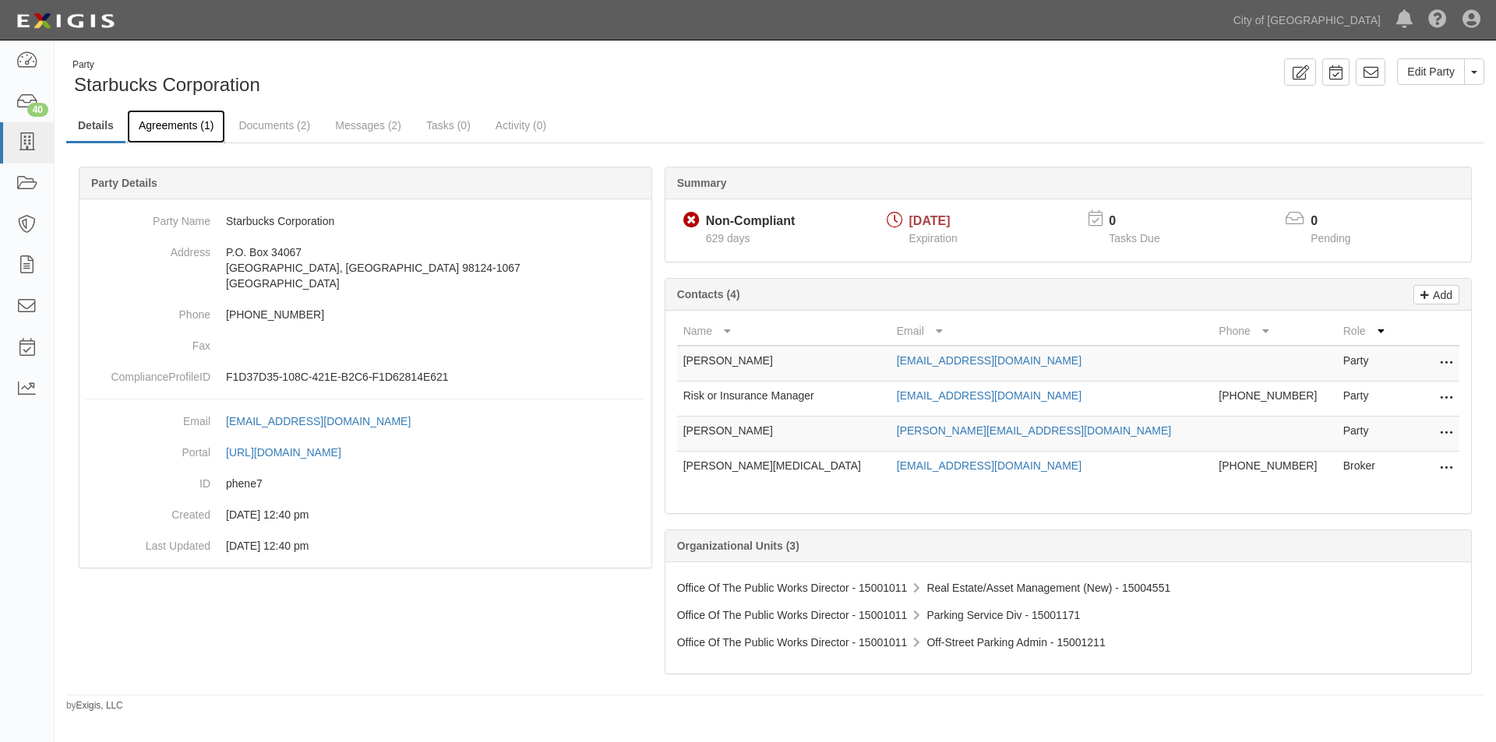
click at [182, 125] on link "Agreements (1)" at bounding box center [176, 126] width 98 height 33
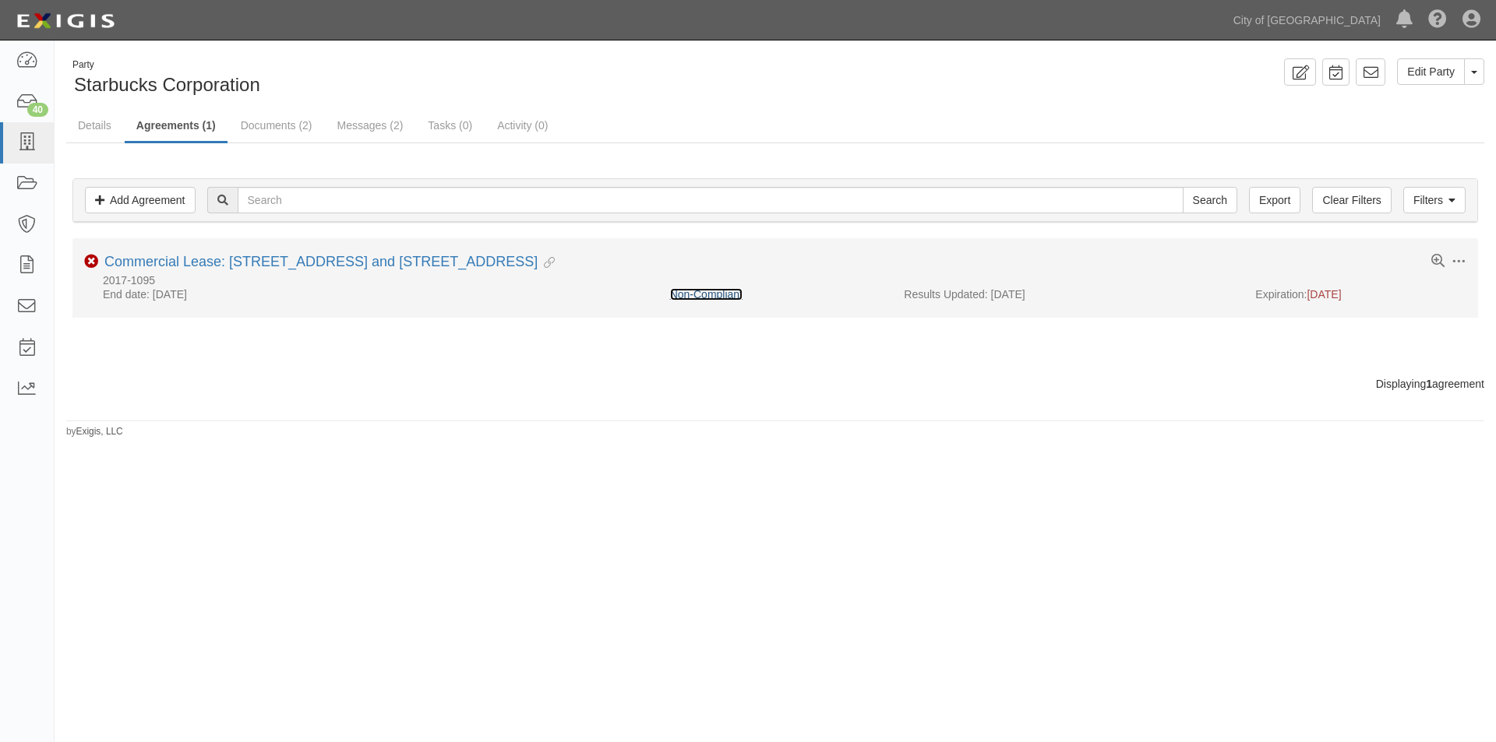
click at [683, 293] on link "Non-Compliant" at bounding box center [706, 294] width 72 height 12
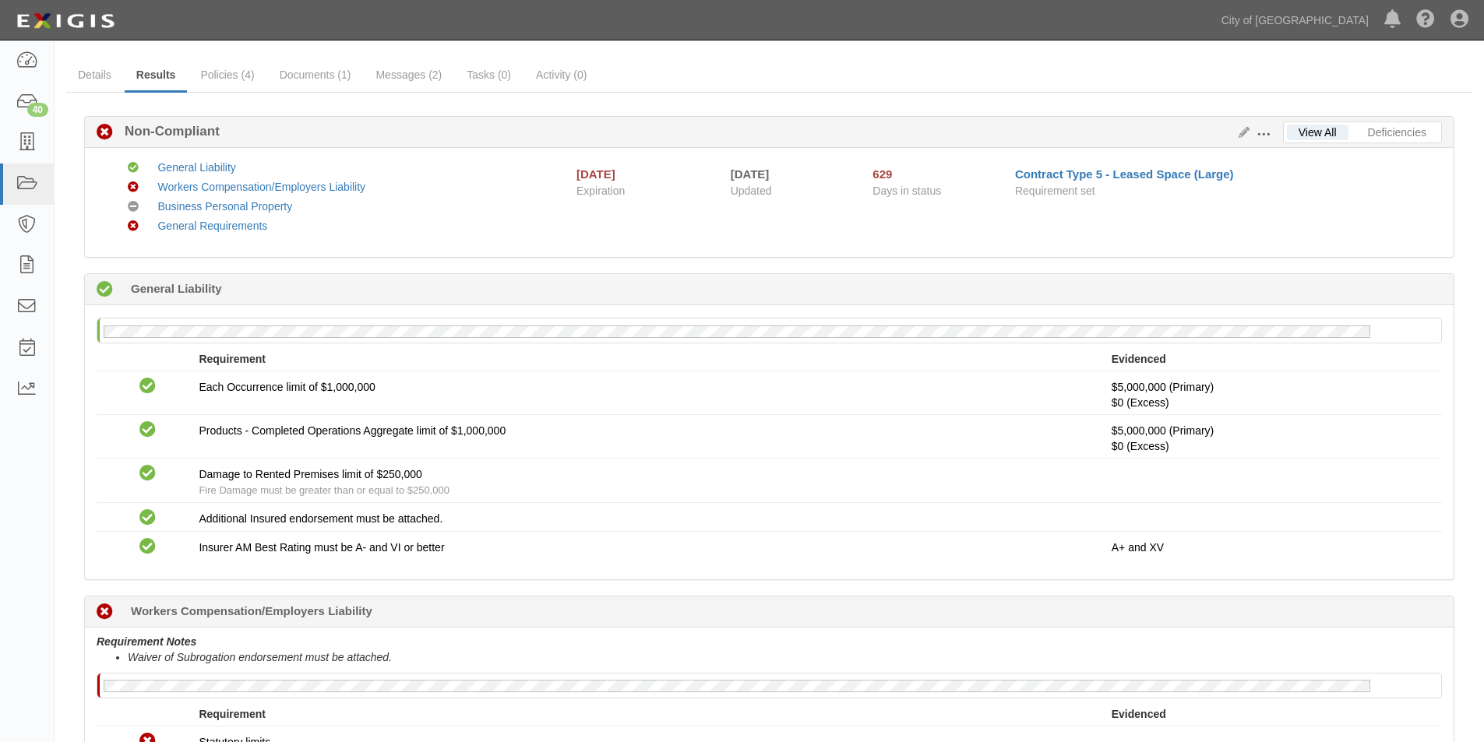
scroll to position [33, 0]
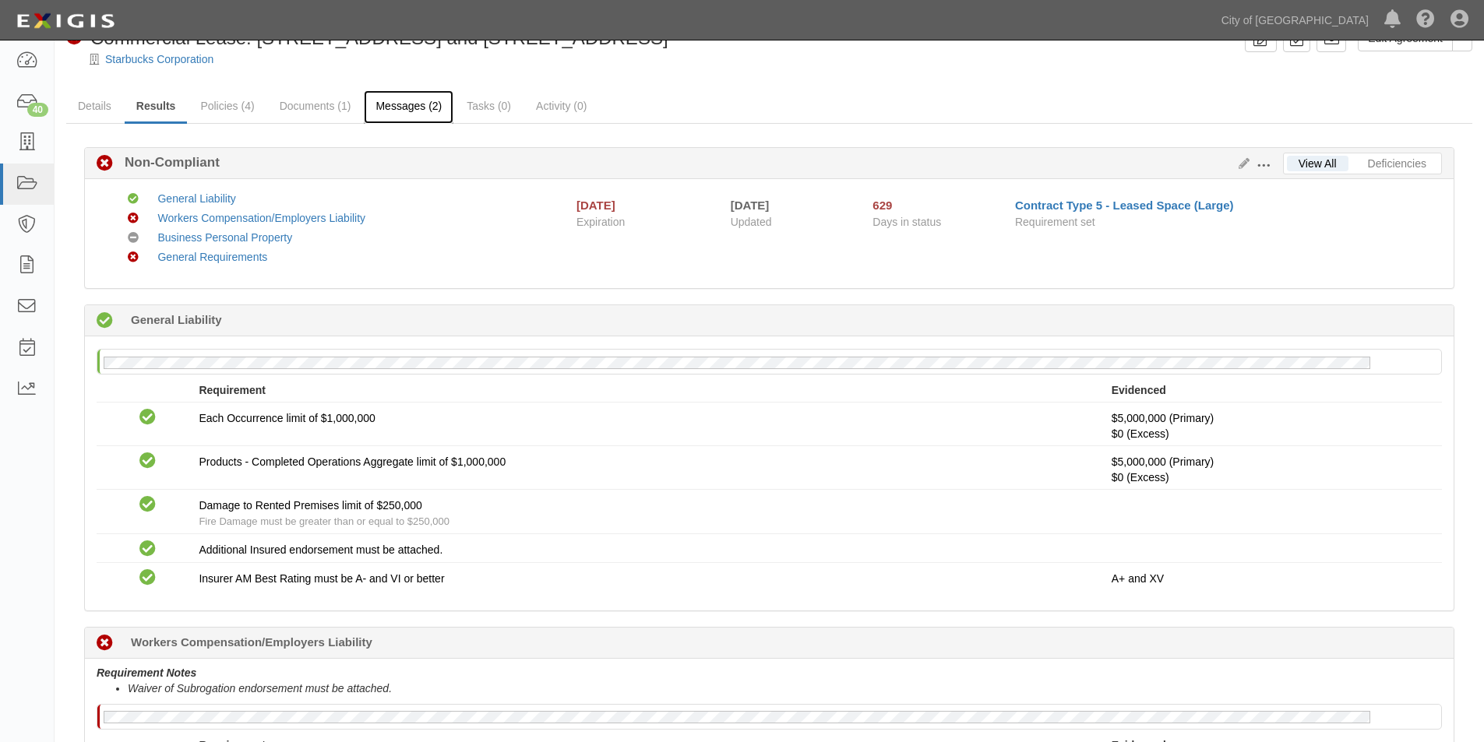
click at [393, 103] on link "Messages (2)" at bounding box center [409, 106] width 90 height 33
click at [298, 111] on link "Documents (1)" at bounding box center [315, 106] width 95 height 33
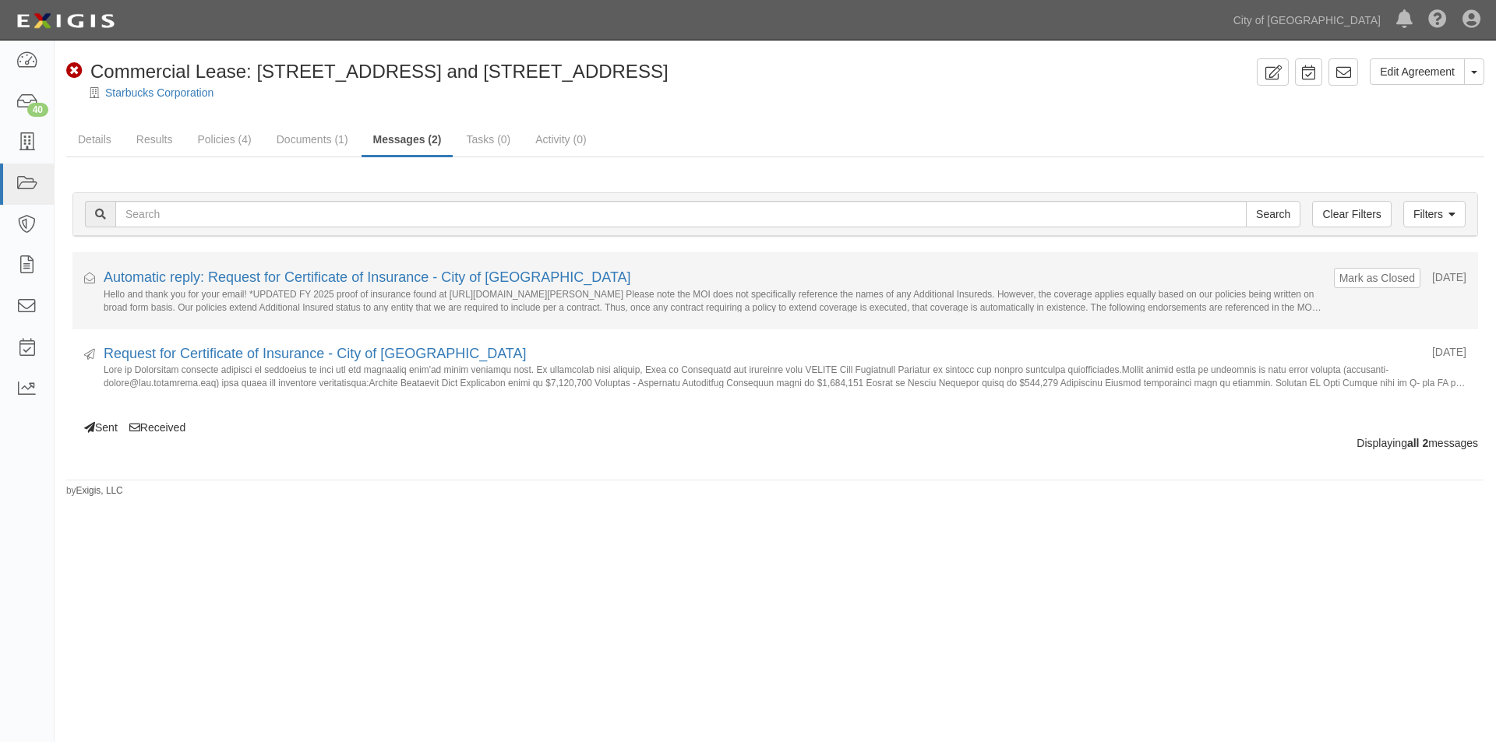
click at [293, 291] on small "Hello and thank you for your email! *UPDATED FY 2025 proof of insurance found a…" at bounding box center [713, 300] width 1218 height 24
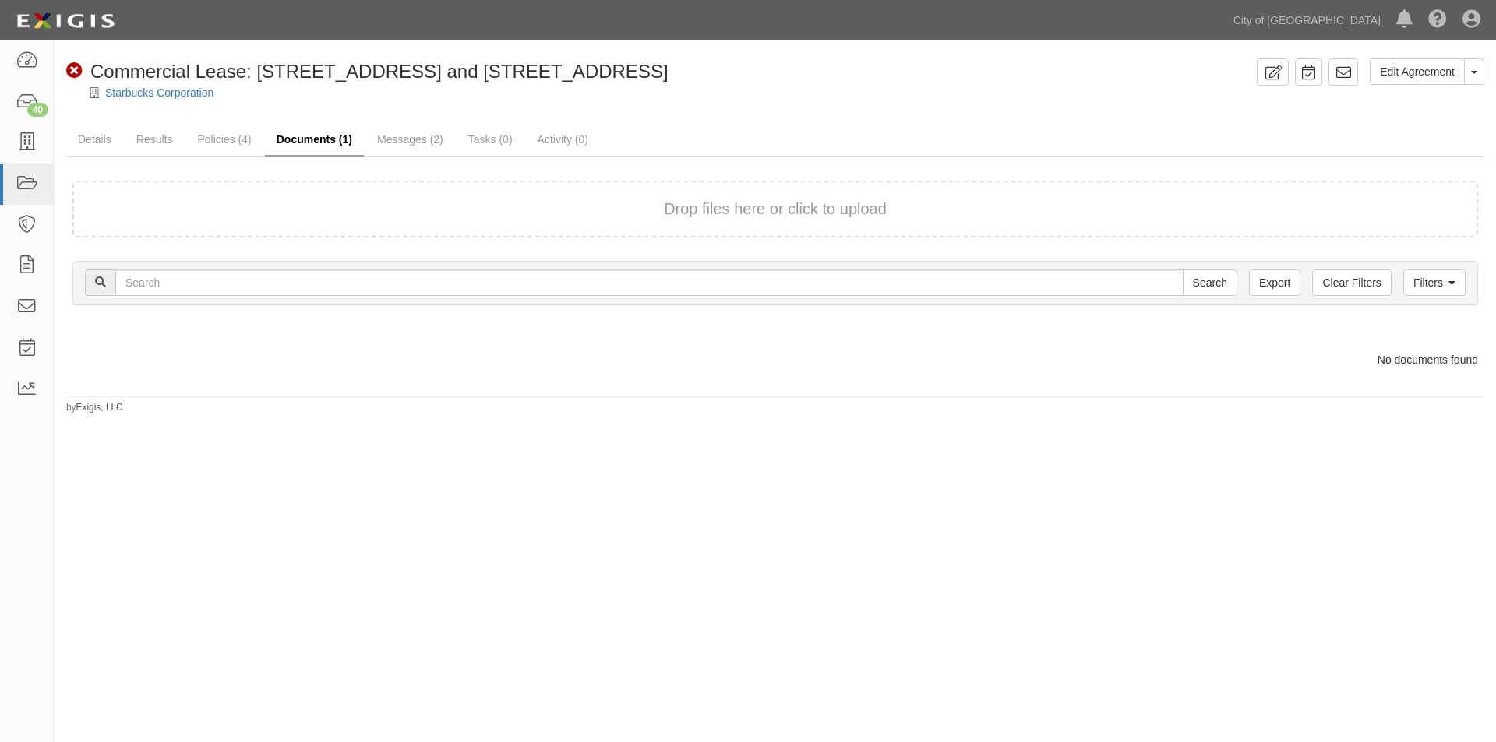
click at [303, 145] on link "Documents (1)" at bounding box center [314, 140] width 99 height 33
click at [185, 94] on link "Starbucks Corporation" at bounding box center [159, 92] width 108 height 12
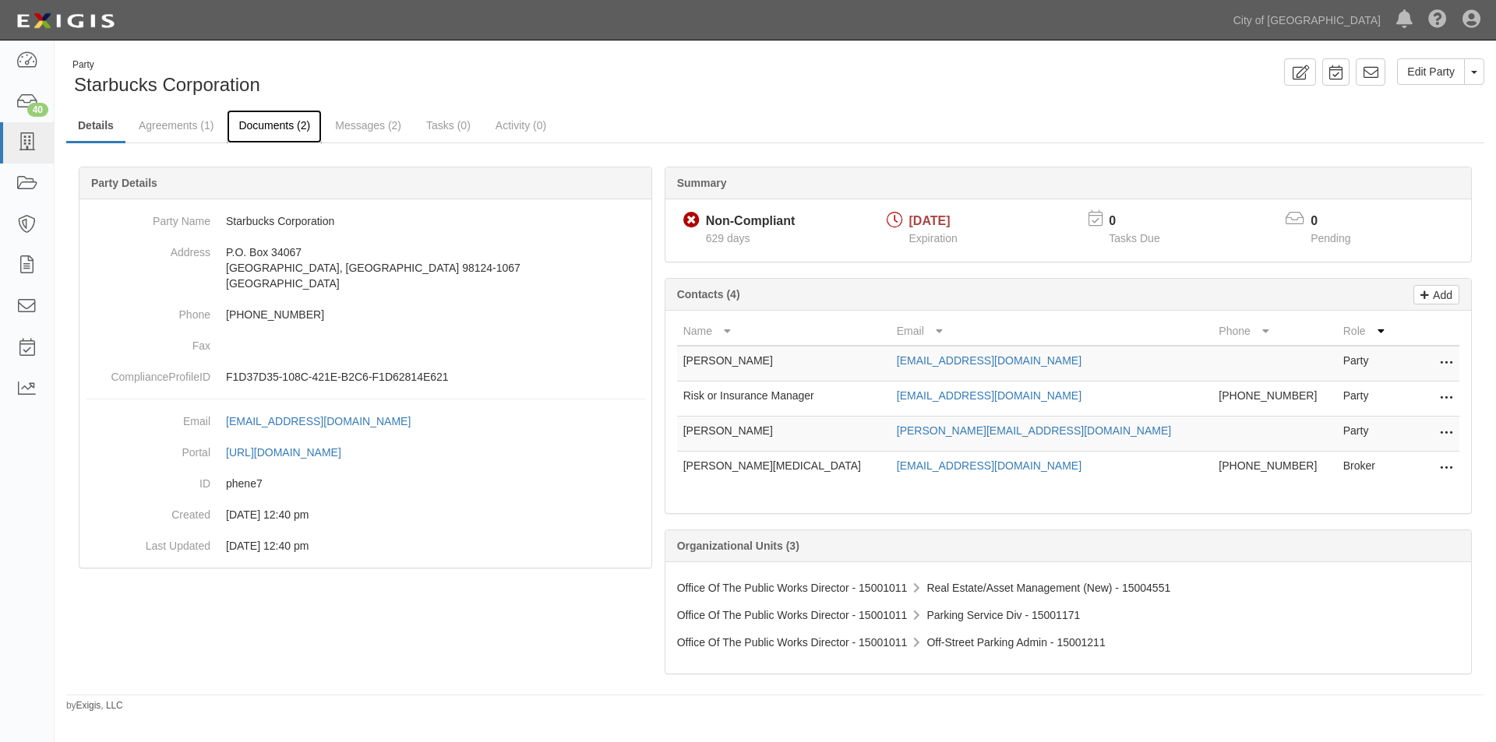
click at [288, 125] on link "Documents (2)" at bounding box center [274, 126] width 95 height 33
click at [178, 126] on link "Agreements (1)" at bounding box center [176, 126] width 98 height 33
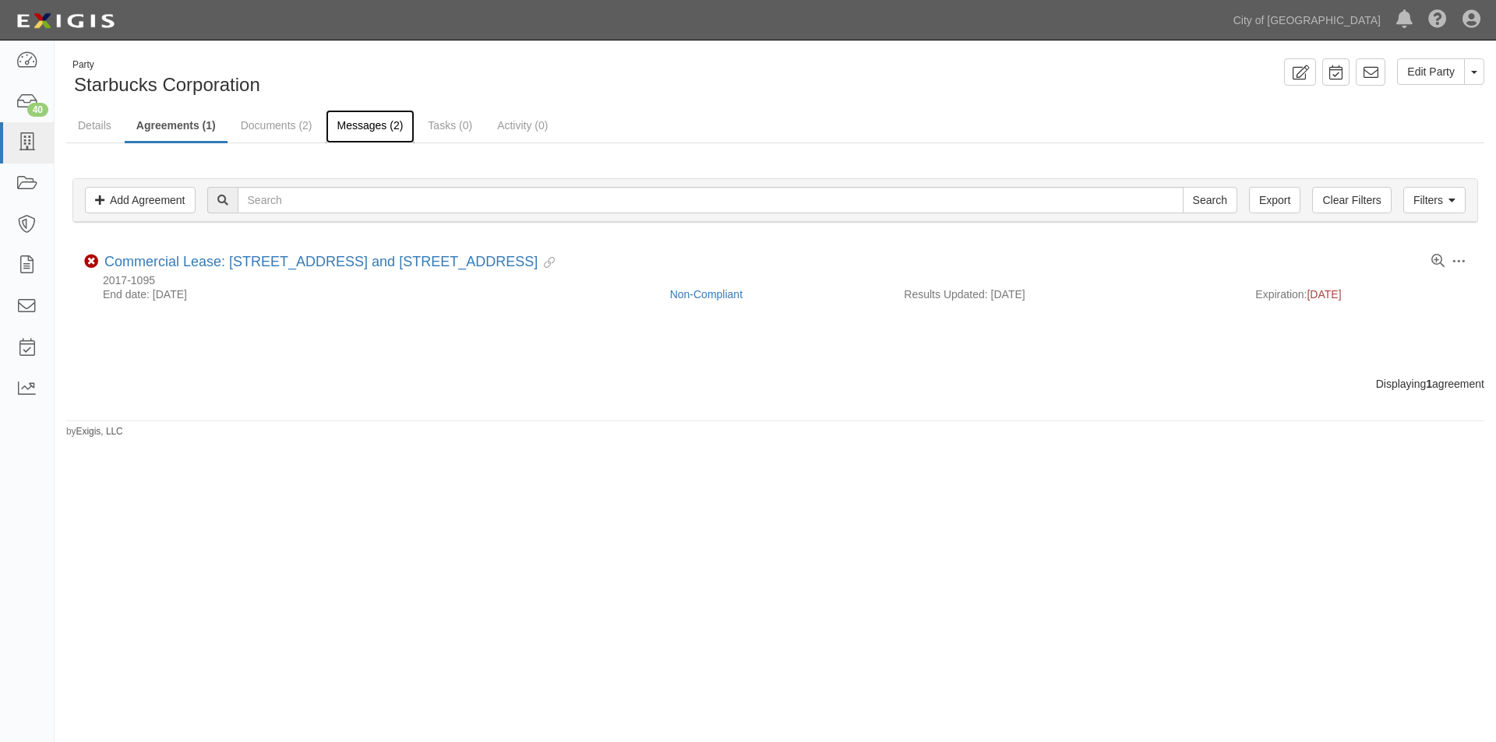
click at [365, 128] on link "Messages (2)" at bounding box center [371, 126] width 90 height 33
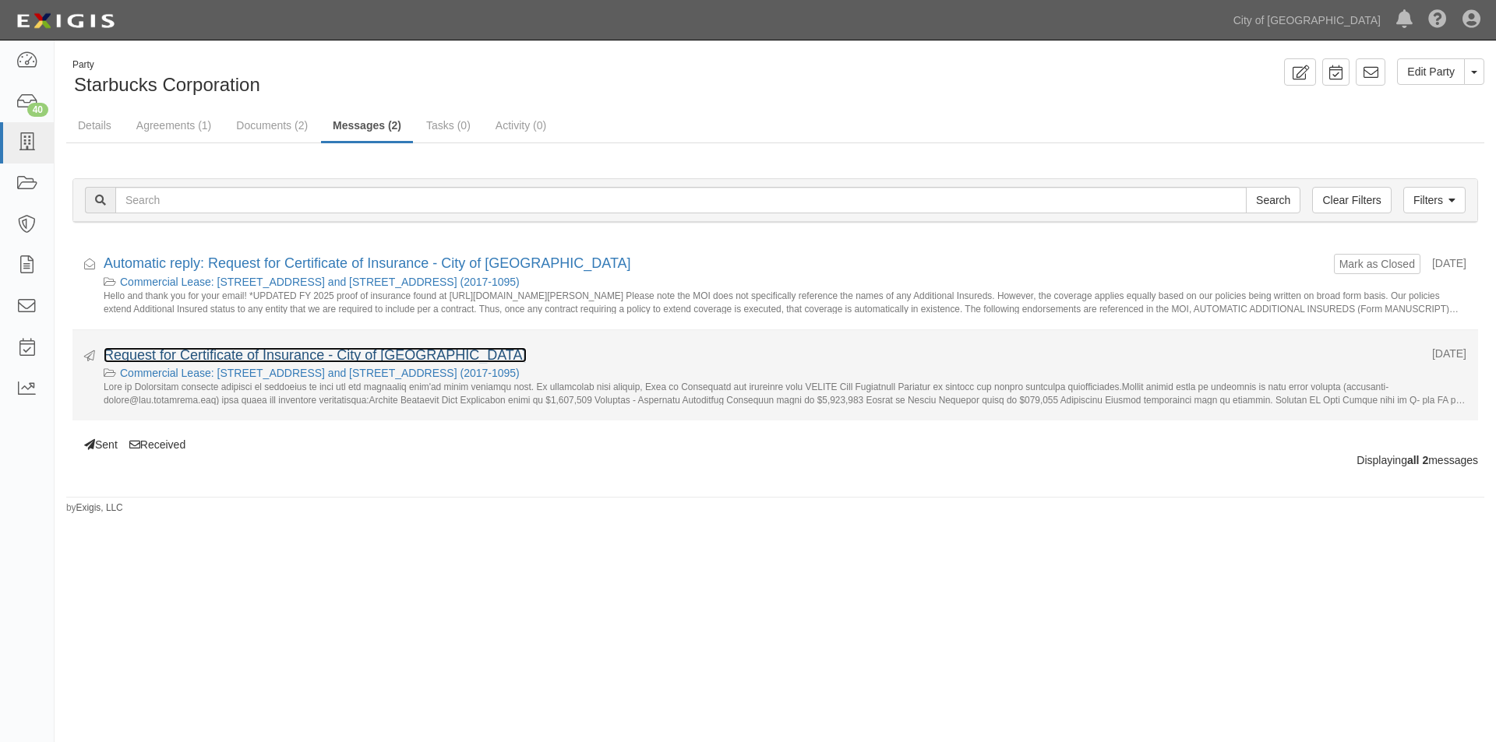
click at [340, 351] on link "Request for Certificate of Insurance - City of [GEOGRAPHIC_DATA]" at bounding box center [315, 355] width 423 height 16
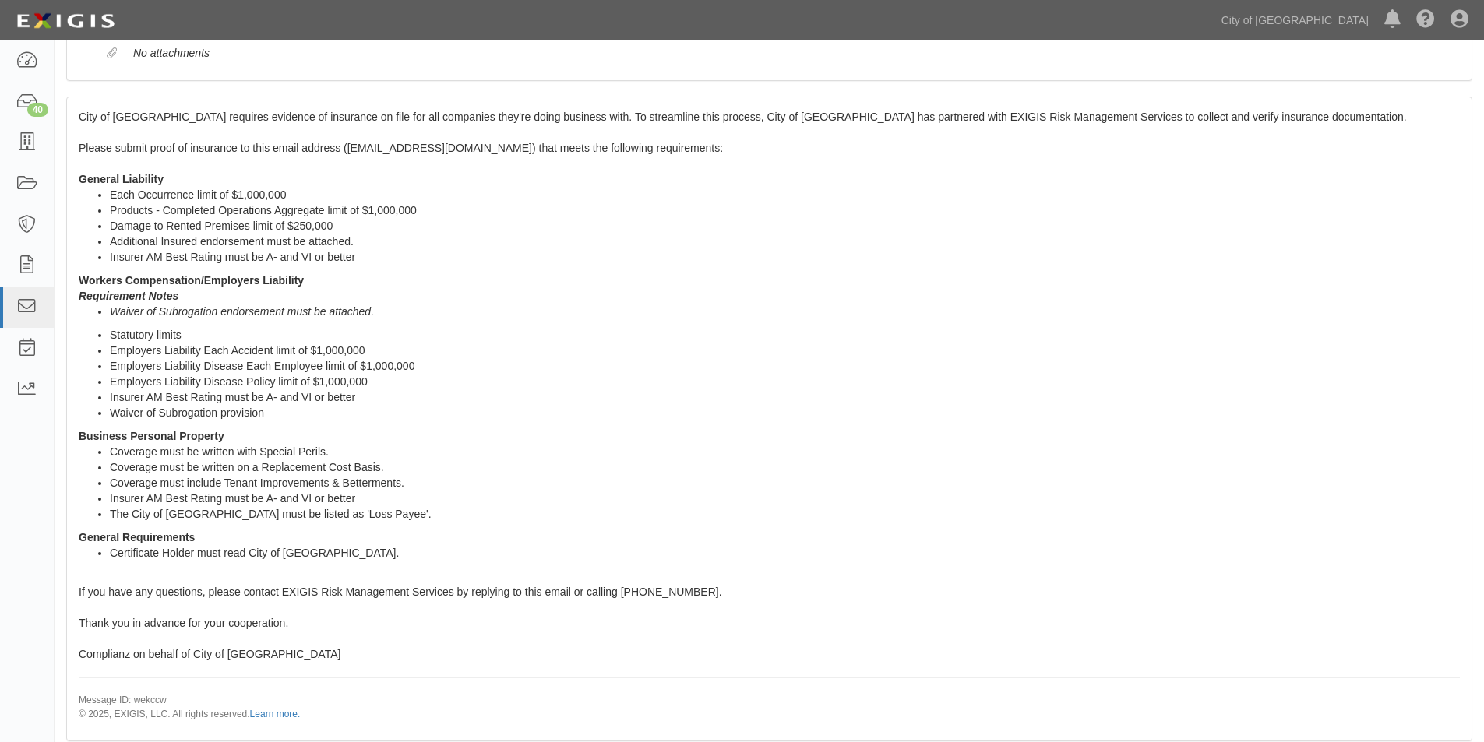
scroll to position [234, 0]
